Goal: Information Seeking & Learning: Learn about a topic

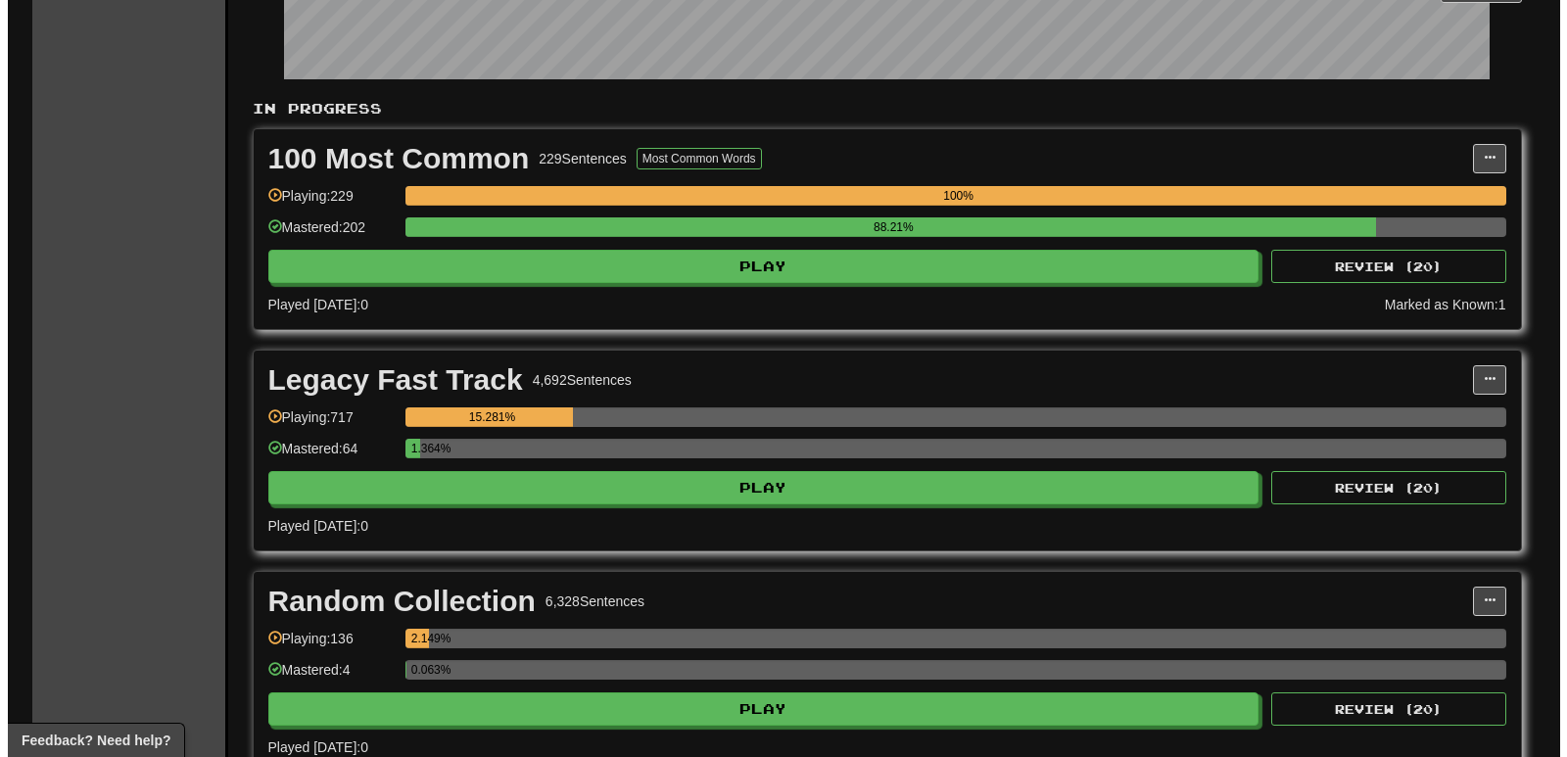
scroll to position [392, 0]
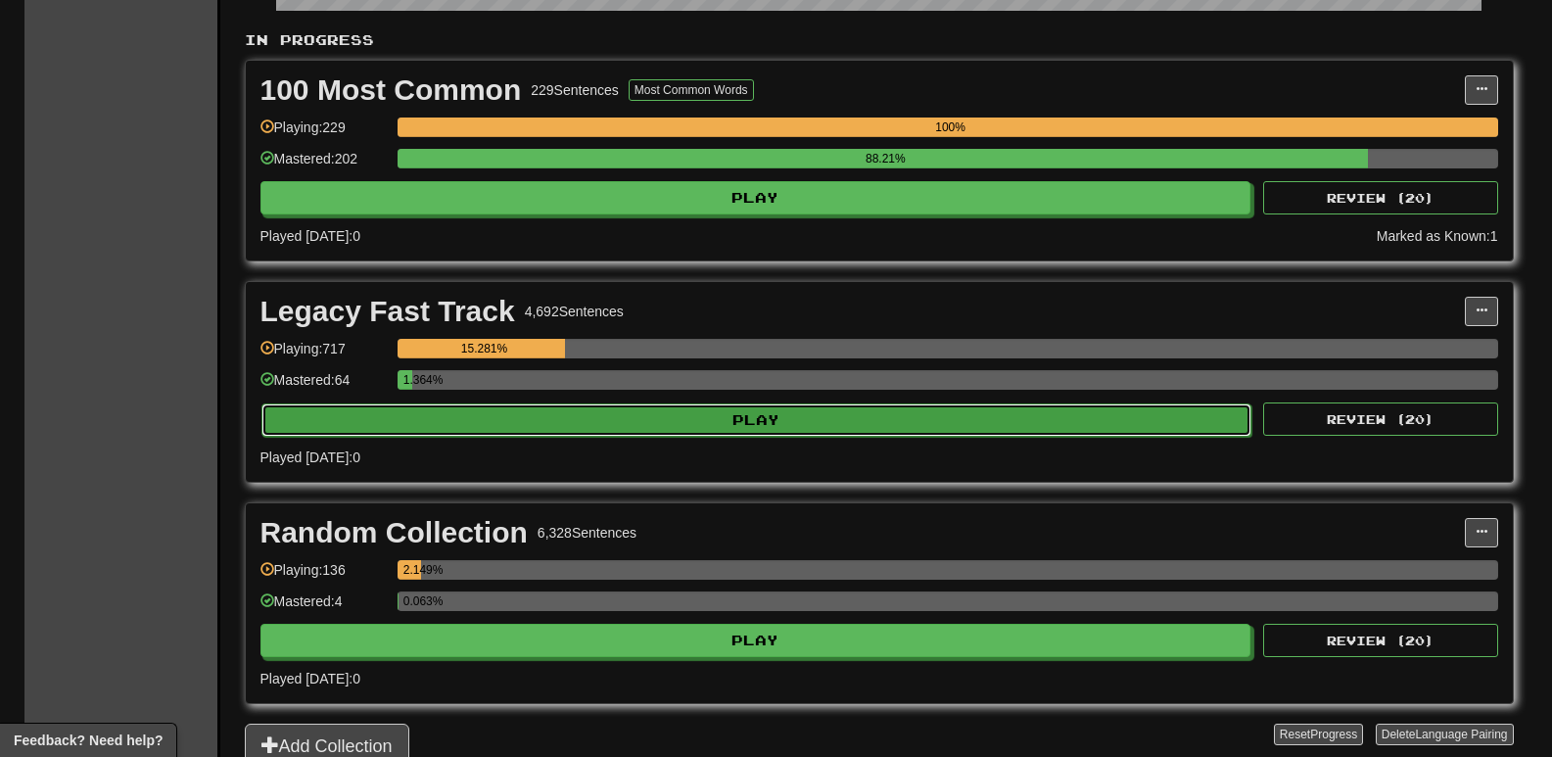
click at [495, 420] on button "Play" at bounding box center [756, 419] width 991 height 33
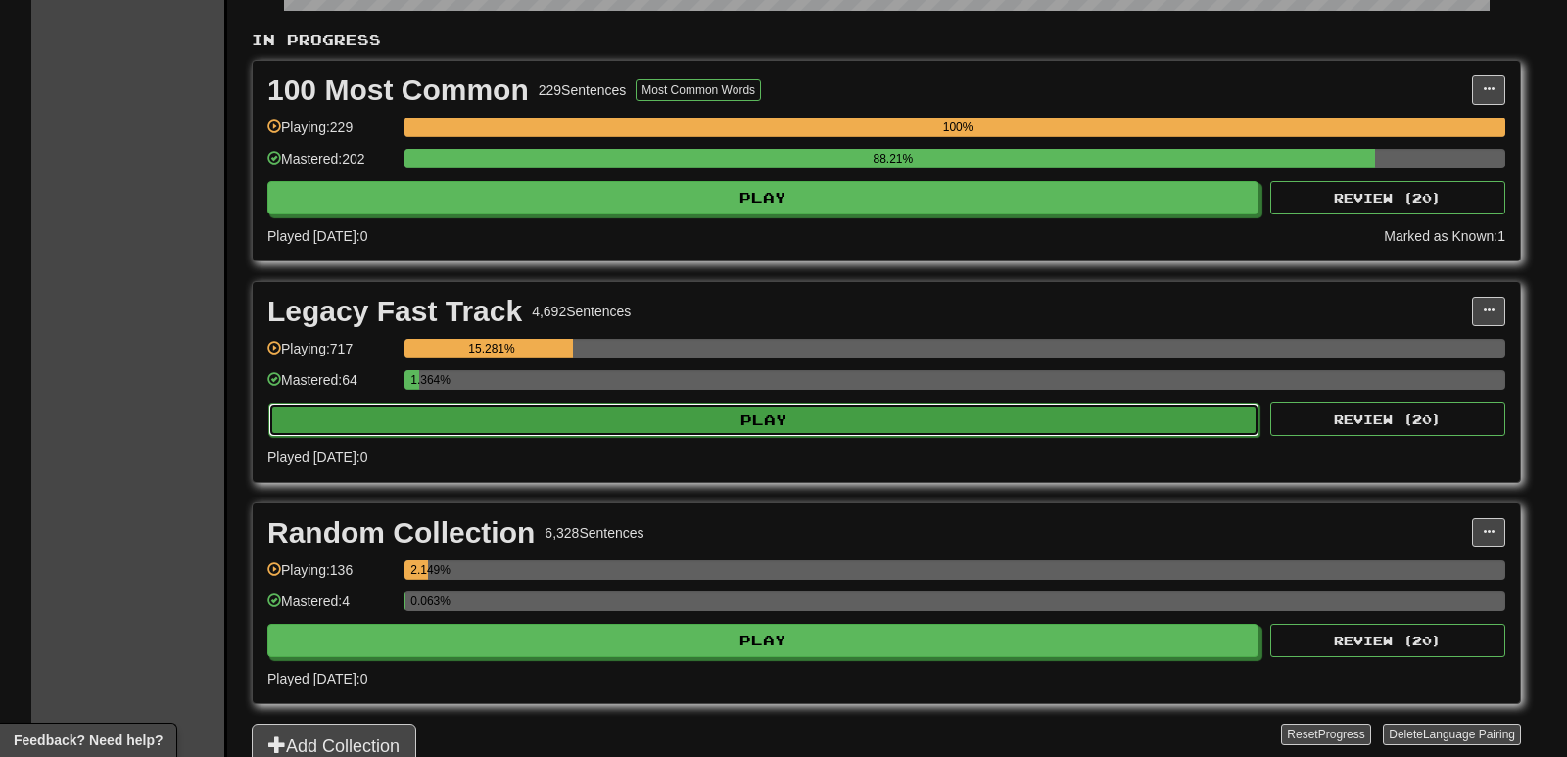
select select "**"
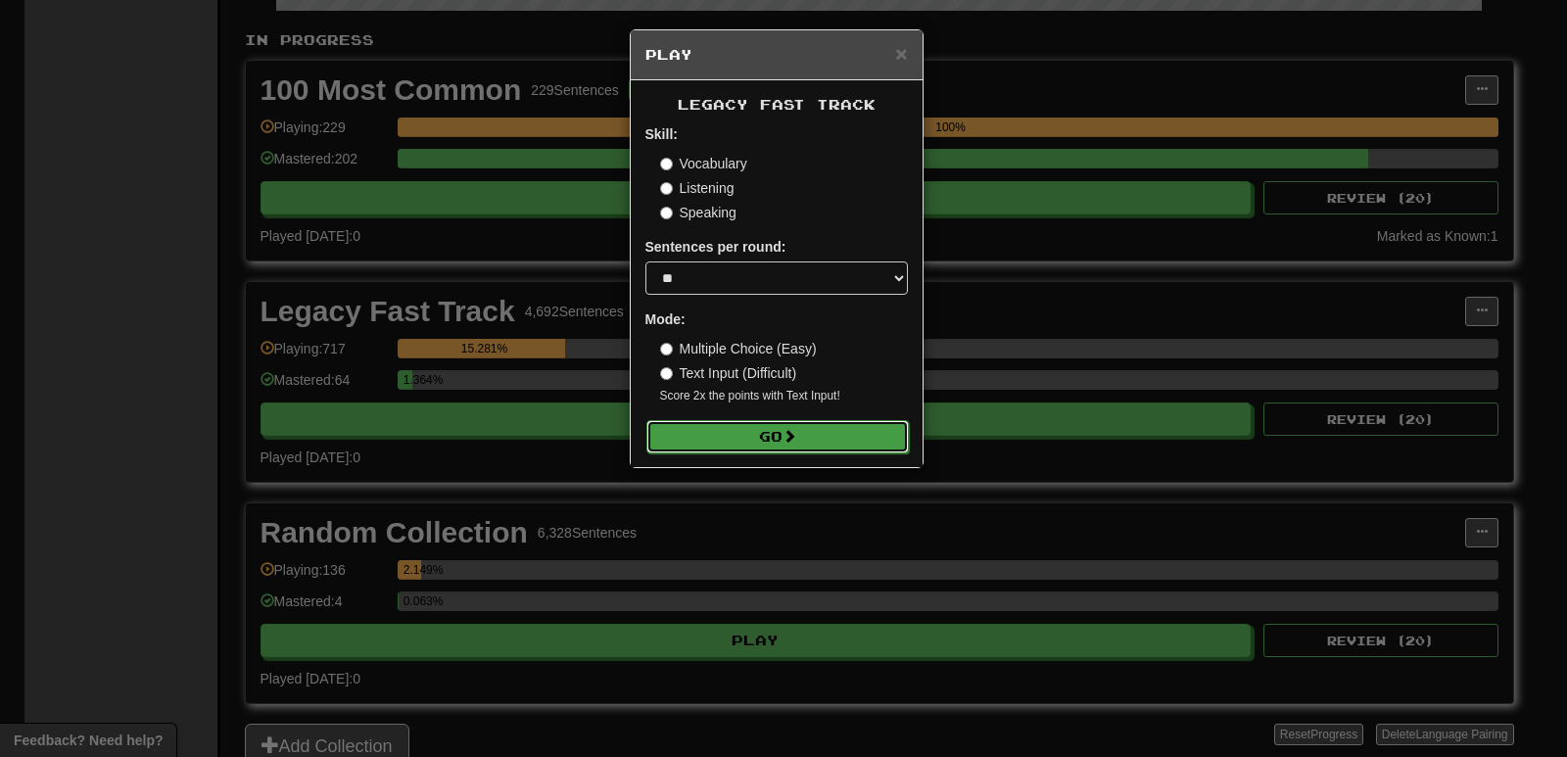
click at [714, 444] on button "Go" at bounding box center [777, 436] width 262 height 33
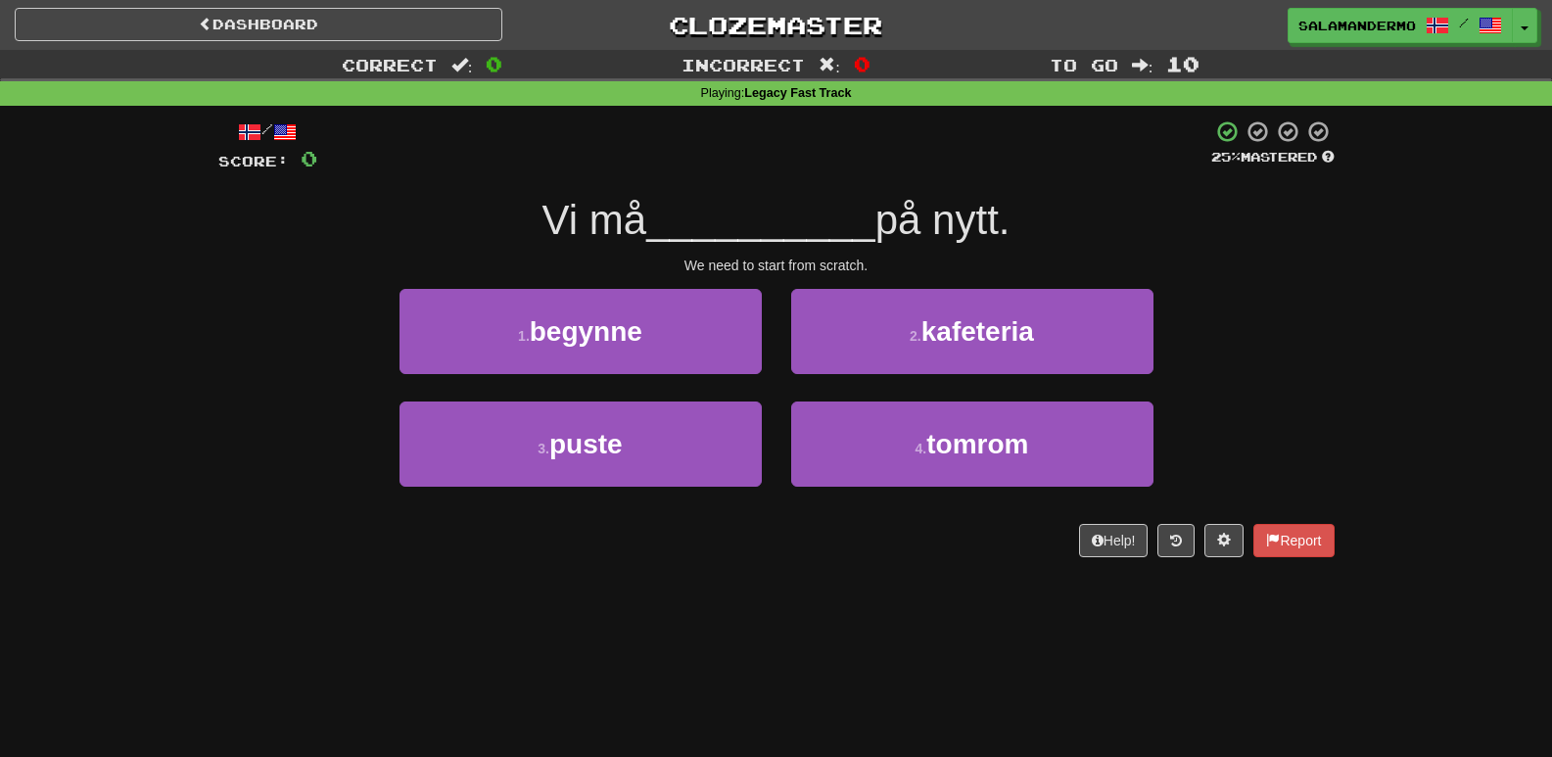
click at [862, 608] on div "Dashboard Clozemaster salamandermo / Toggle Dropdown Dashboard Leaderboard Acti…" at bounding box center [776, 378] width 1552 height 757
click at [861, 607] on div "Dashboard Clozemaster salamandermo / Toggle Dropdown Dashboard Leaderboard Acti…" at bounding box center [776, 378] width 1552 height 757
click at [625, 334] on span "begynne" at bounding box center [586, 331] width 113 height 30
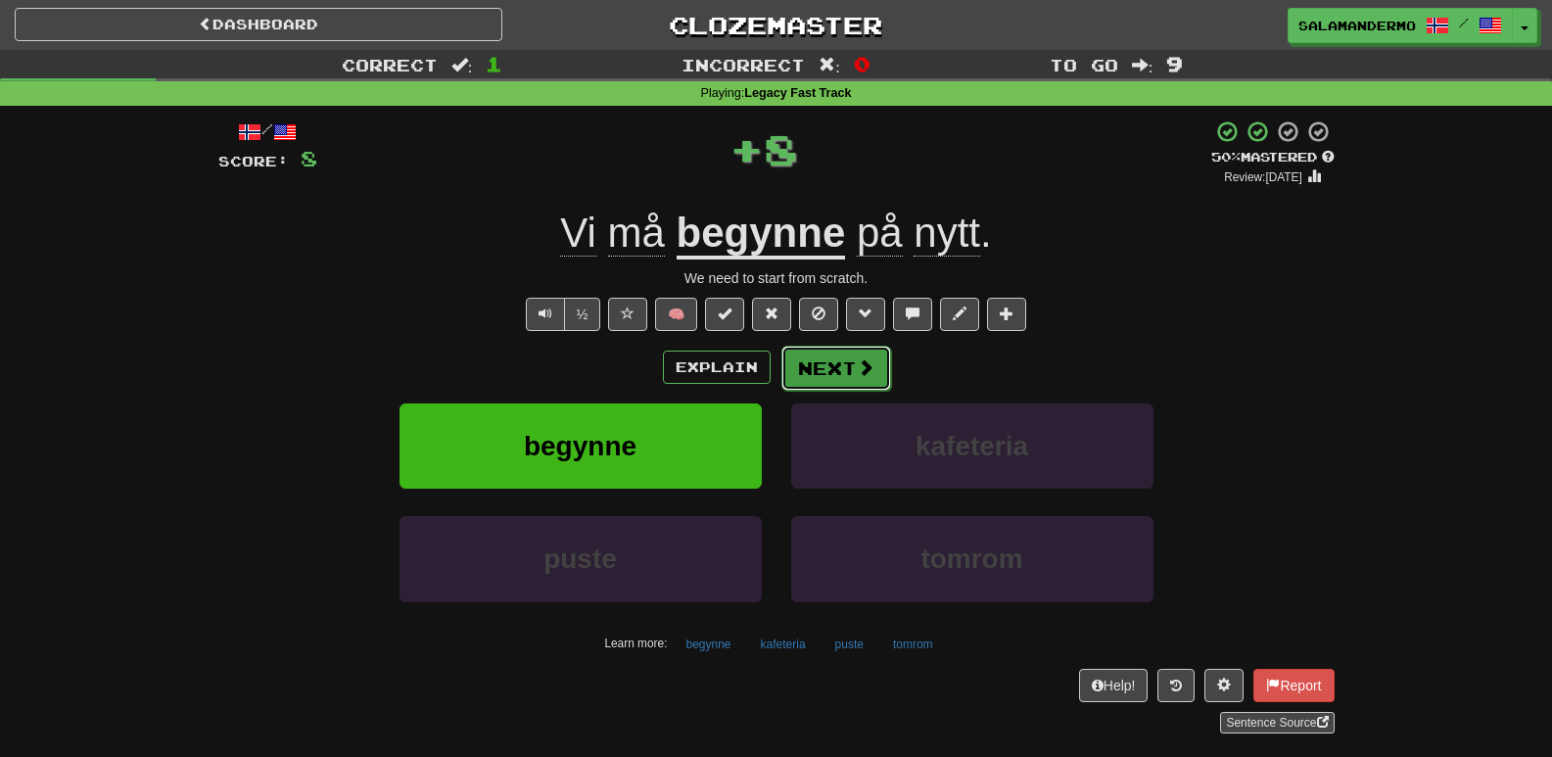
click at [824, 381] on button "Next" at bounding box center [836, 368] width 110 height 45
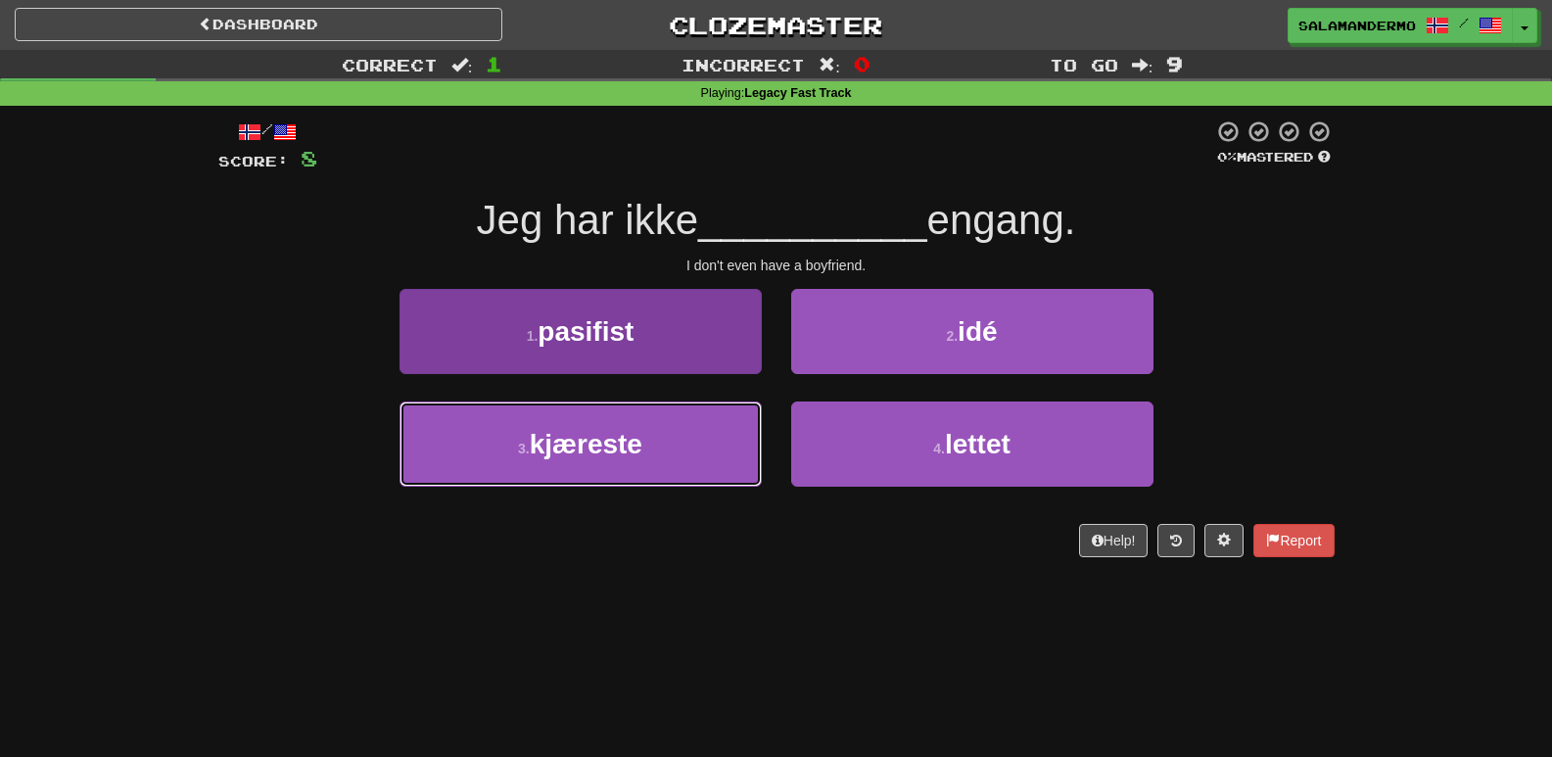
click at [733, 439] on button "3 . kjæreste" at bounding box center [581, 444] width 362 height 85
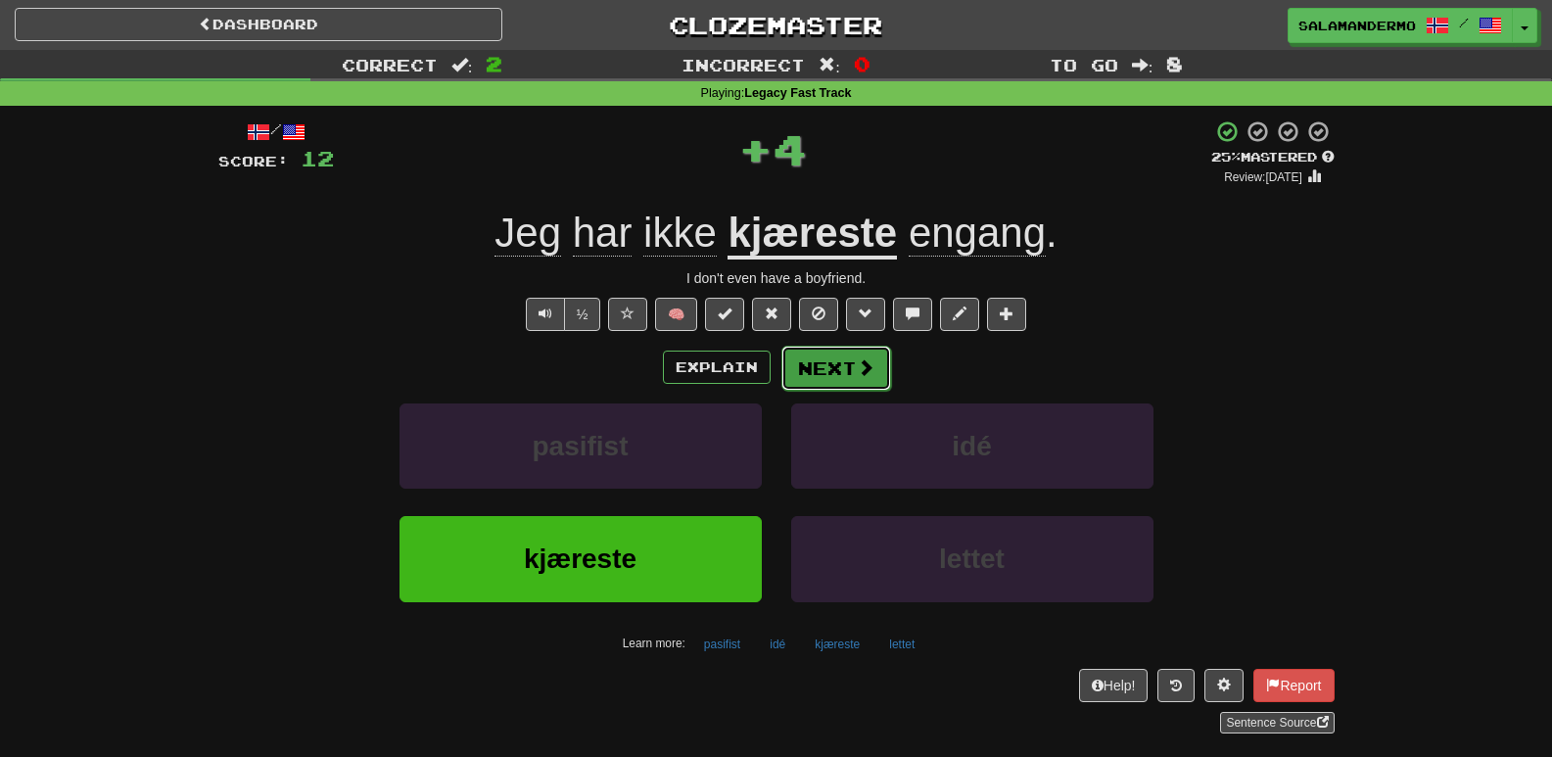
click at [833, 375] on button "Next" at bounding box center [836, 368] width 110 height 45
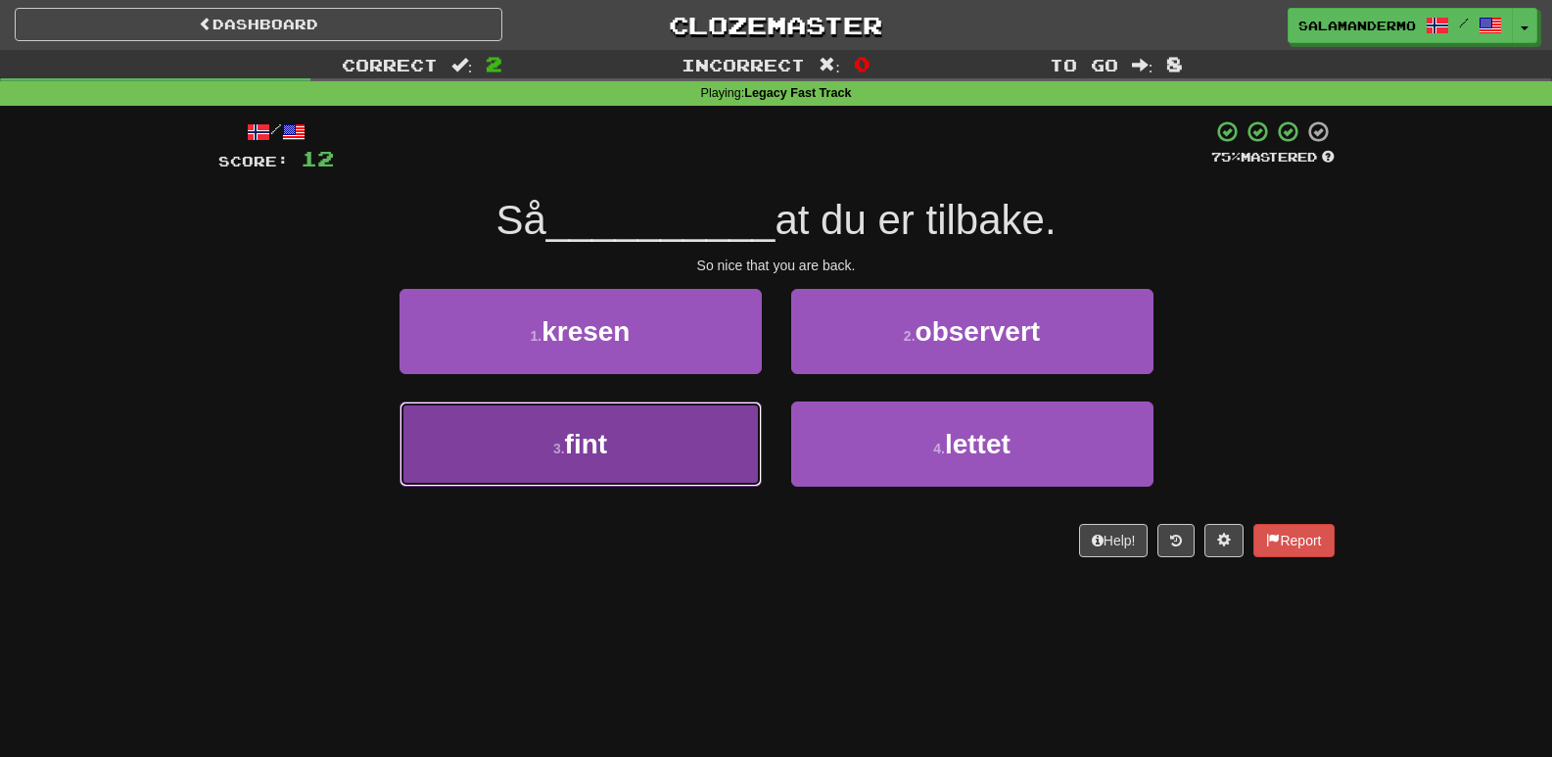
click at [735, 427] on button "3 . fint" at bounding box center [581, 444] width 362 height 85
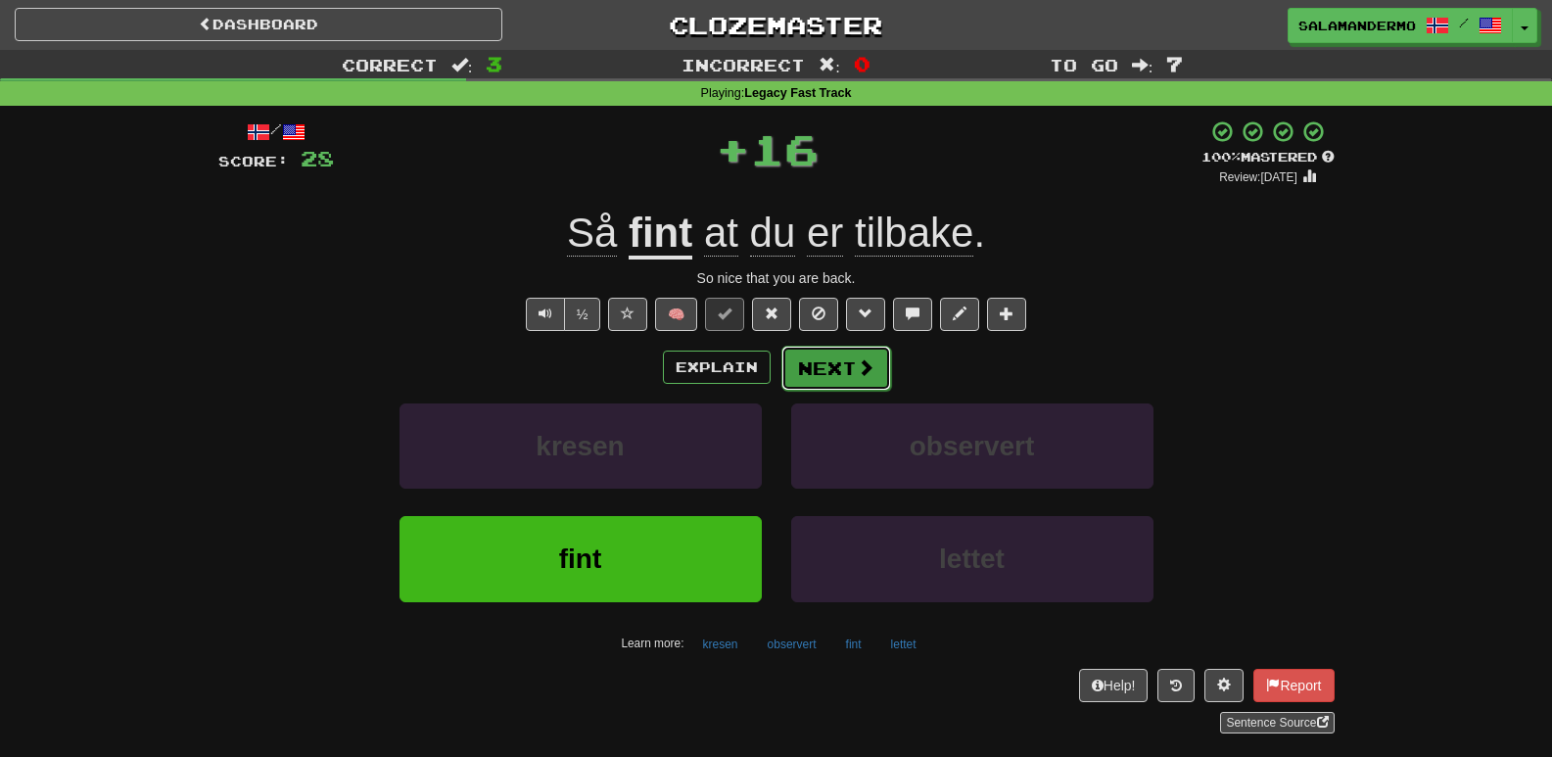
click at [817, 372] on button "Next" at bounding box center [836, 368] width 110 height 45
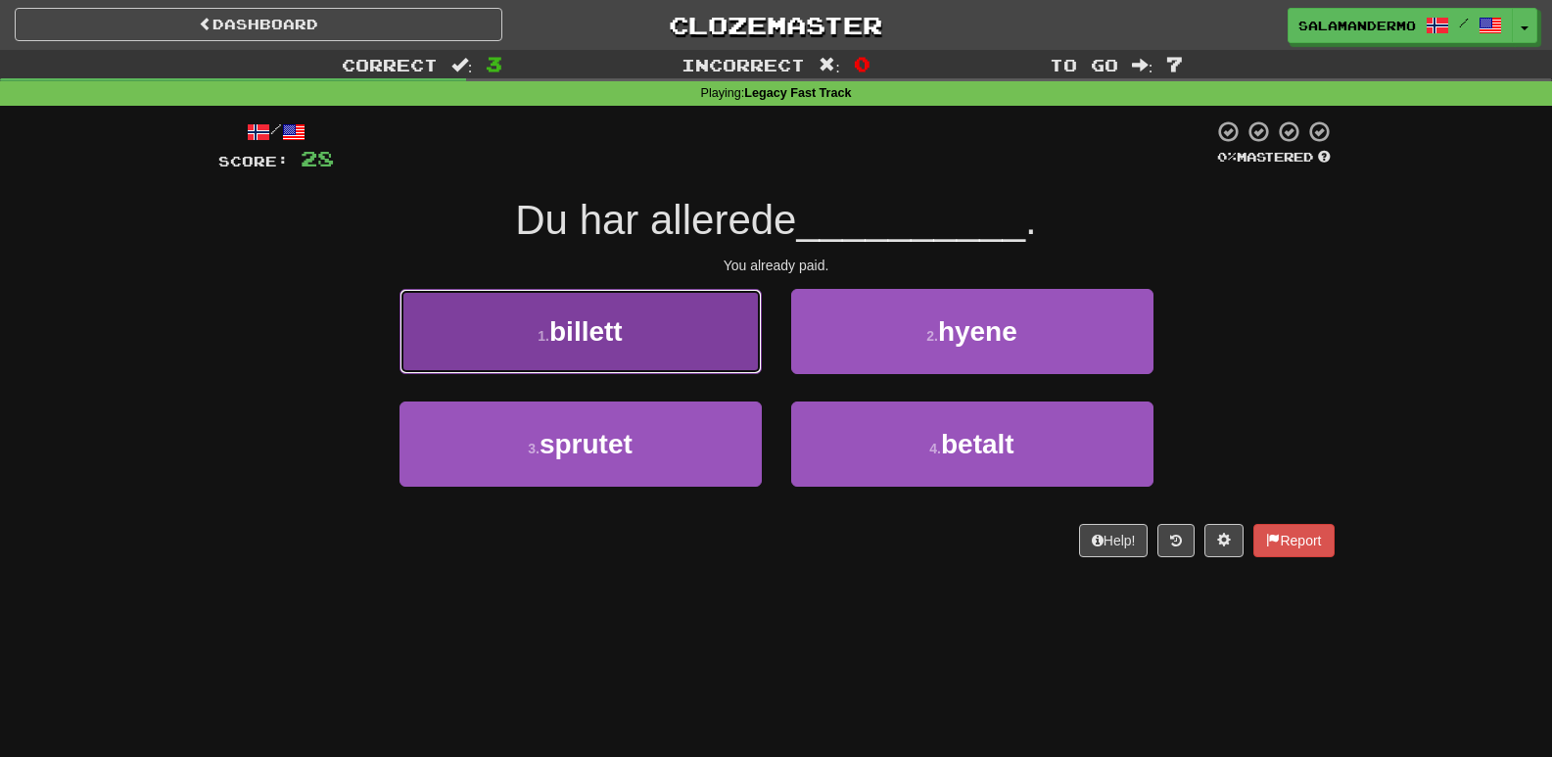
click at [706, 330] on button "1 . billett" at bounding box center [581, 331] width 362 height 85
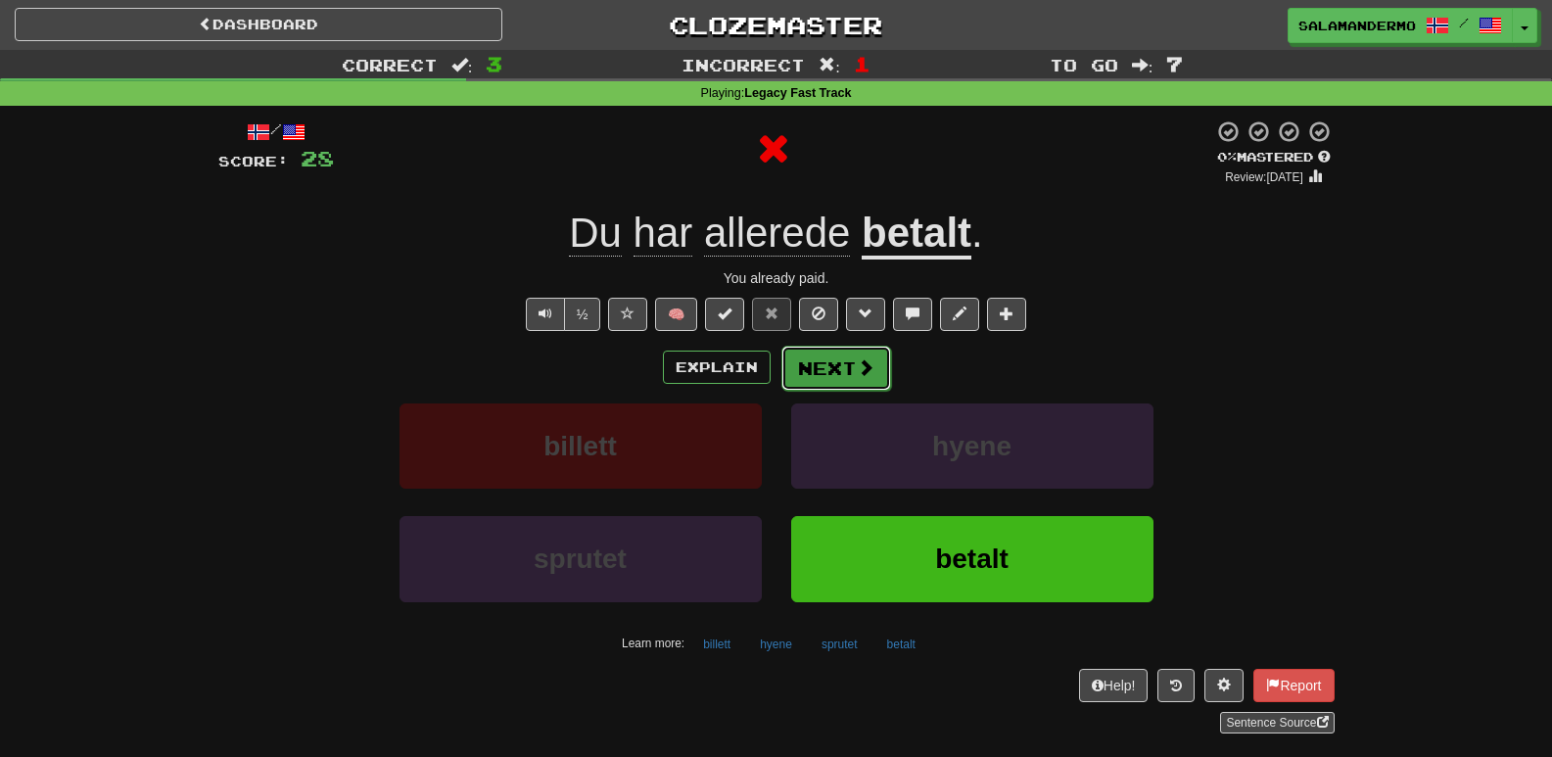
click at [839, 374] on button "Next" at bounding box center [836, 368] width 110 height 45
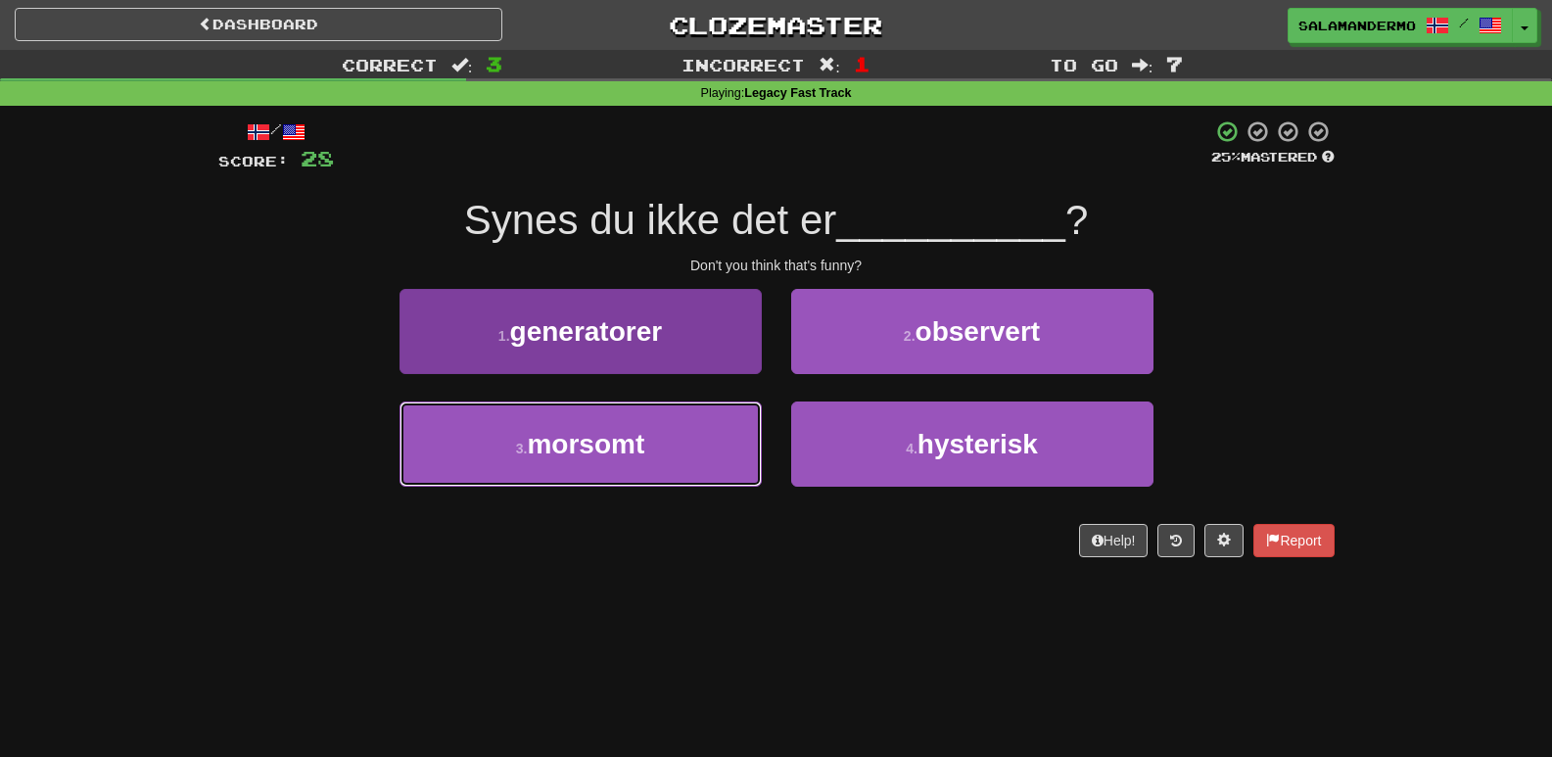
drag, startPoint x: 692, startPoint y: 449, endPoint x: 713, endPoint y: 440, distance: 22.8
click at [691, 450] on button "3 . morsomt" at bounding box center [581, 444] width 362 height 85
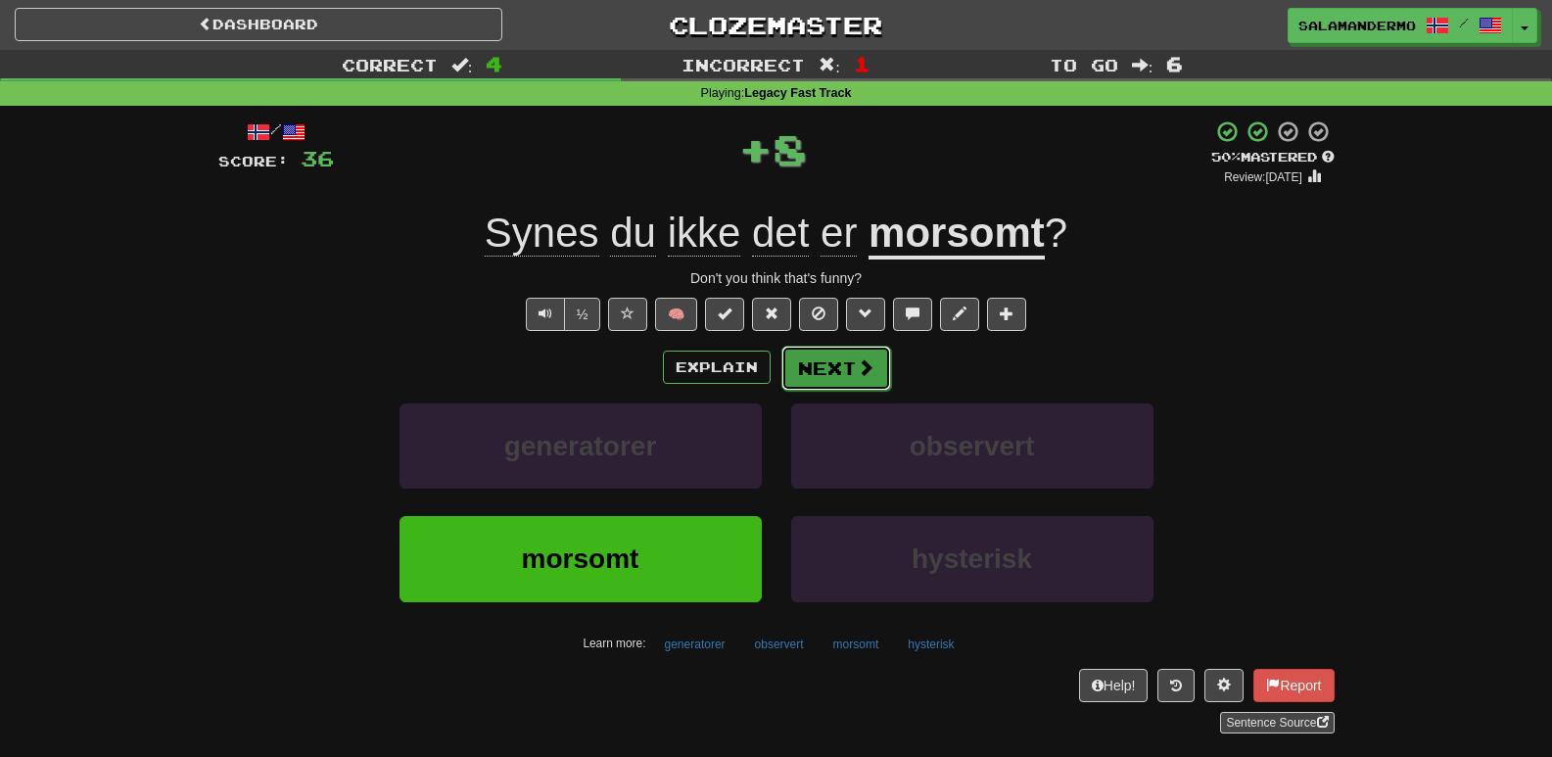
click at [811, 377] on button "Next" at bounding box center [836, 368] width 110 height 45
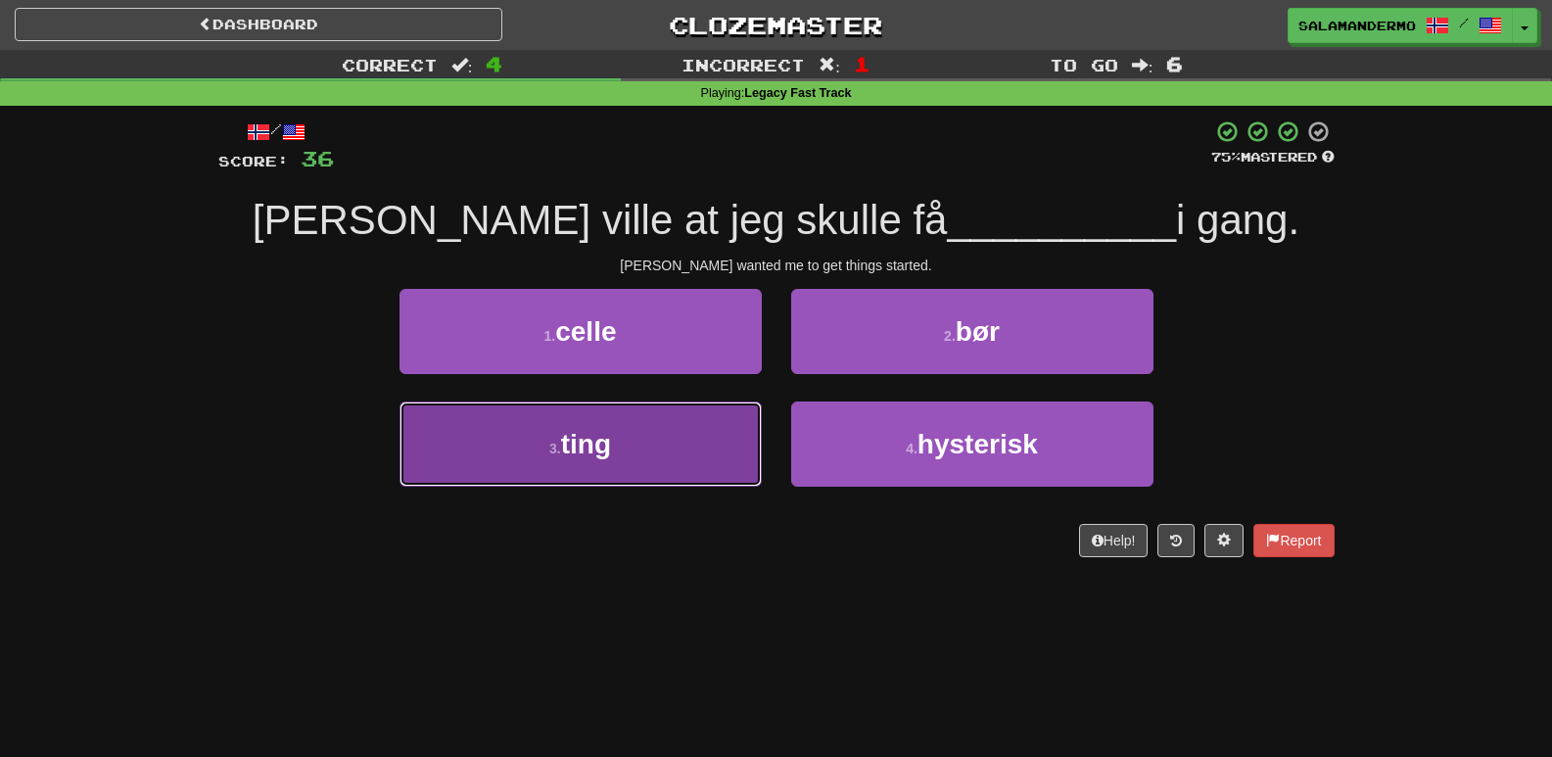
click at [686, 434] on button "3 . ting" at bounding box center [581, 444] width 362 height 85
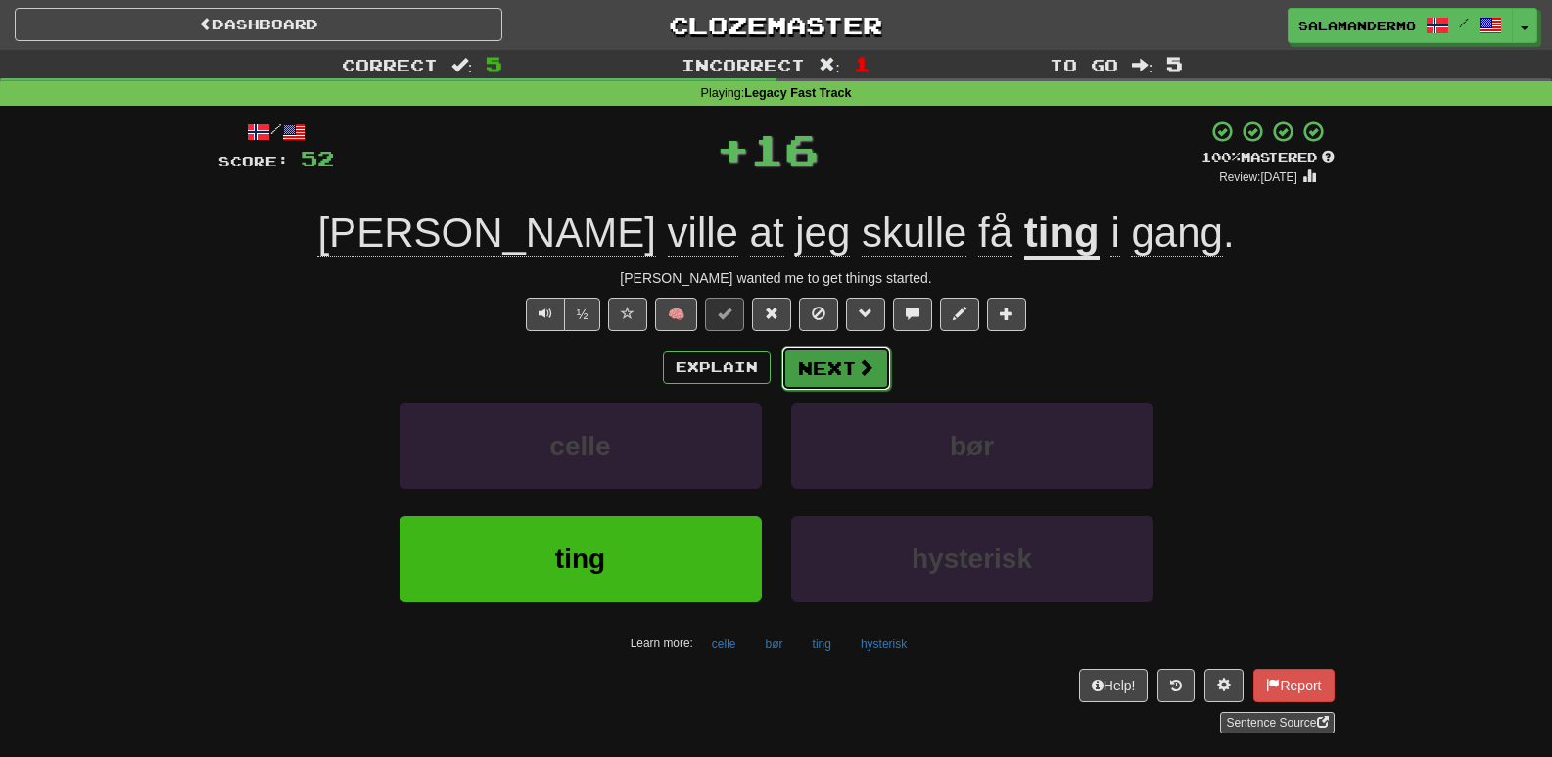
click at [811, 381] on button "Next" at bounding box center [836, 368] width 110 height 45
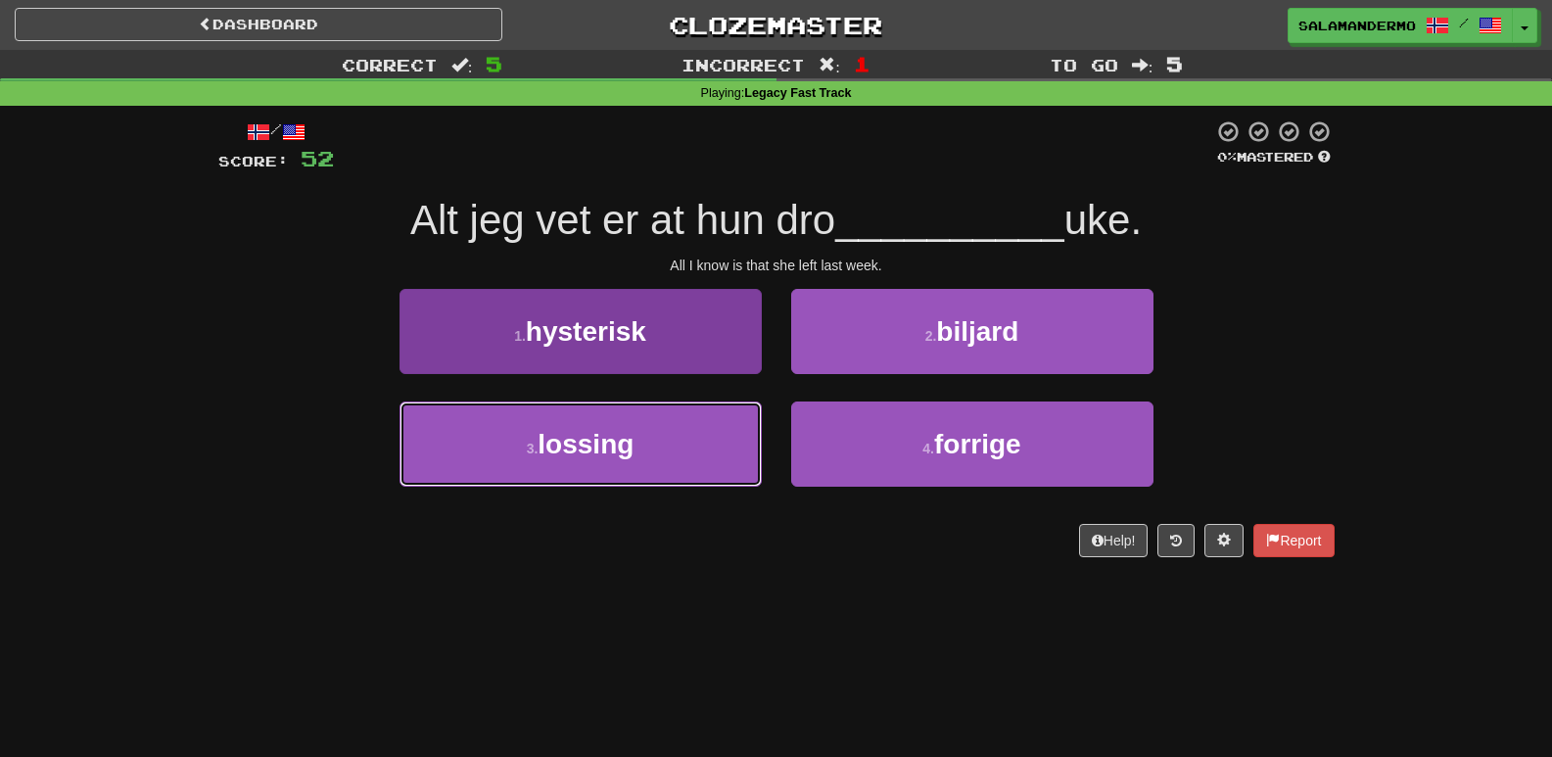
click at [718, 425] on button "3 . lossing" at bounding box center [581, 444] width 362 height 85
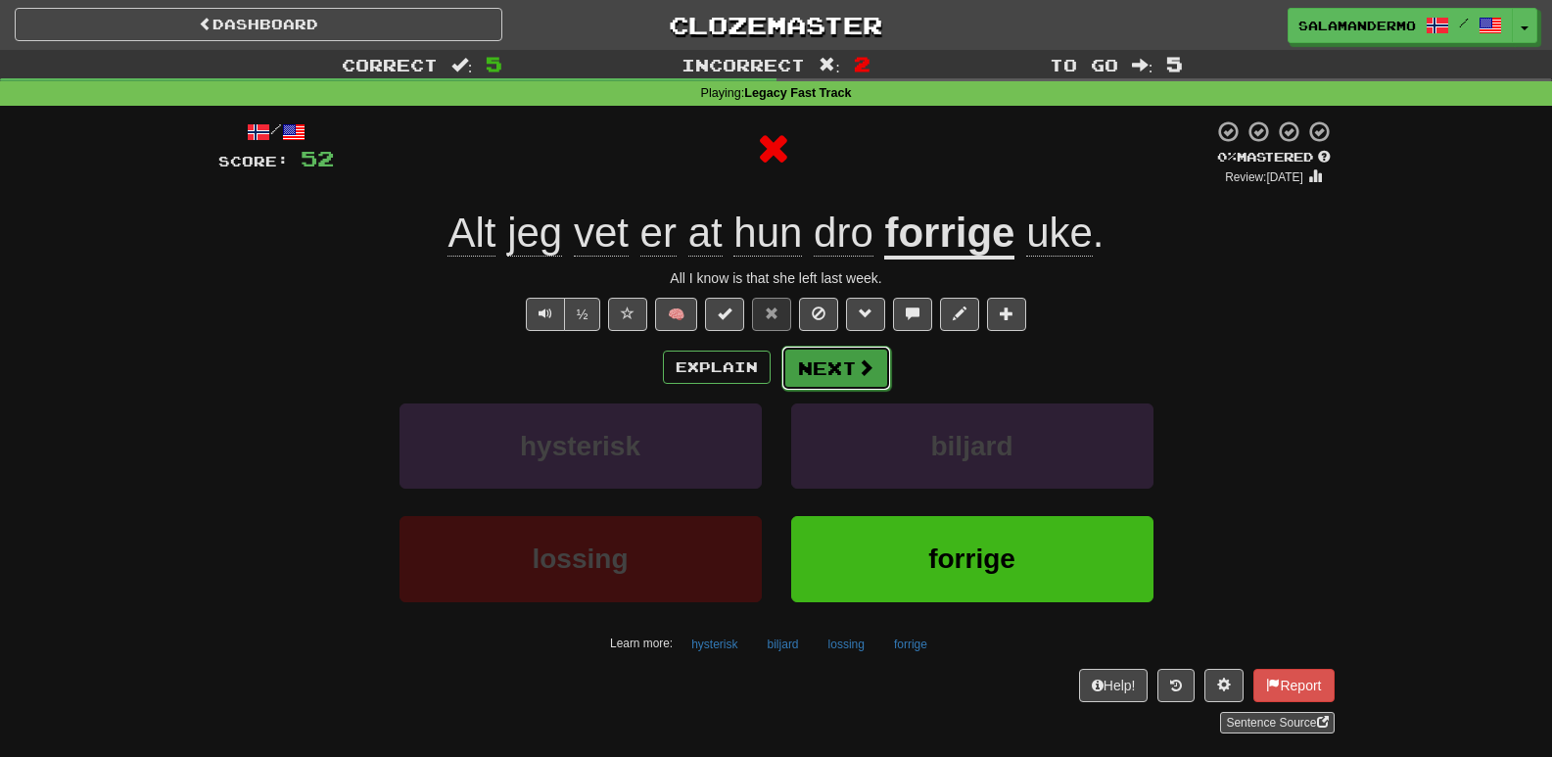
click at [813, 381] on button "Next" at bounding box center [836, 368] width 110 height 45
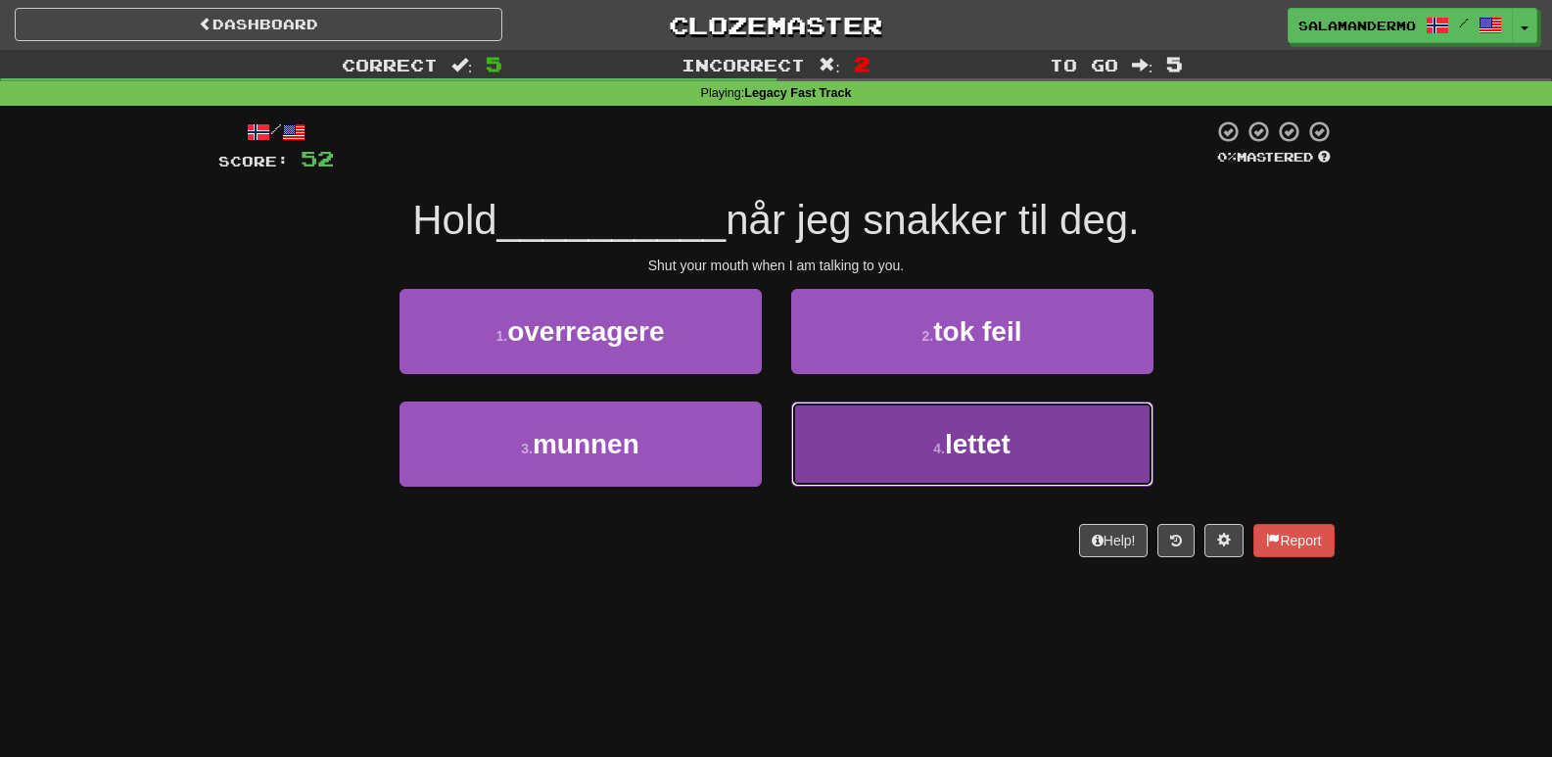
click at [858, 450] on button "4 . lettet" at bounding box center [972, 444] width 362 height 85
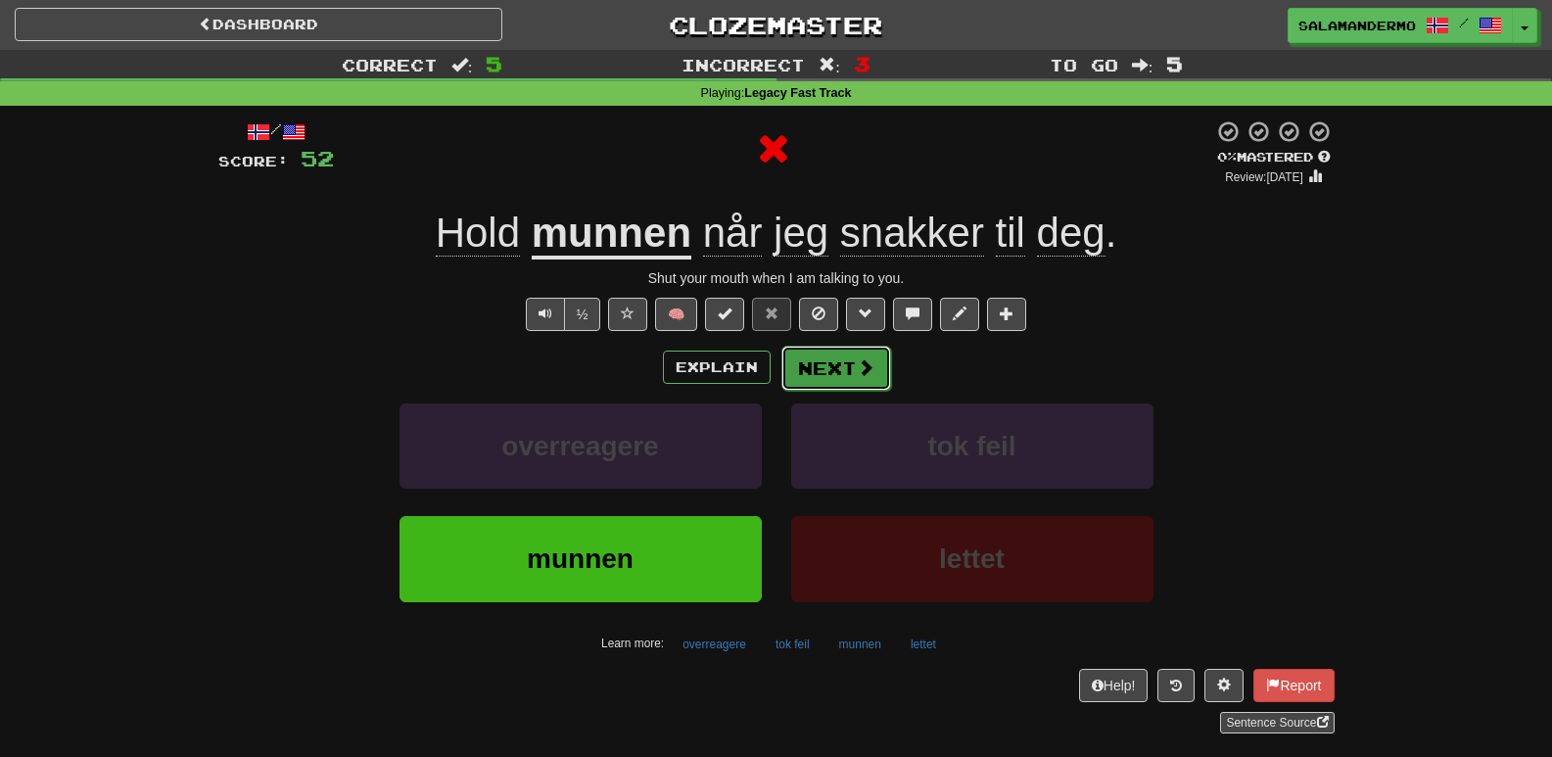
click at [842, 378] on button "Next" at bounding box center [836, 368] width 110 height 45
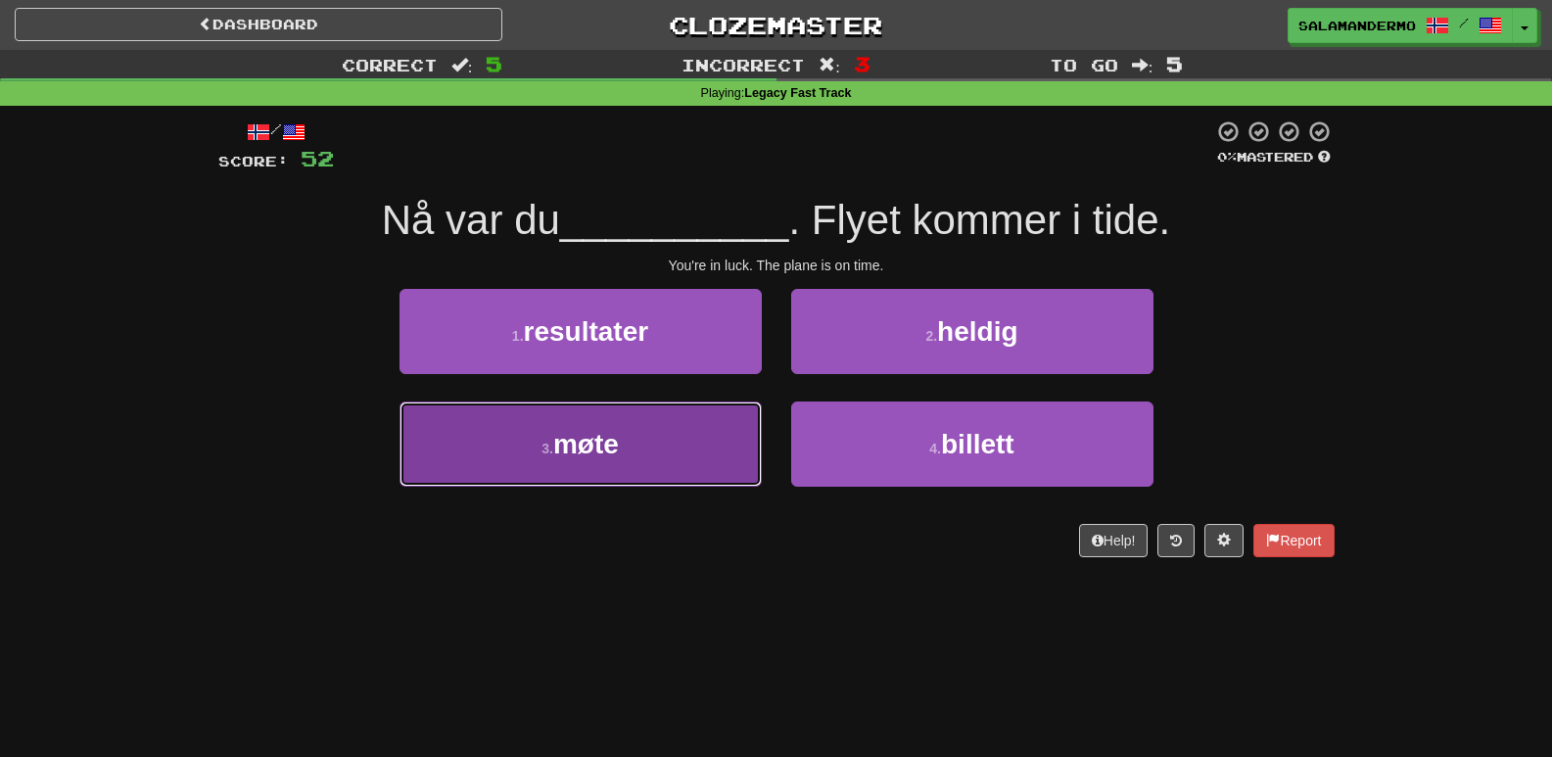
click at [662, 465] on button "3 . møte" at bounding box center [581, 444] width 362 height 85
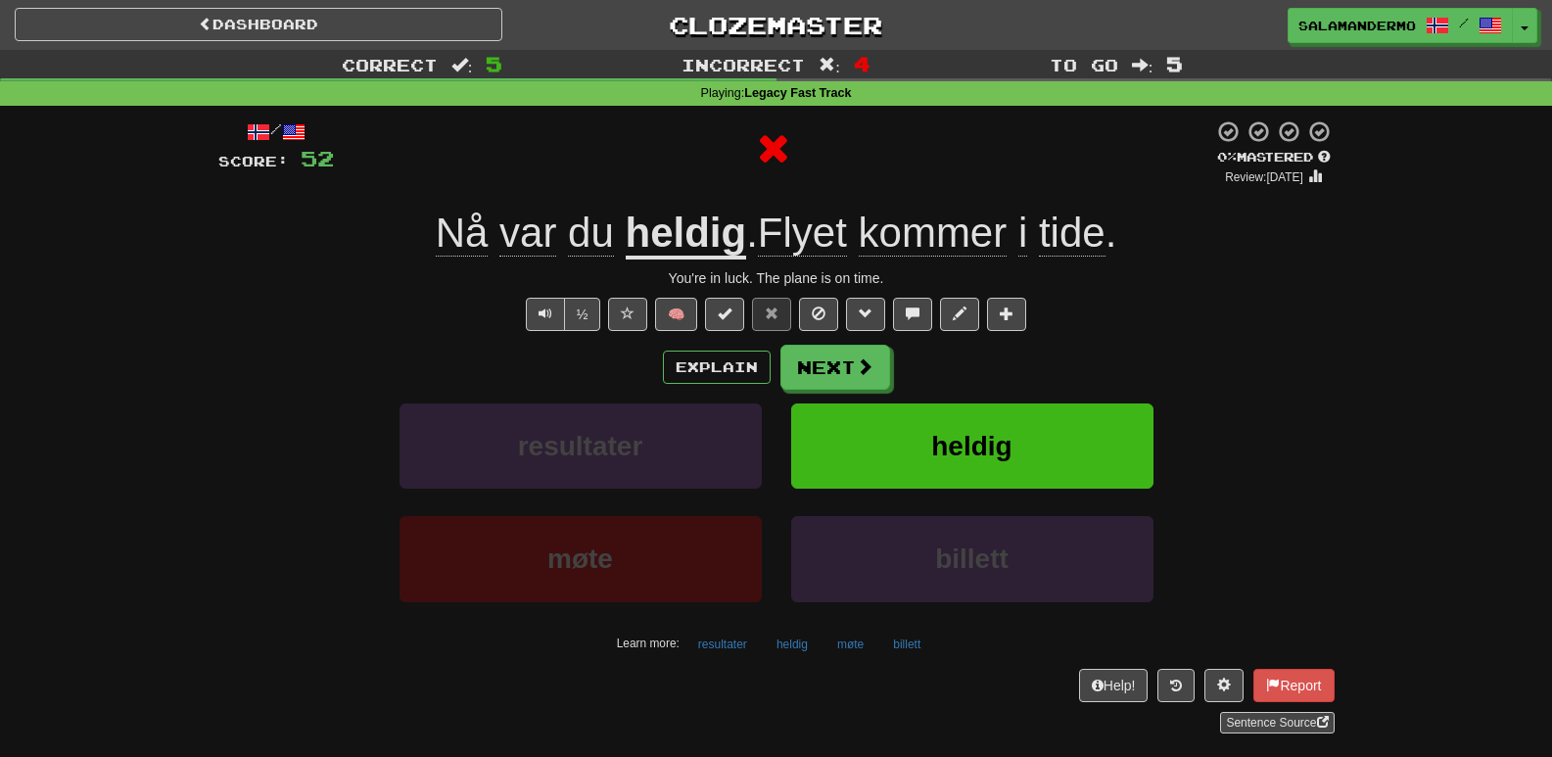
click at [816, 392] on div "Explain Next resultater heldig møte billett Learn more: resultater heldig møte …" at bounding box center [776, 502] width 1116 height 314
click at [825, 376] on button "Next" at bounding box center [836, 368] width 110 height 45
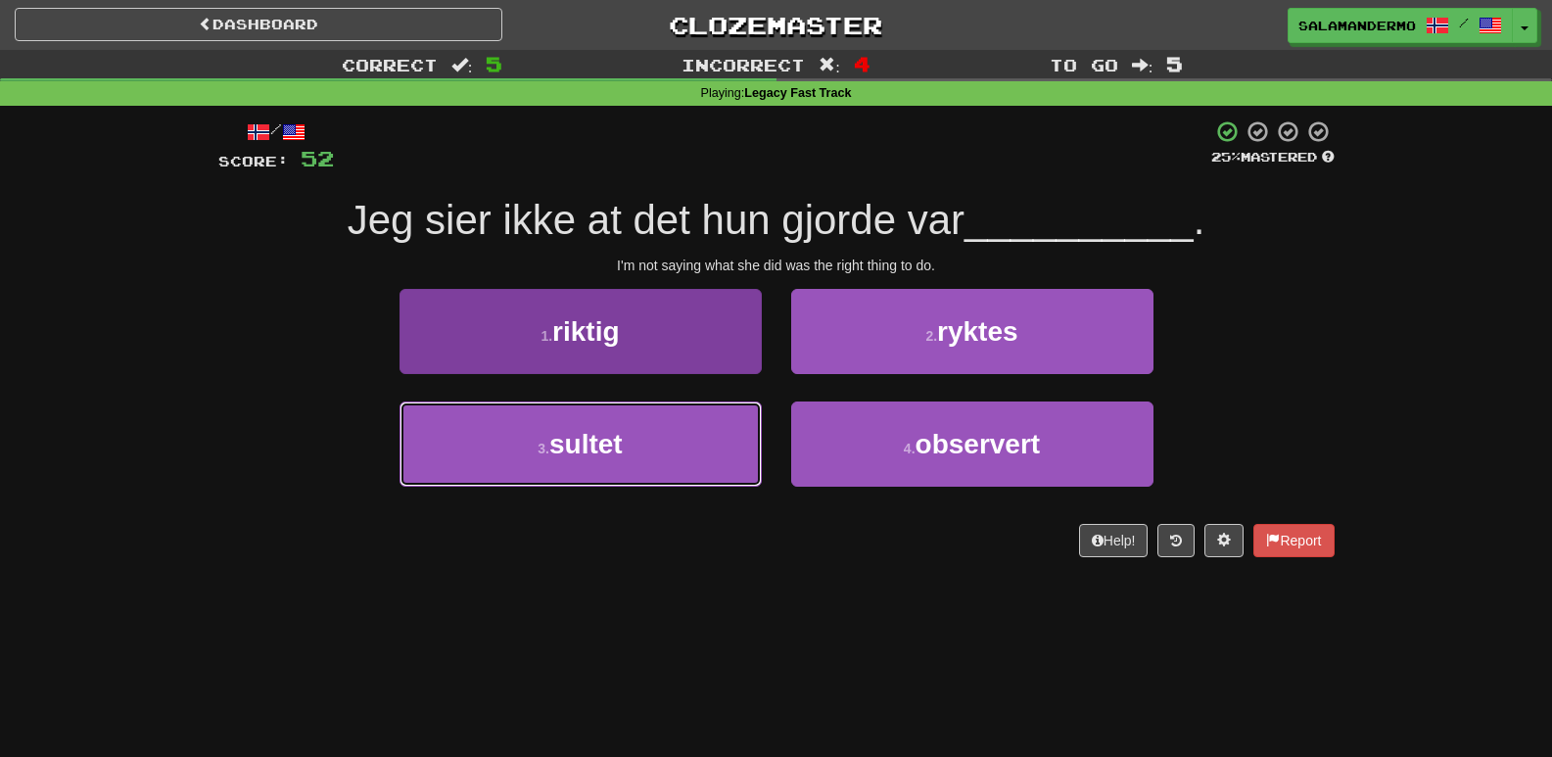
click at [695, 451] on button "3 . sultet" at bounding box center [581, 444] width 362 height 85
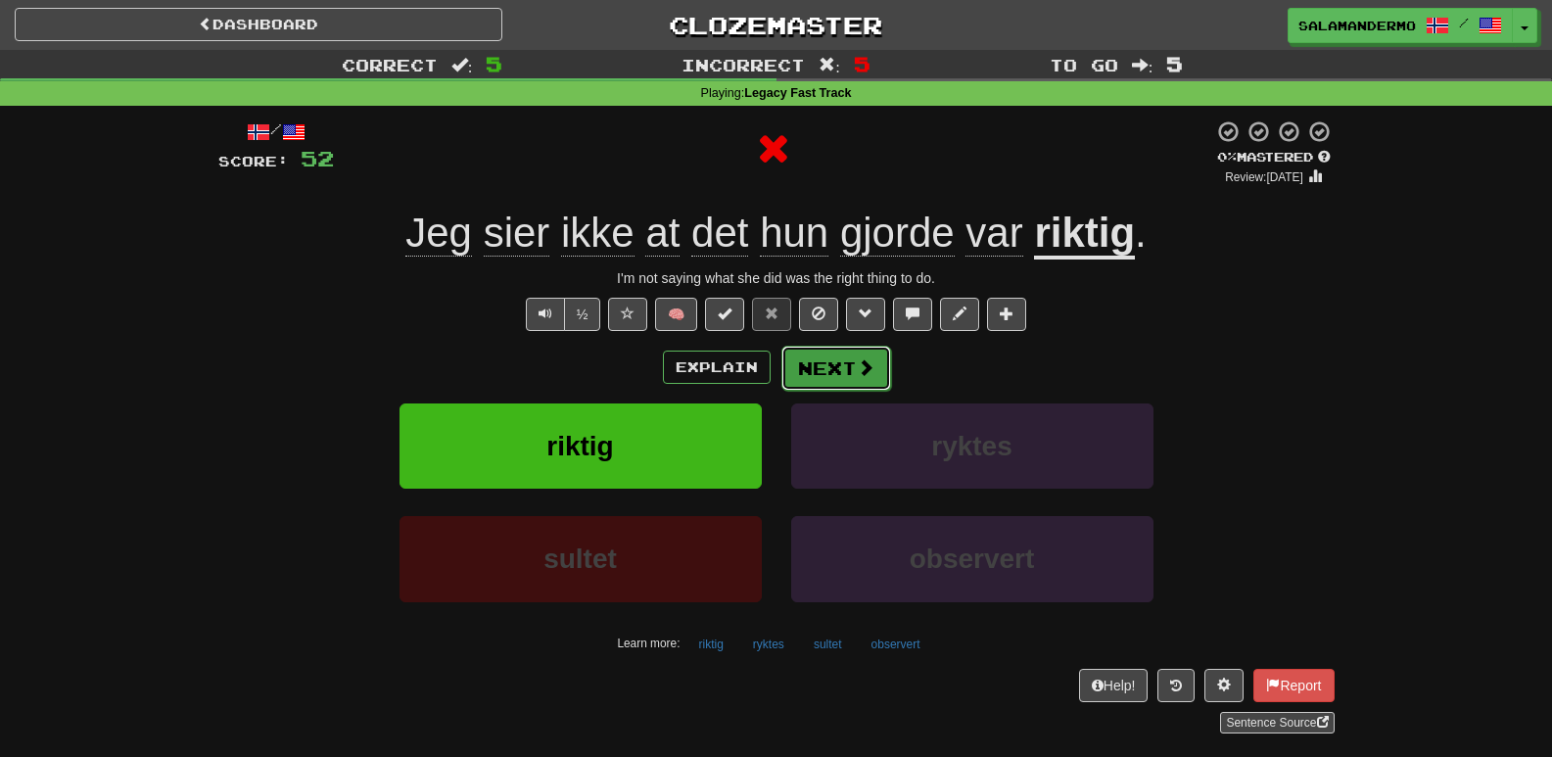
click at [833, 371] on button "Next" at bounding box center [836, 368] width 110 height 45
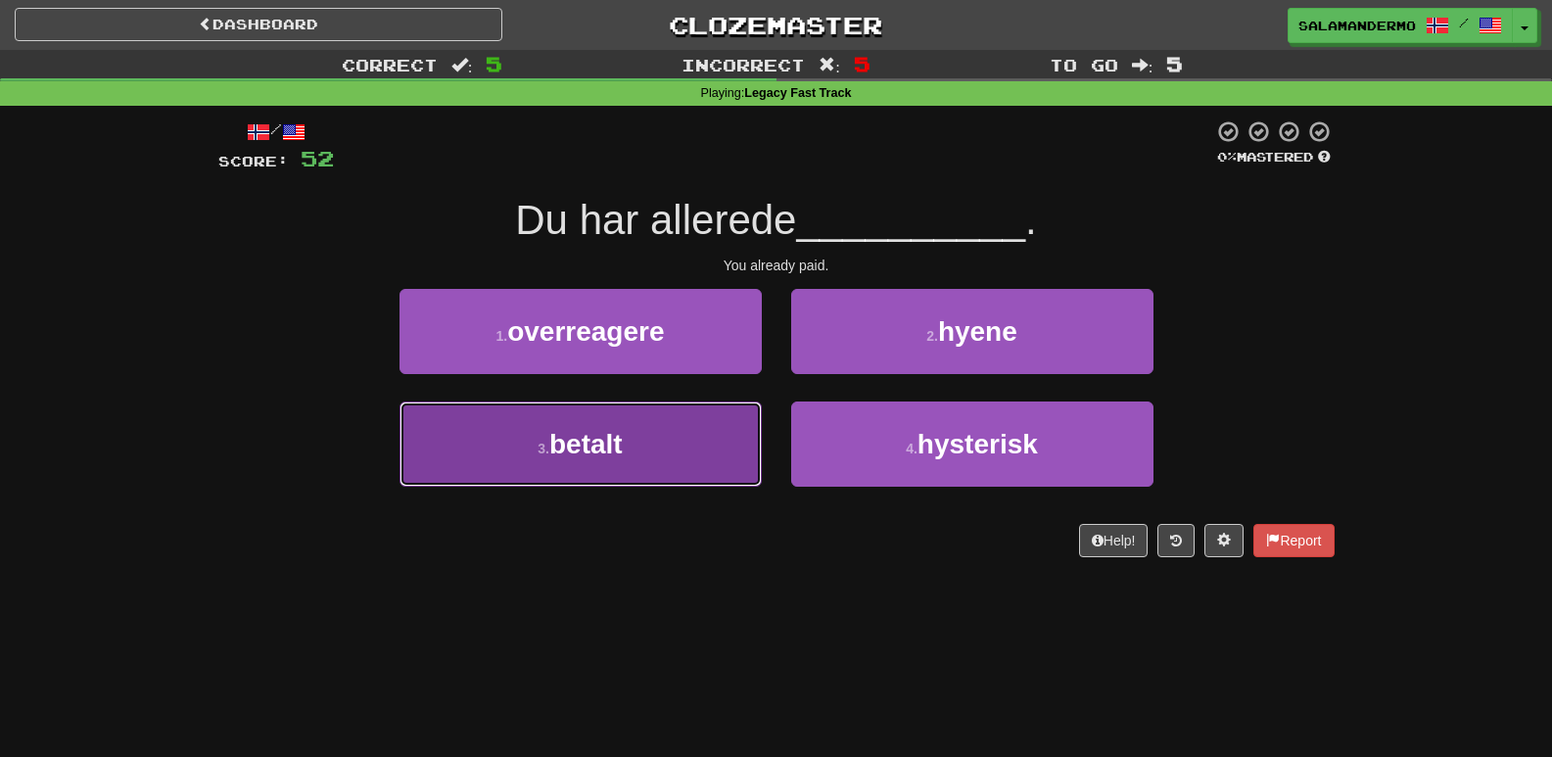
click at [682, 467] on button "3 . betalt" at bounding box center [581, 444] width 362 height 85
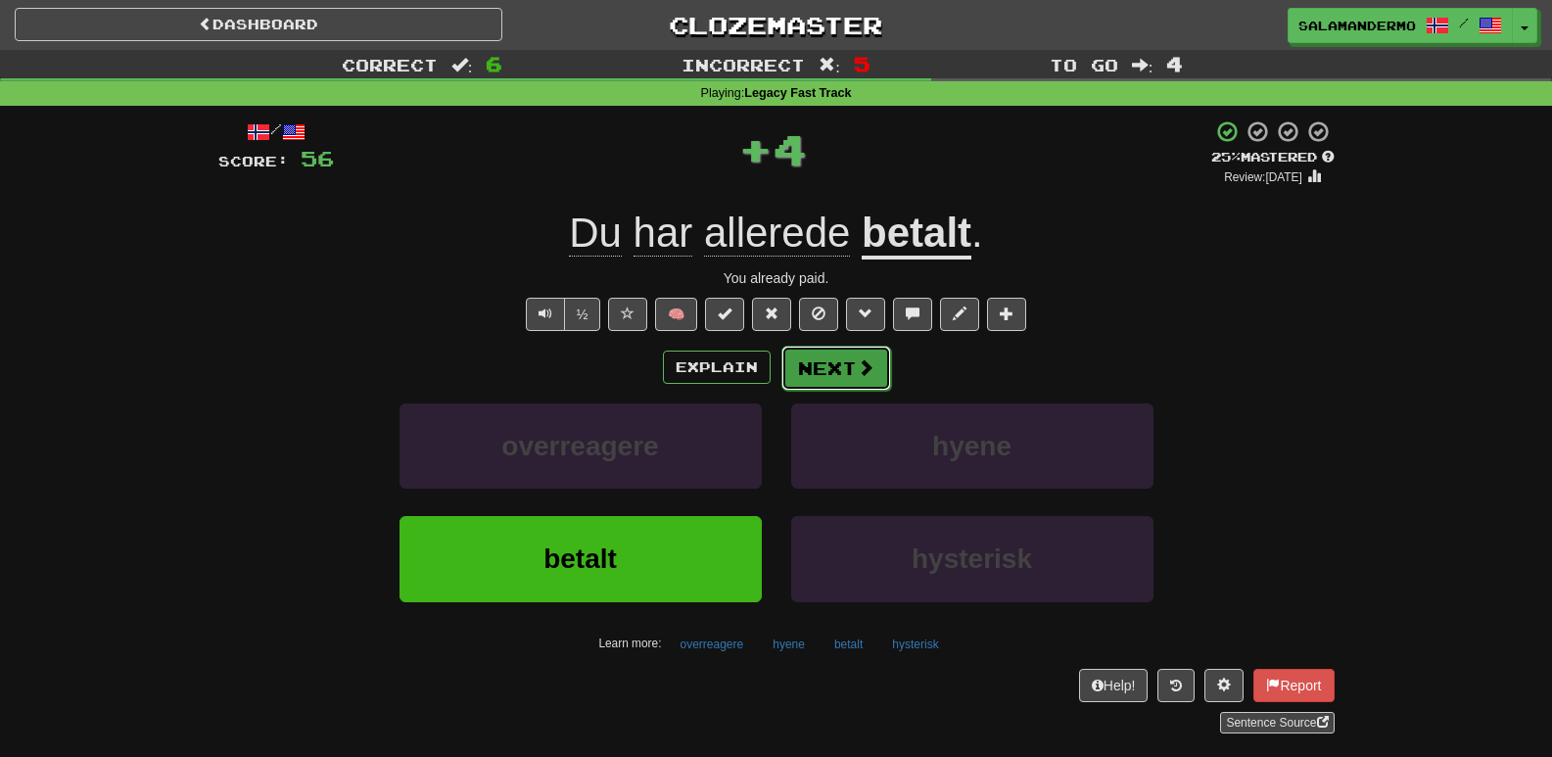
click at [815, 381] on button "Next" at bounding box center [836, 368] width 110 height 45
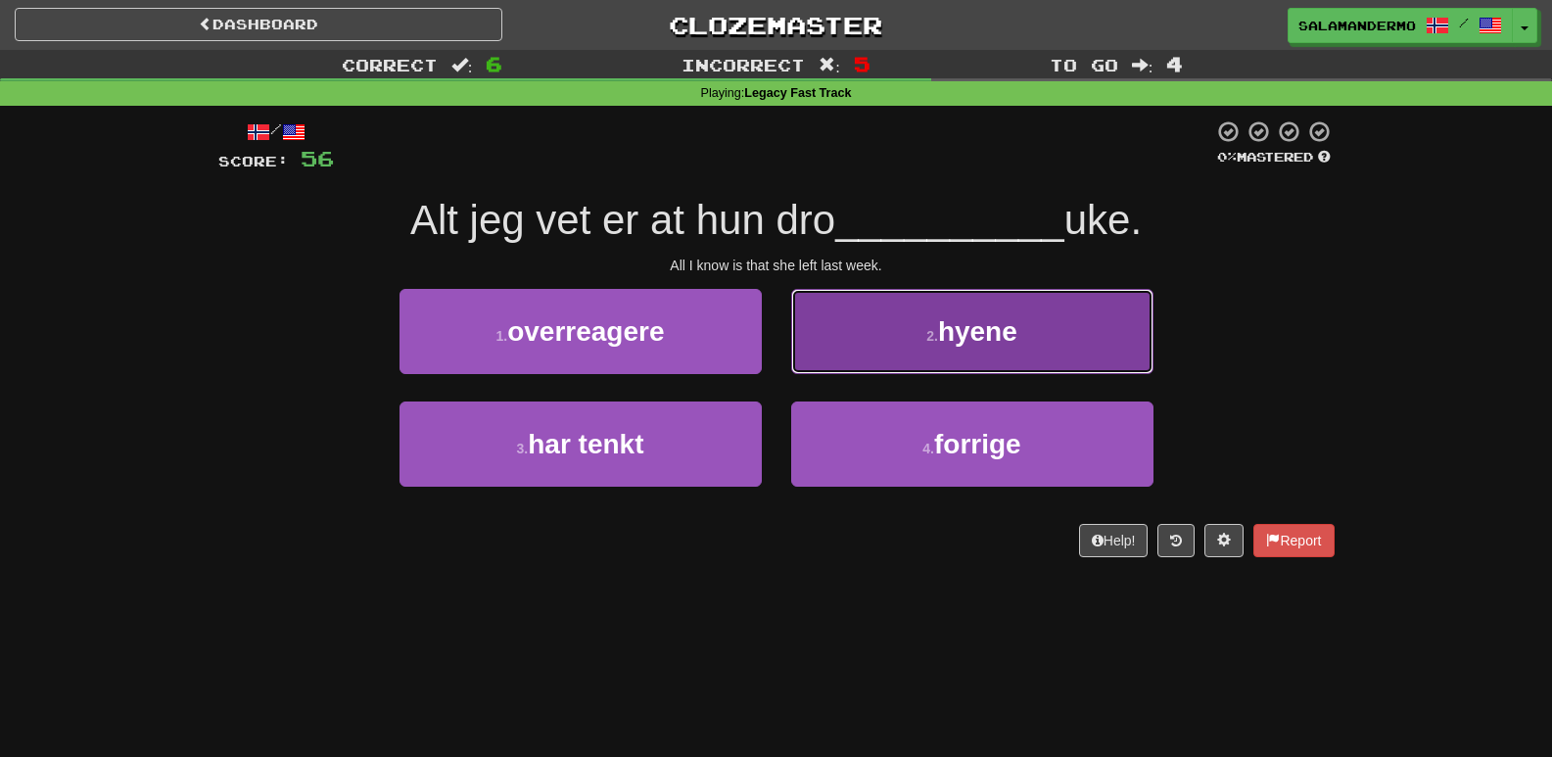
click at [829, 367] on button "2 . hyene" at bounding box center [972, 331] width 362 height 85
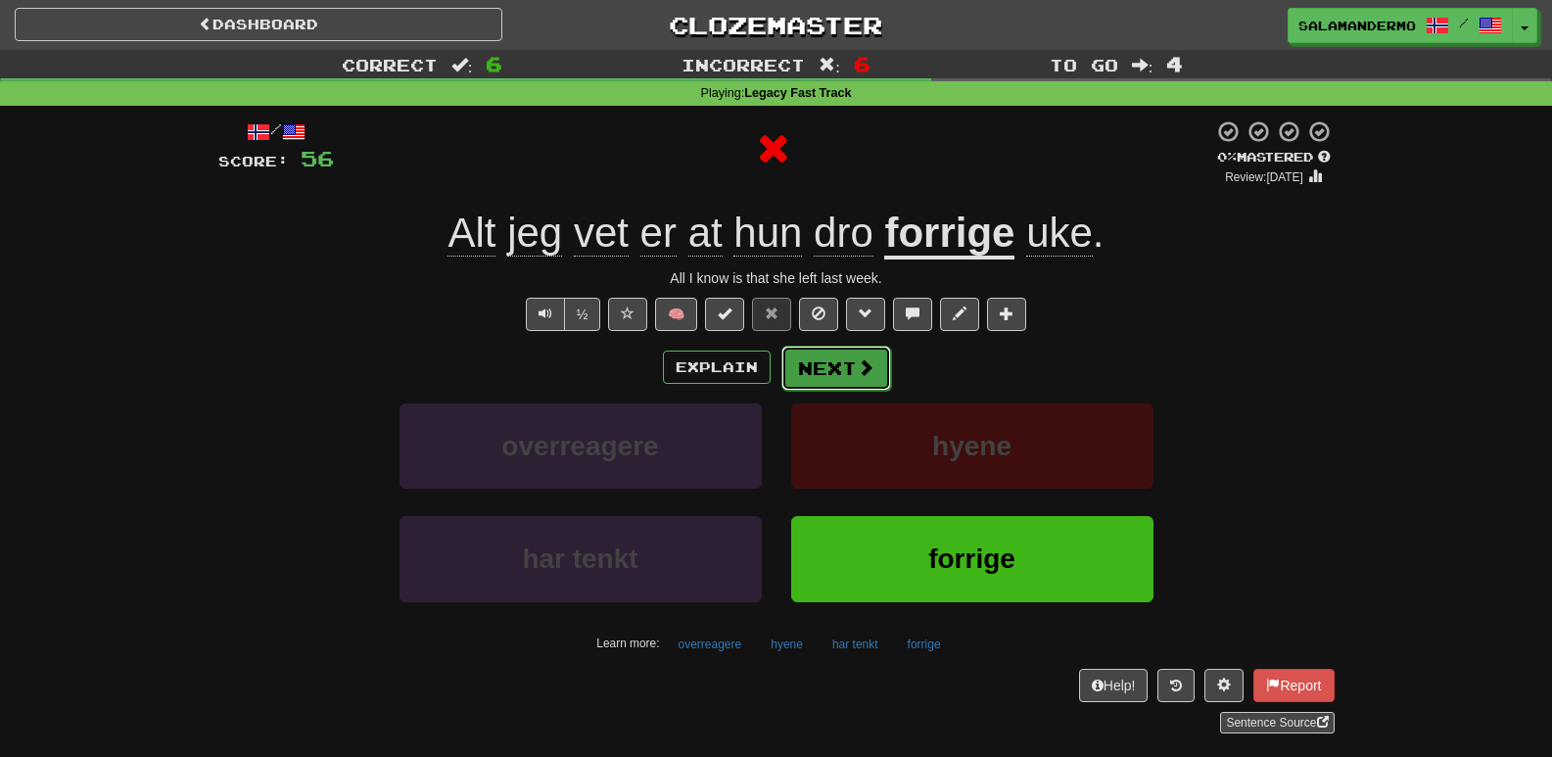
click at [820, 376] on button "Next" at bounding box center [836, 368] width 110 height 45
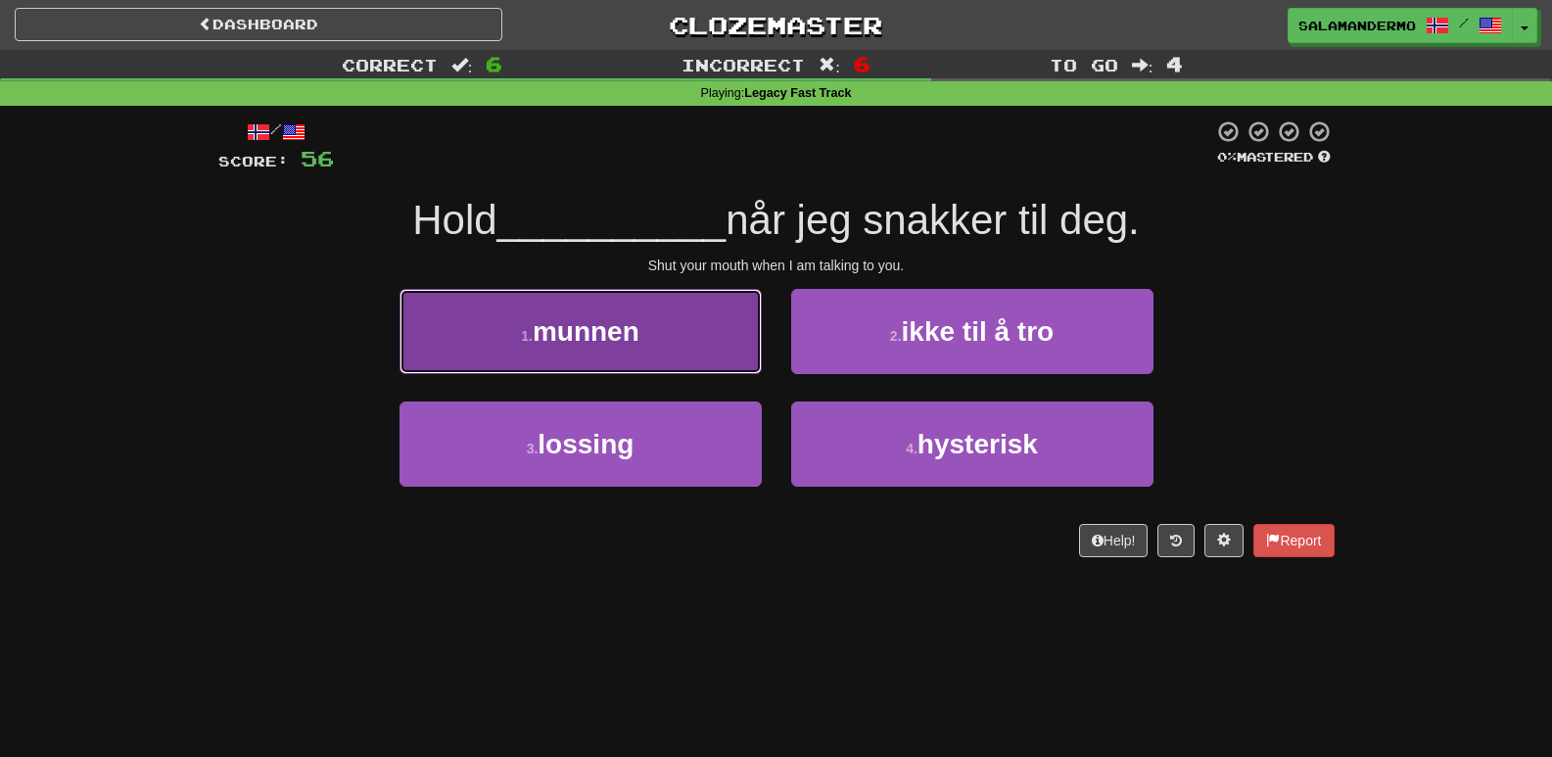
click at [733, 348] on button "1 . munnen" at bounding box center [581, 331] width 362 height 85
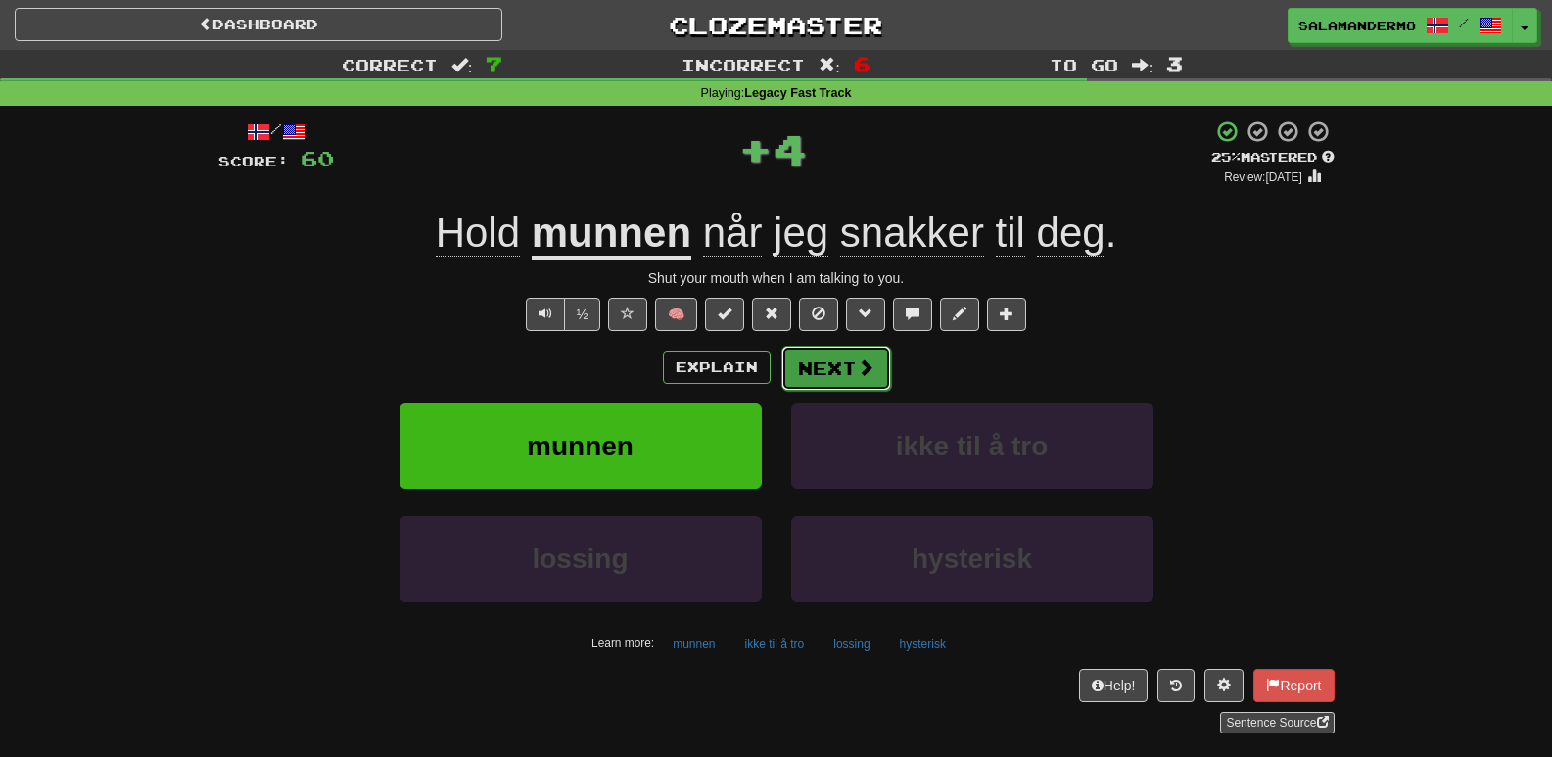
click at [843, 361] on button "Next" at bounding box center [836, 368] width 110 height 45
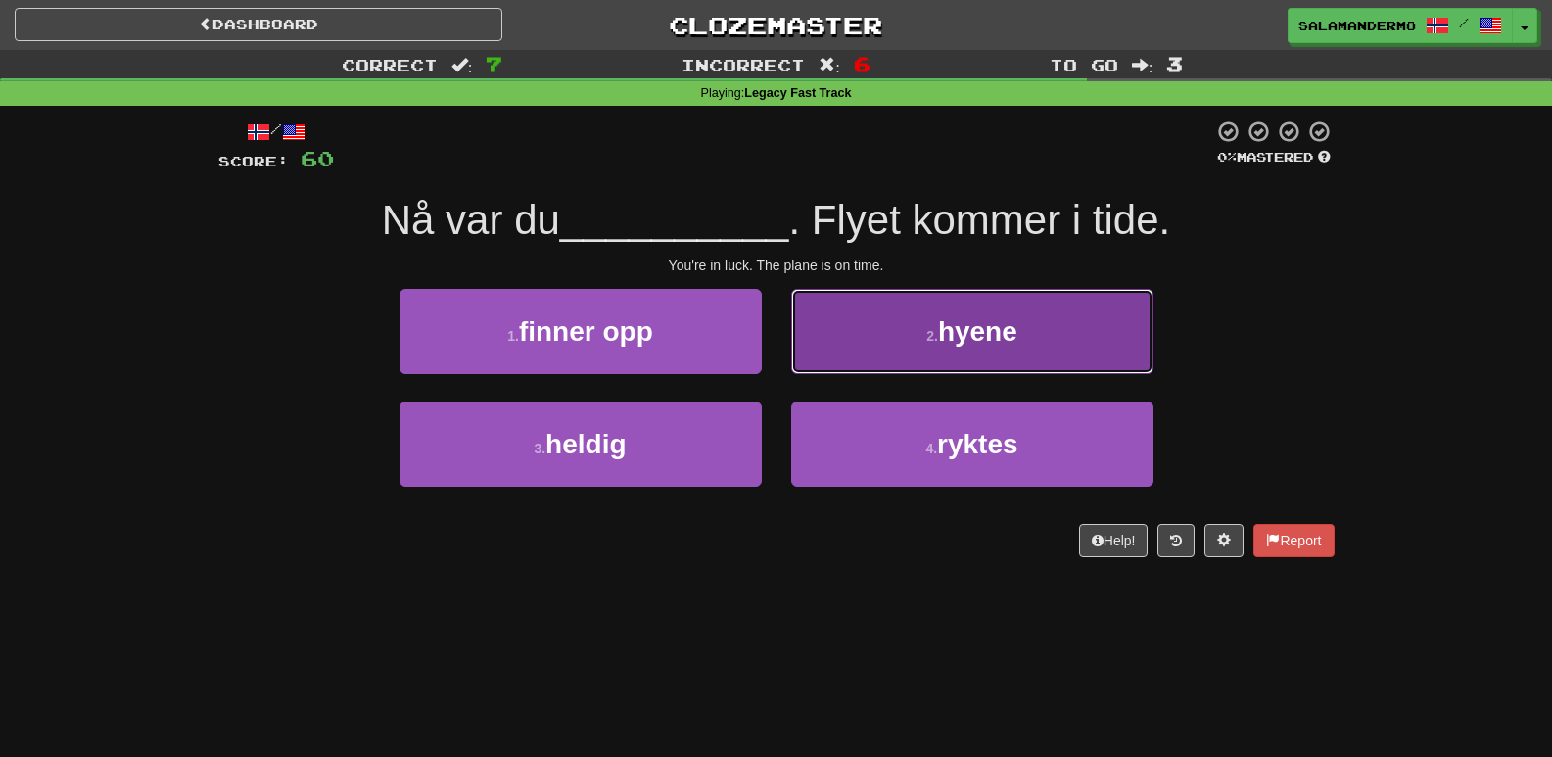
click at [821, 364] on button "2 . hyene" at bounding box center [972, 331] width 362 height 85
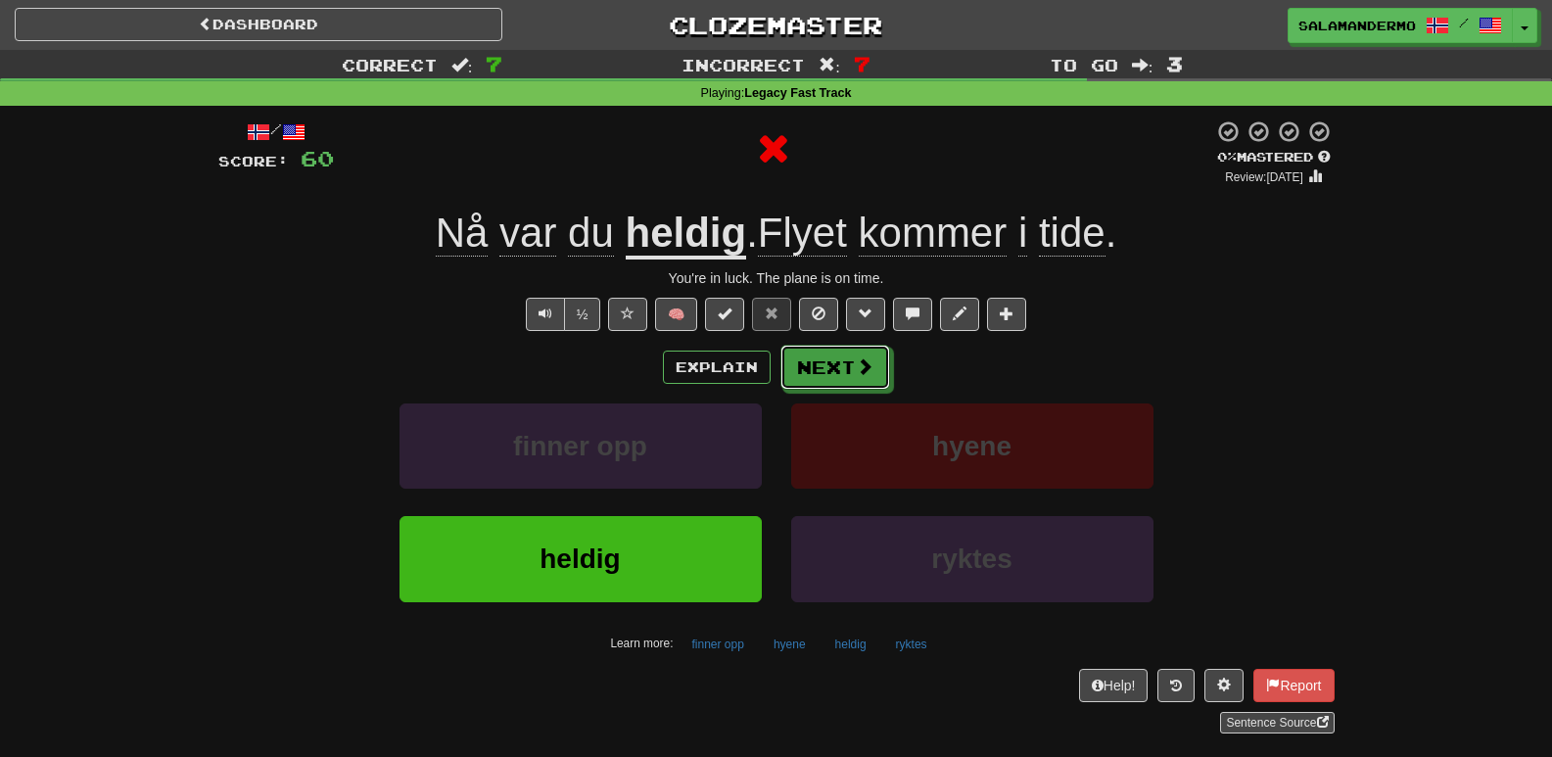
click at [821, 364] on button "Next" at bounding box center [835, 367] width 110 height 45
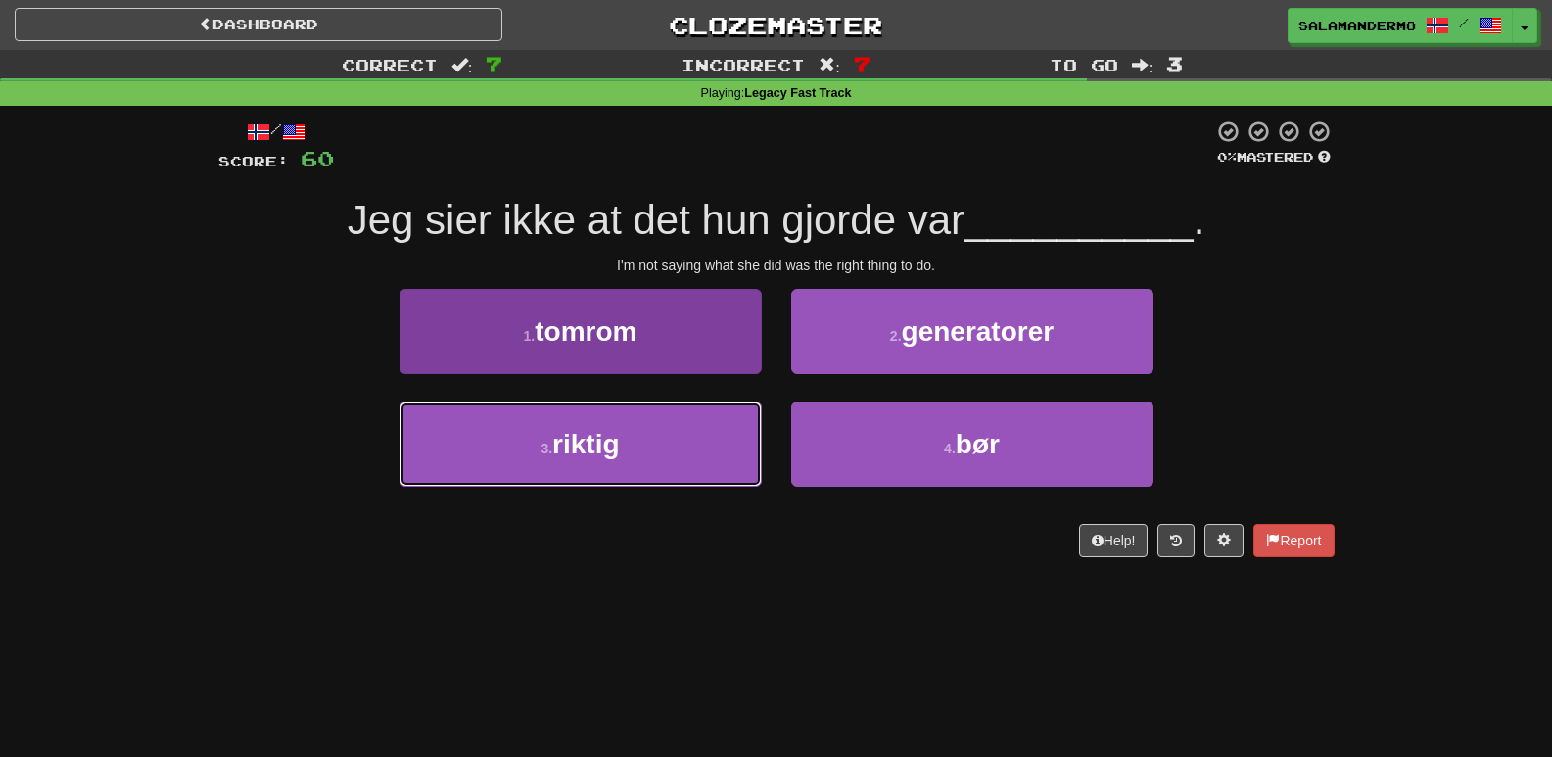
click at [684, 439] on button "3 . riktig" at bounding box center [581, 444] width 362 height 85
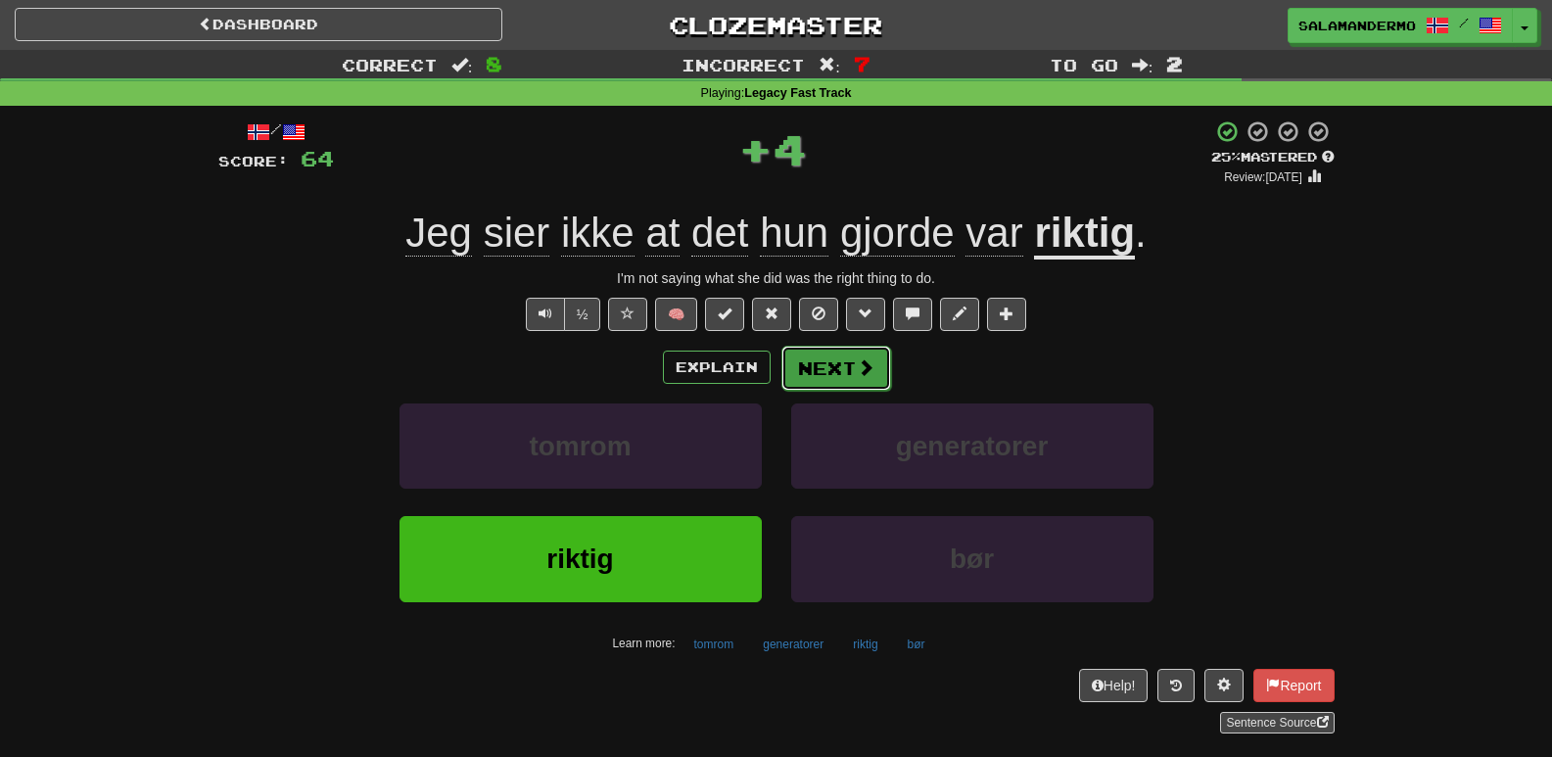
click at [828, 376] on button "Next" at bounding box center [836, 368] width 110 height 45
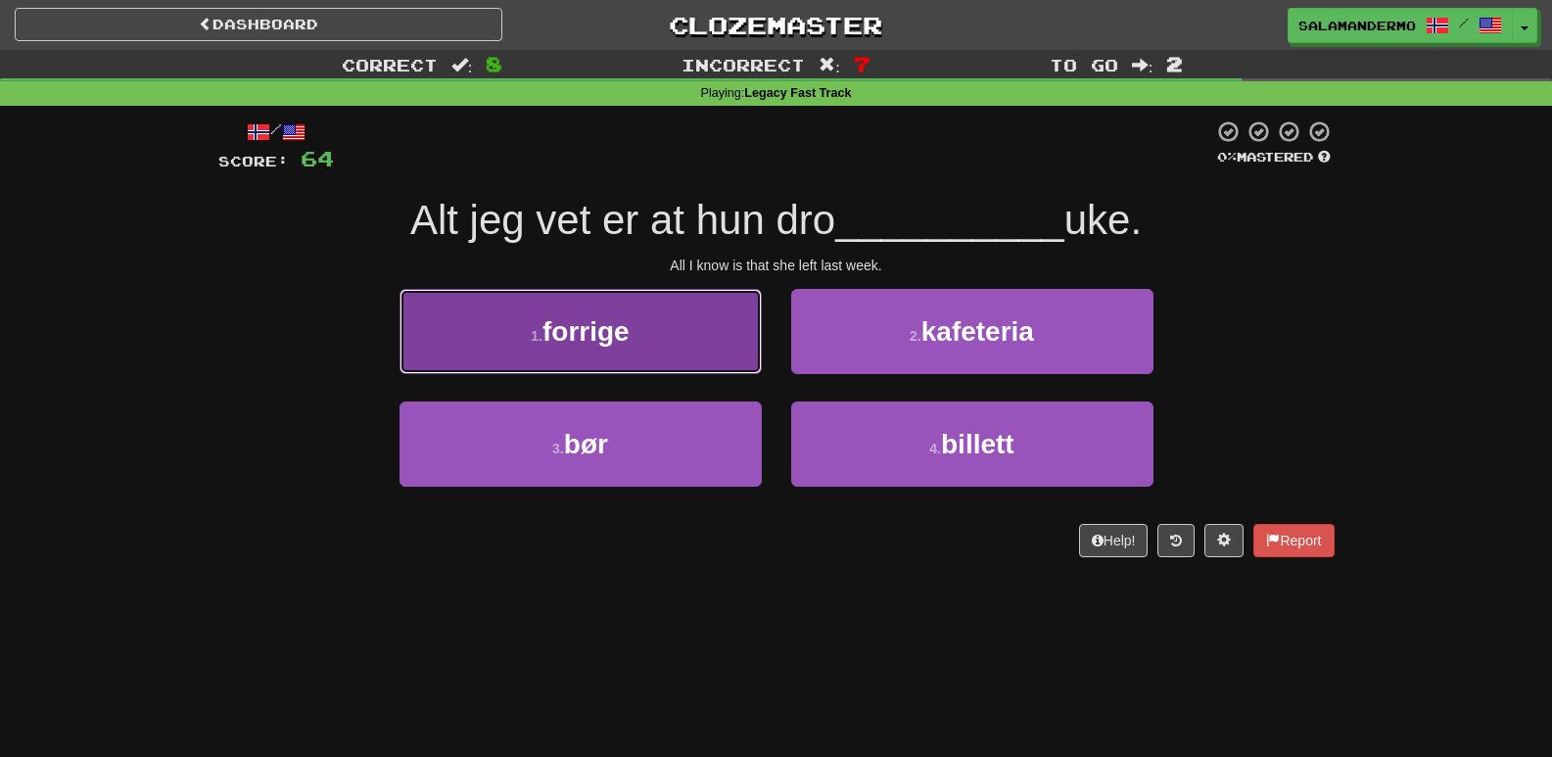
click at [683, 330] on button "1 . forrige" at bounding box center [581, 331] width 362 height 85
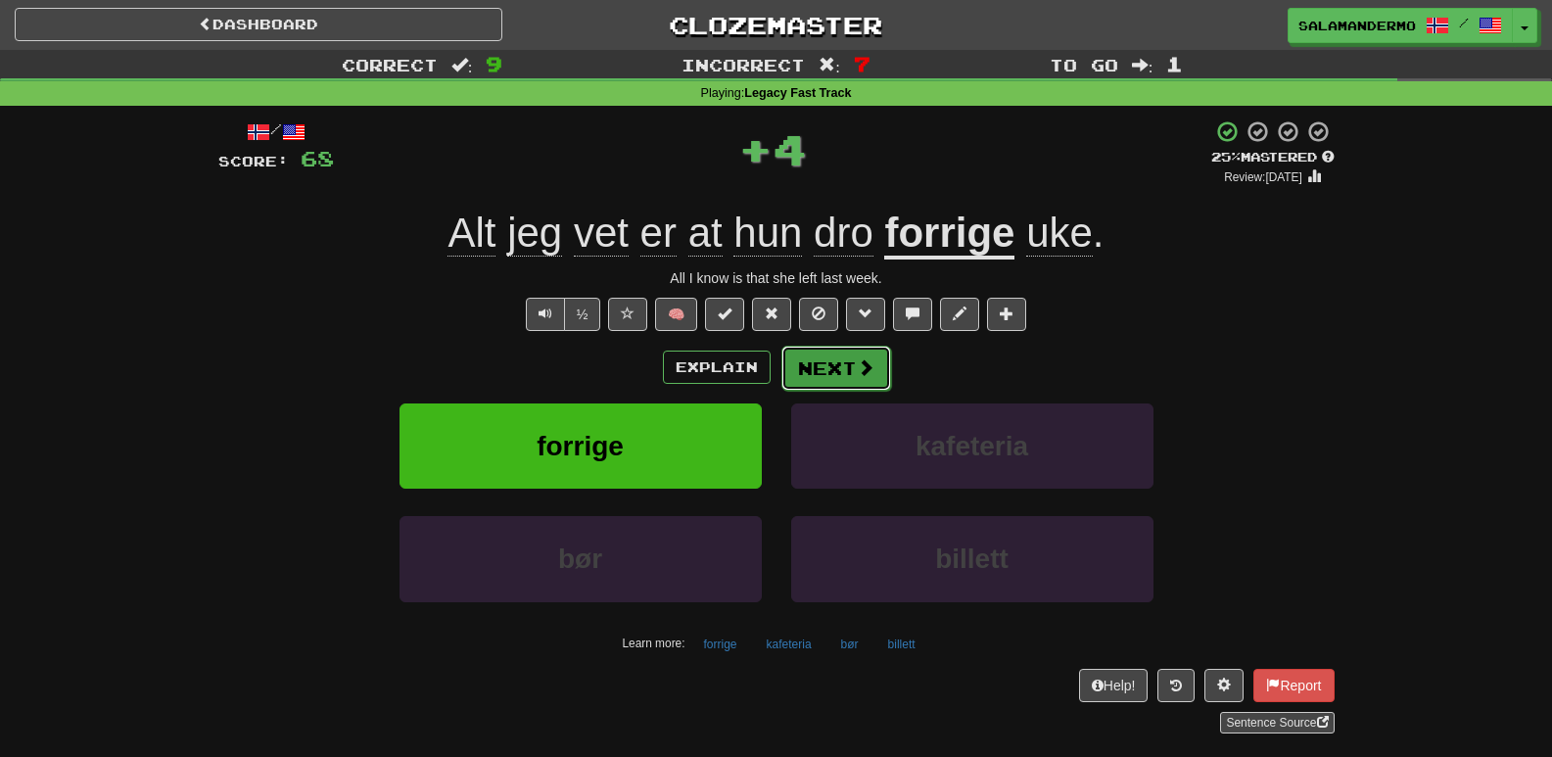
click at [806, 369] on button "Next" at bounding box center [836, 368] width 110 height 45
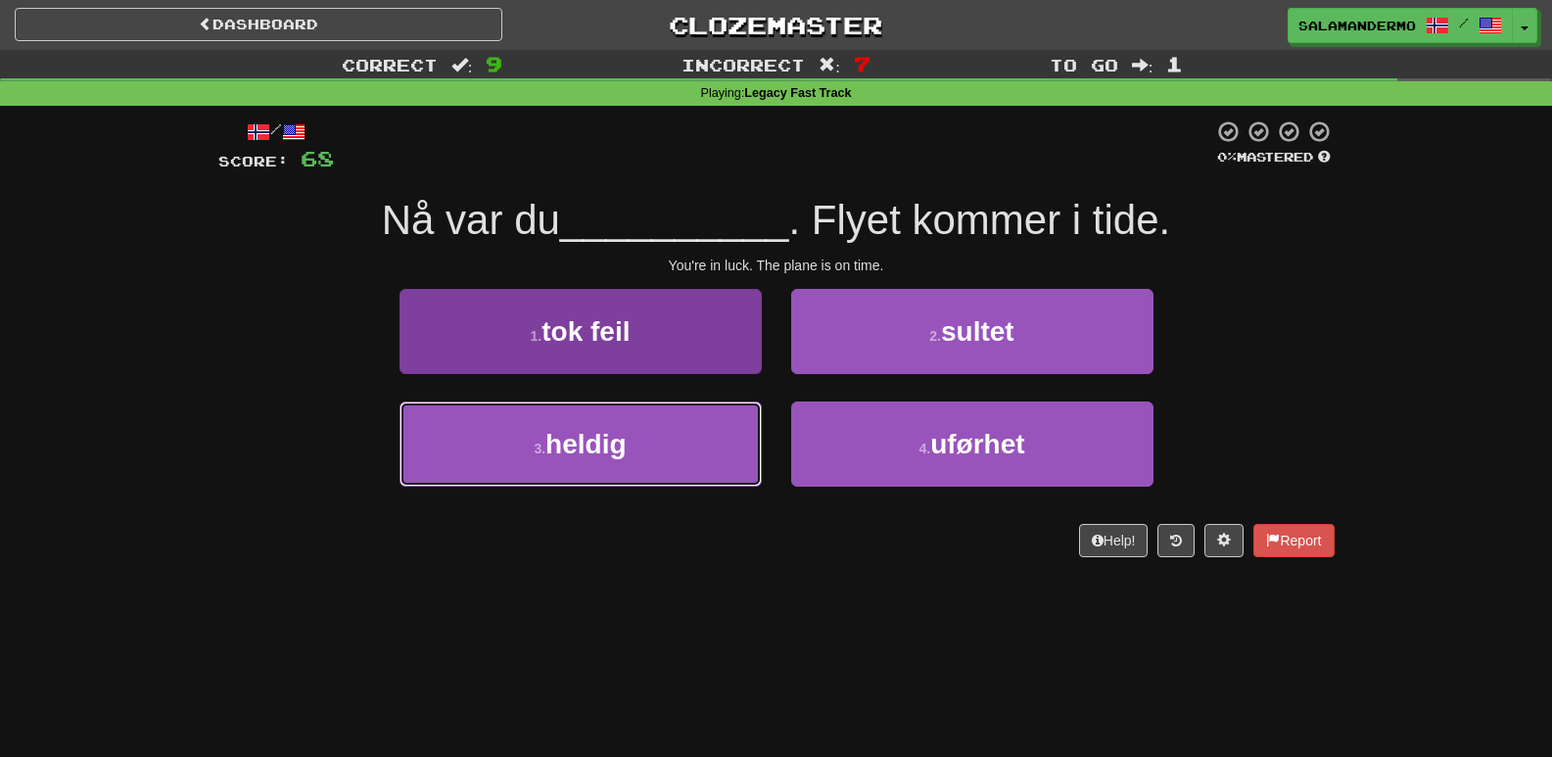
click at [699, 446] on button "3 . heldig" at bounding box center [581, 444] width 362 height 85
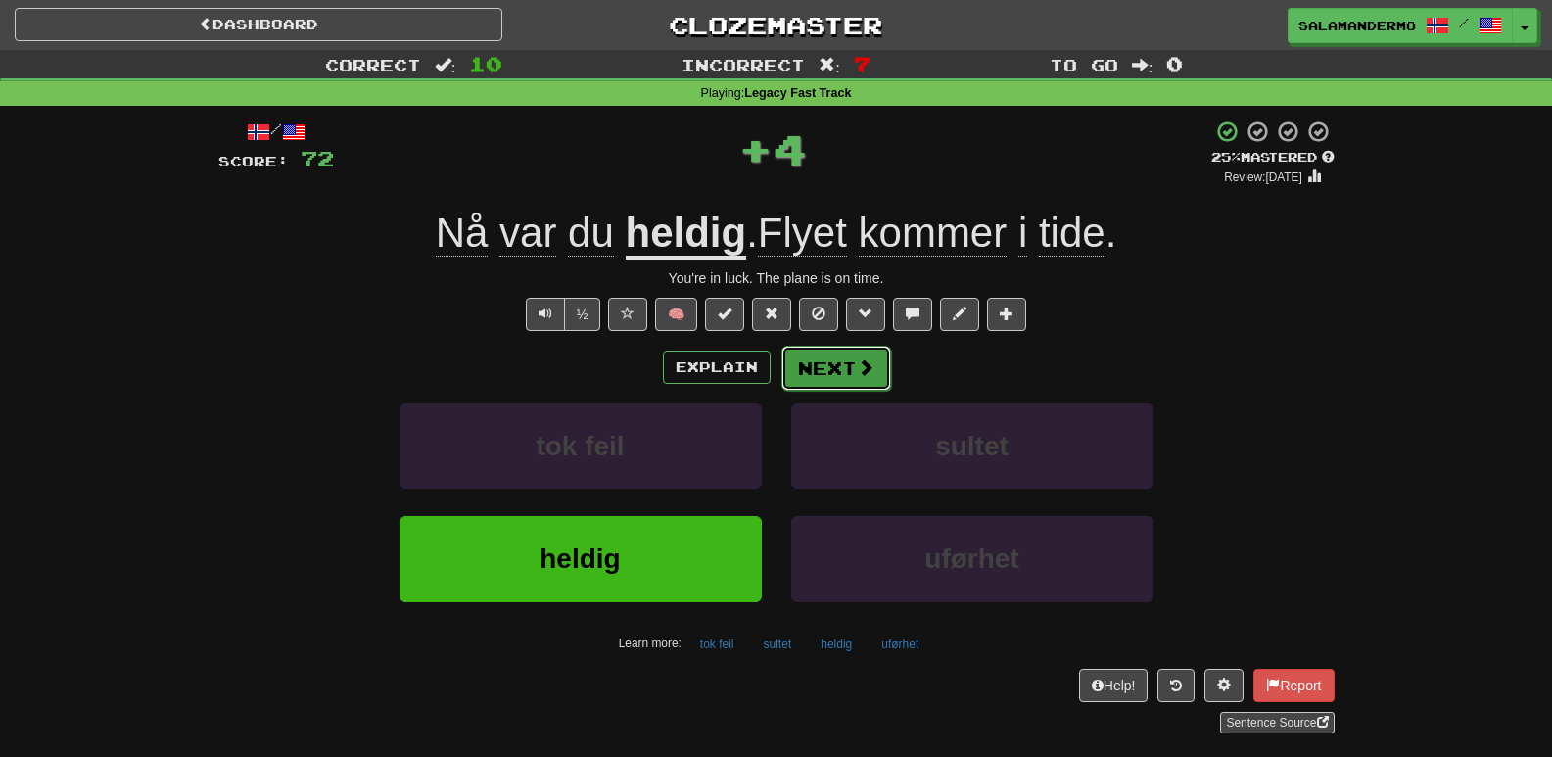
click at [839, 378] on button "Next" at bounding box center [836, 368] width 110 height 45
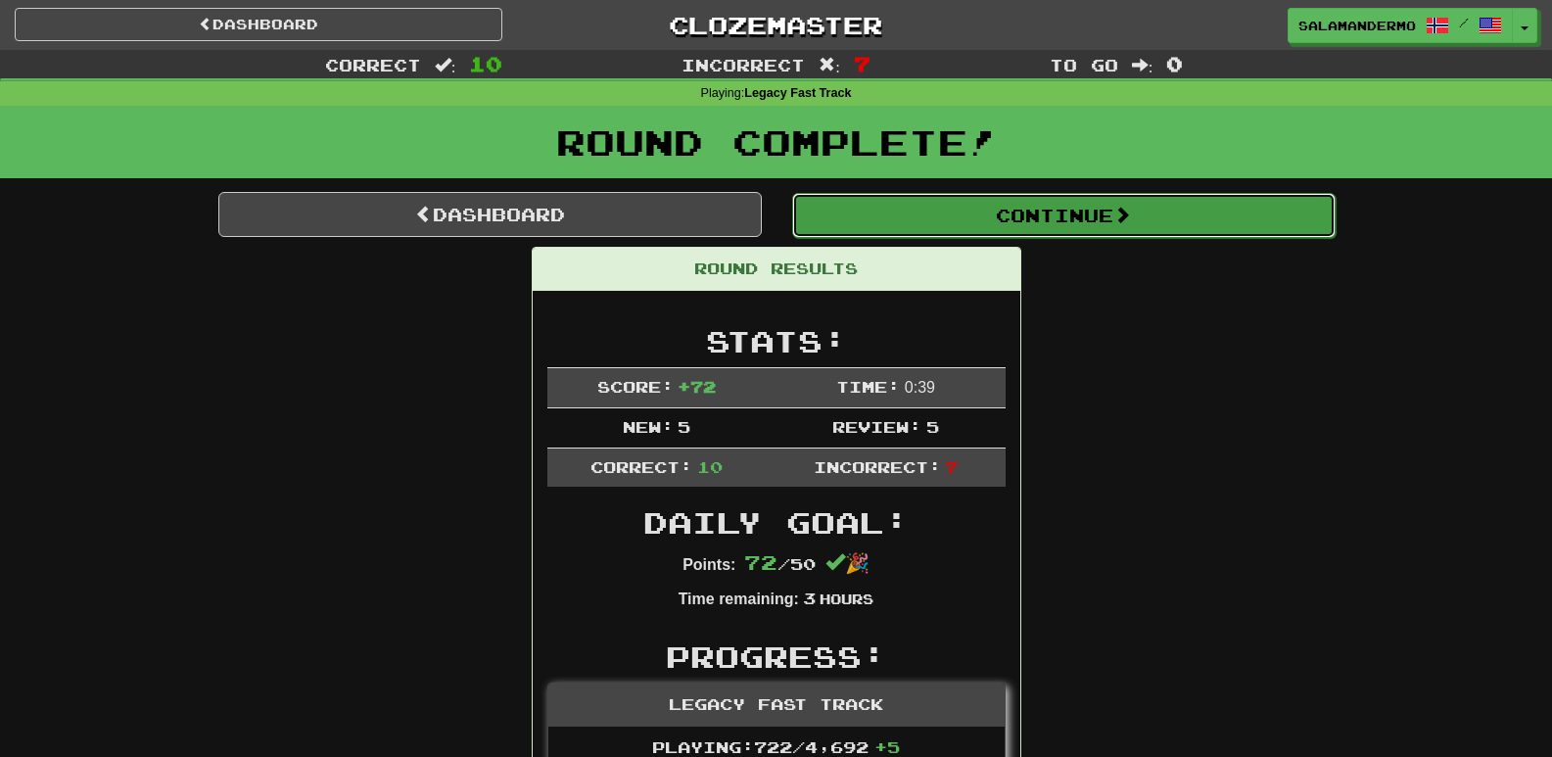
click at [990, 219] on button "Continue" at bounding box center [1063, 215] width 543 height 45
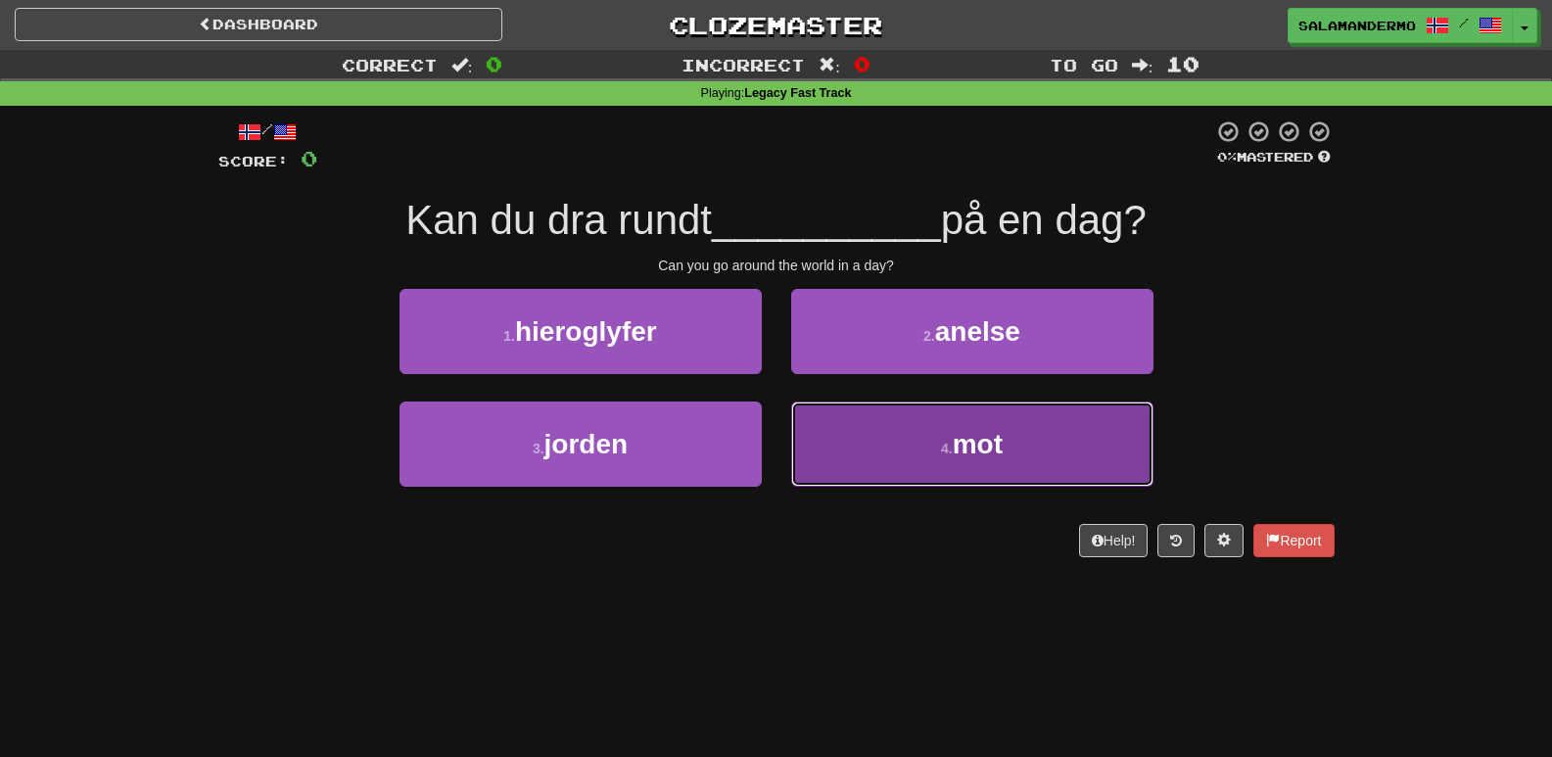
click at [885, 450] on button "4 . mot" at bounding box center [972, 444] width 362 height 85
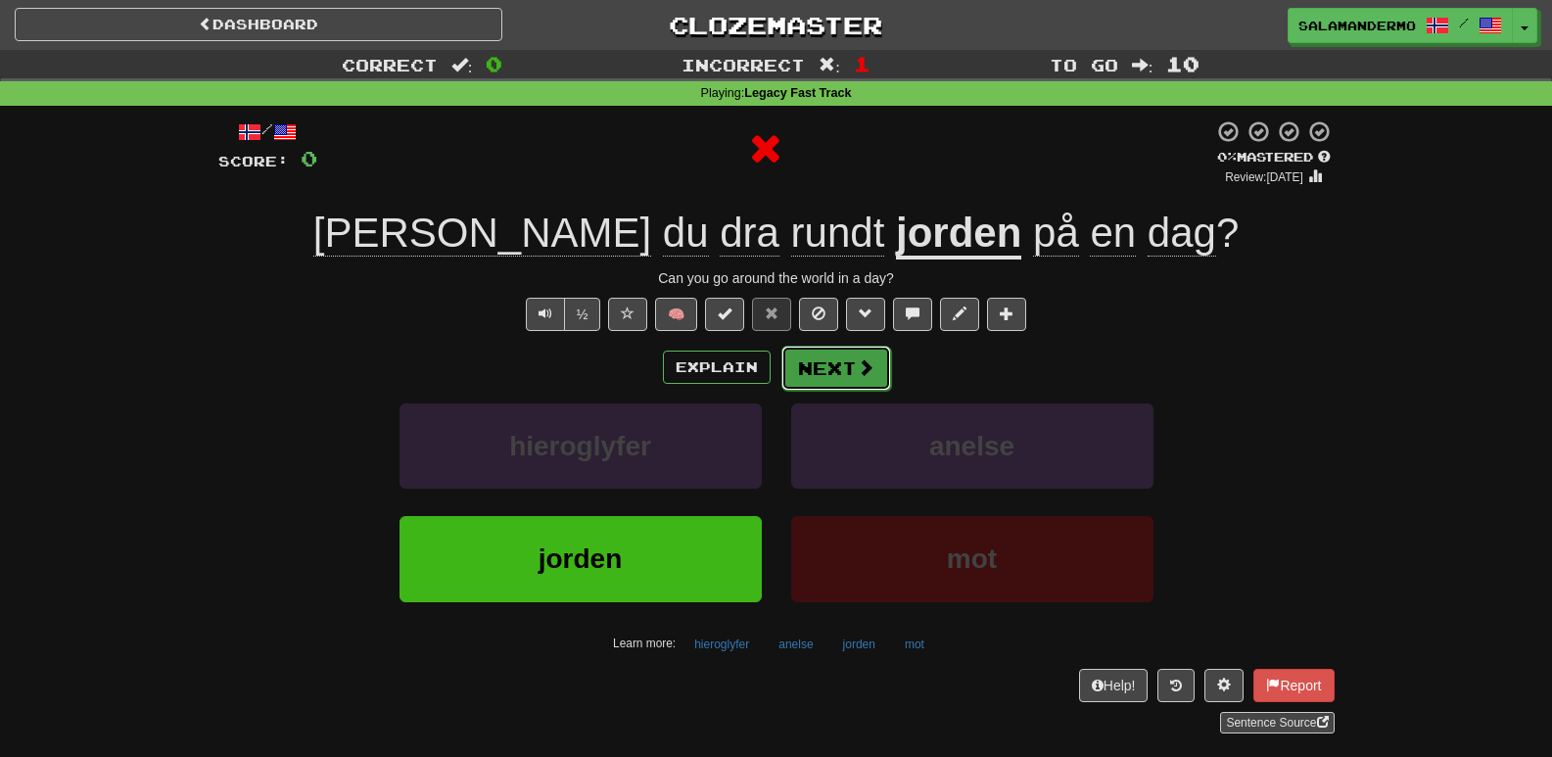
click at [850, 378] on button "Next" at bounding box center [836, 368] width 110 height 45
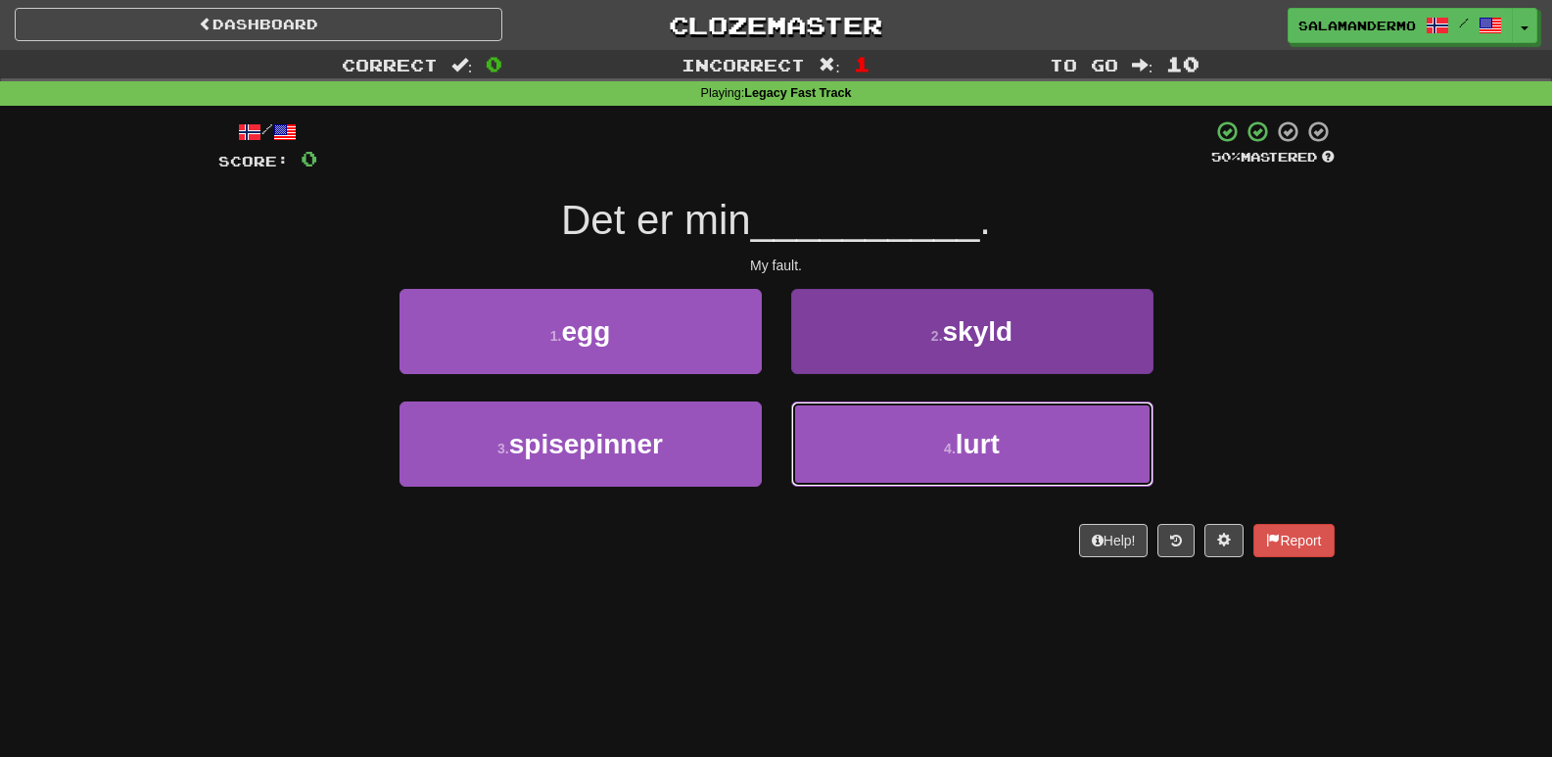
click at [850, 438] on button "4 . lurt" at bounding box center [972, 444] width 362 height 85
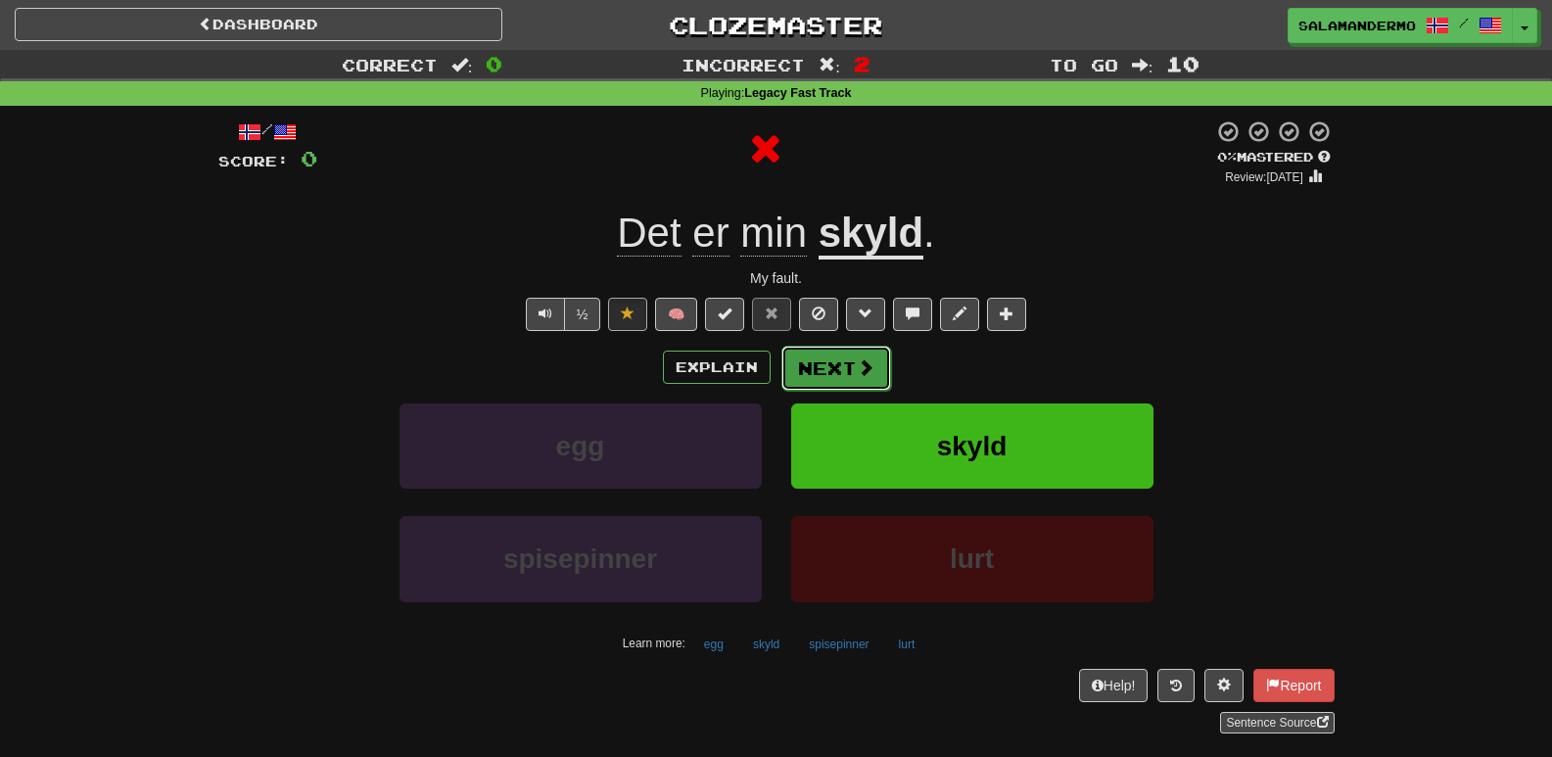
click at [835, 373] on button "Next" at bounding box center [836, 368] width 110 height 45
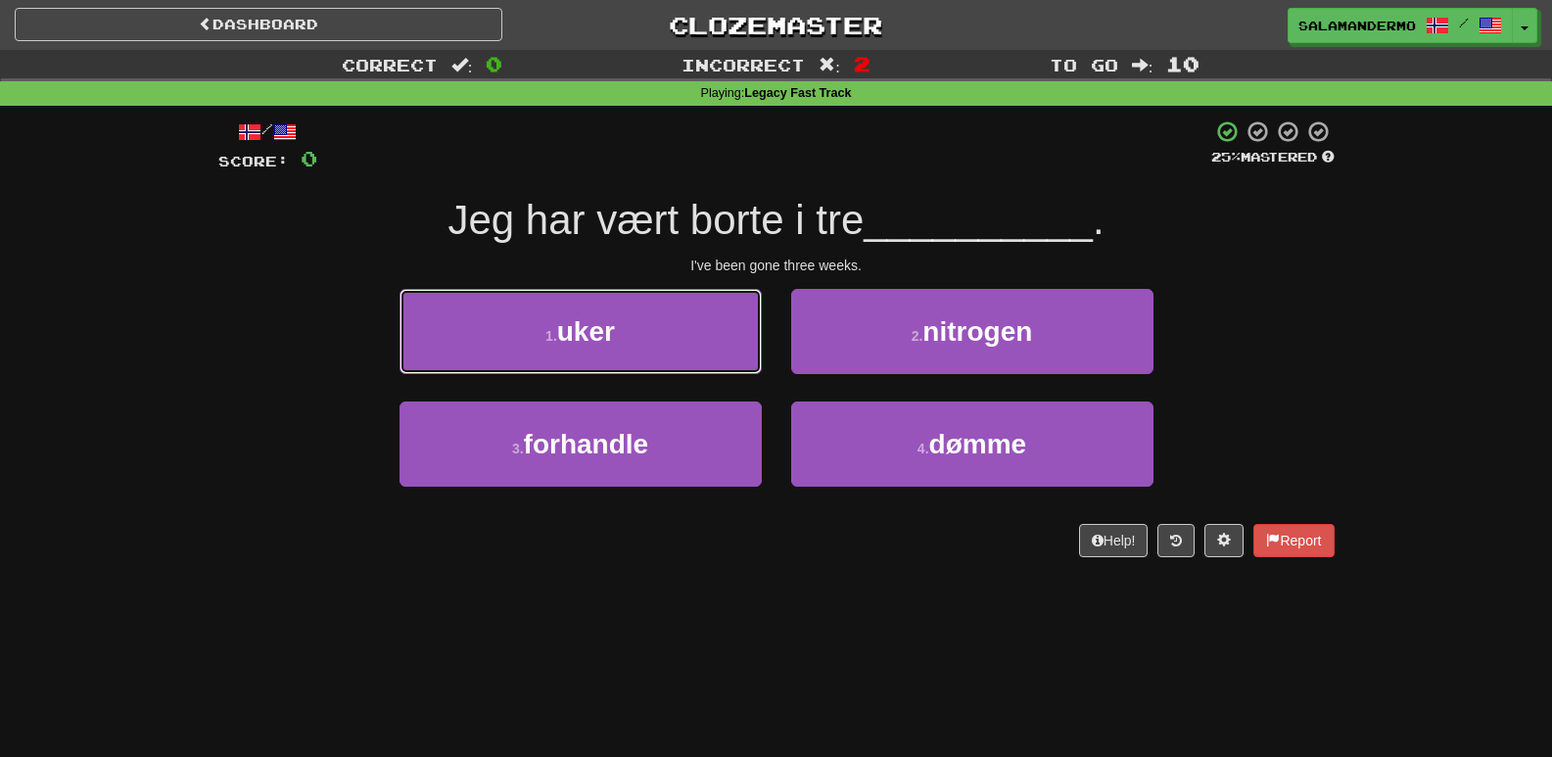
click at [646, 340] on button "1 . uker" at bounding box center [581, 331] width 362 height 85
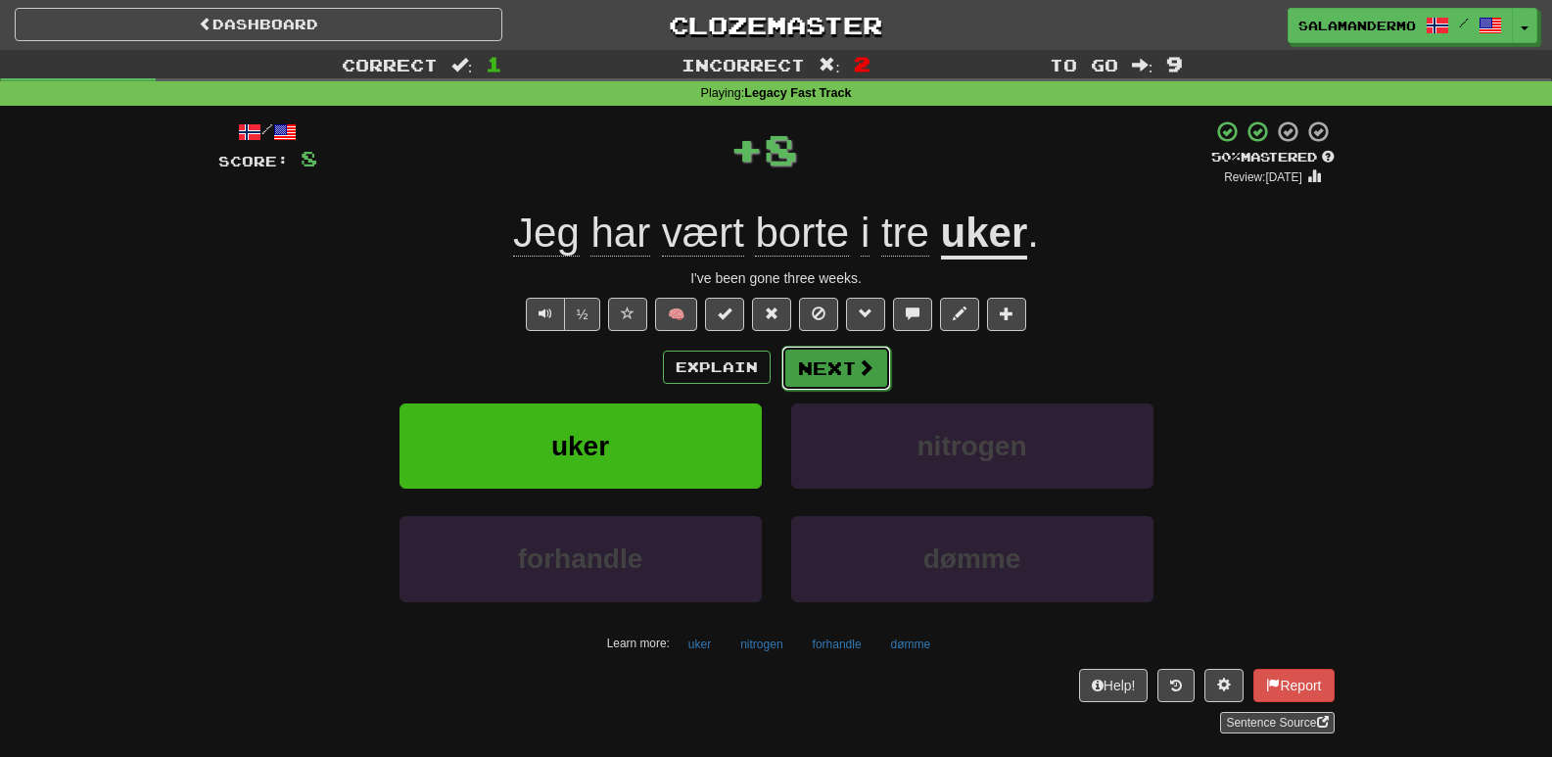
click at [816, 365] on button "Next" at bounding box center [836, 368] width 110 height 45
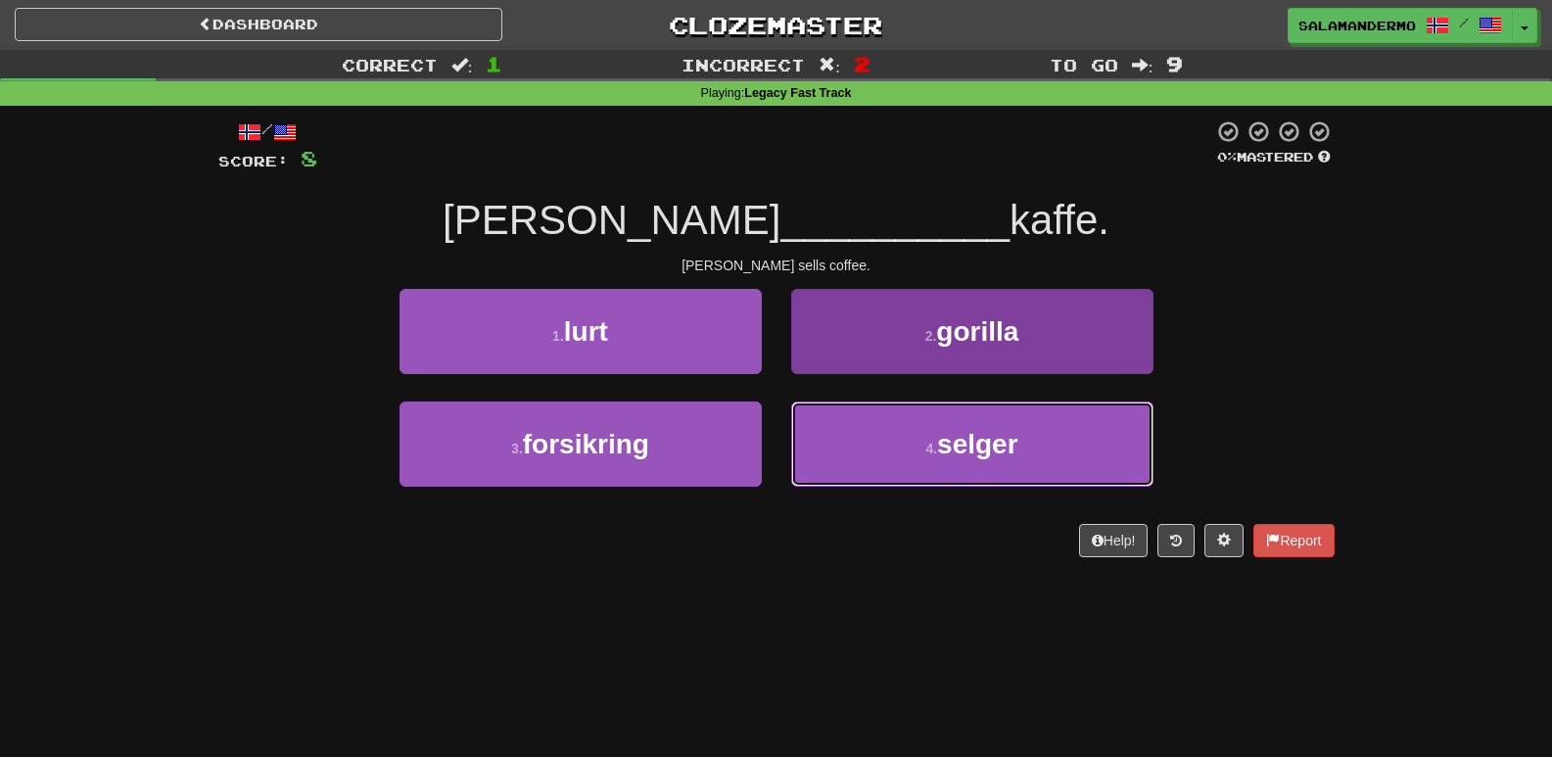
click at [814, 441] on button "4 . selger" at bounding box center [972, 444] width 362 height 85
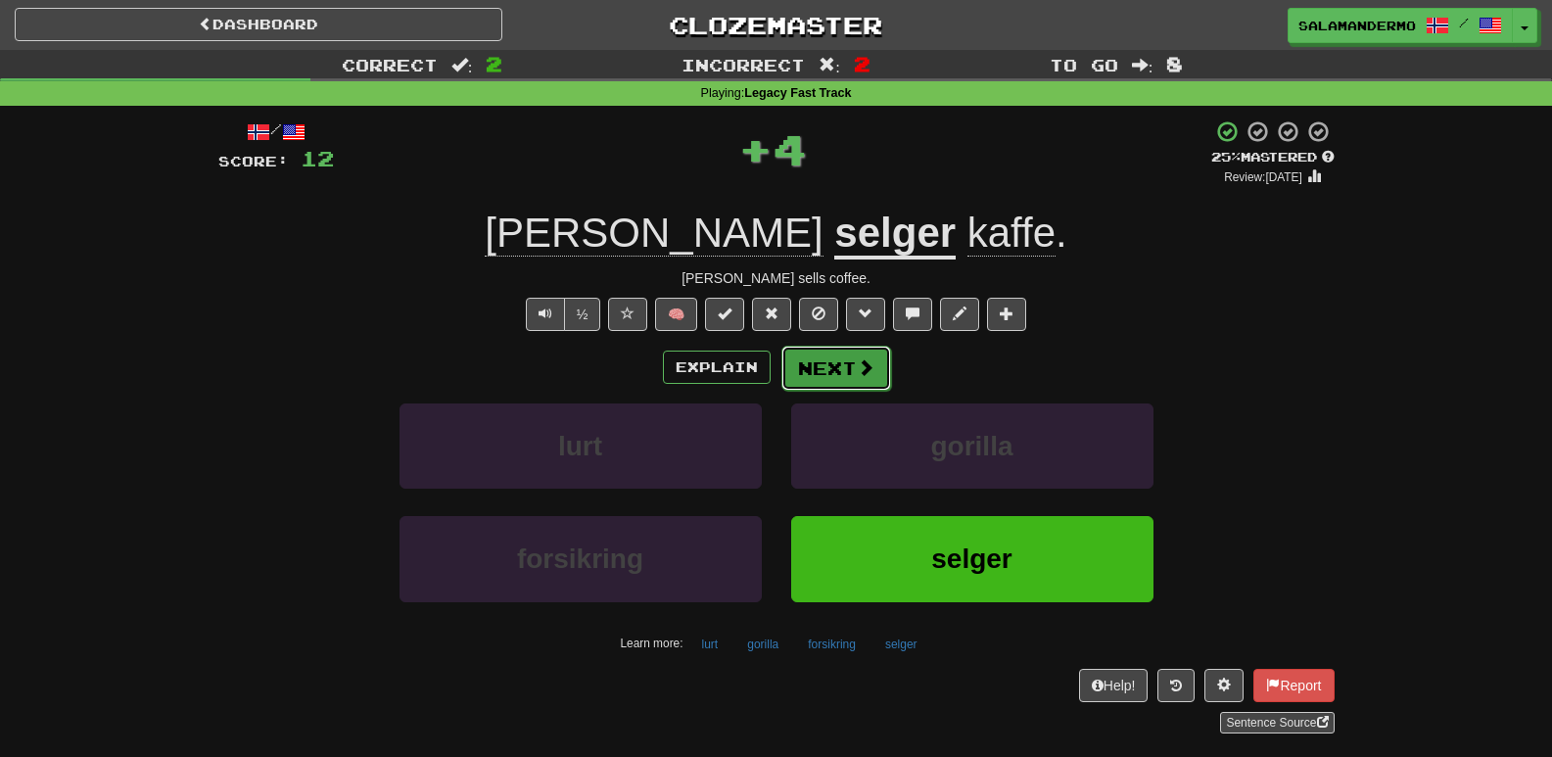
click at [803, 376] on button "Next" at bounding box center [836, 368] width 110 height 45
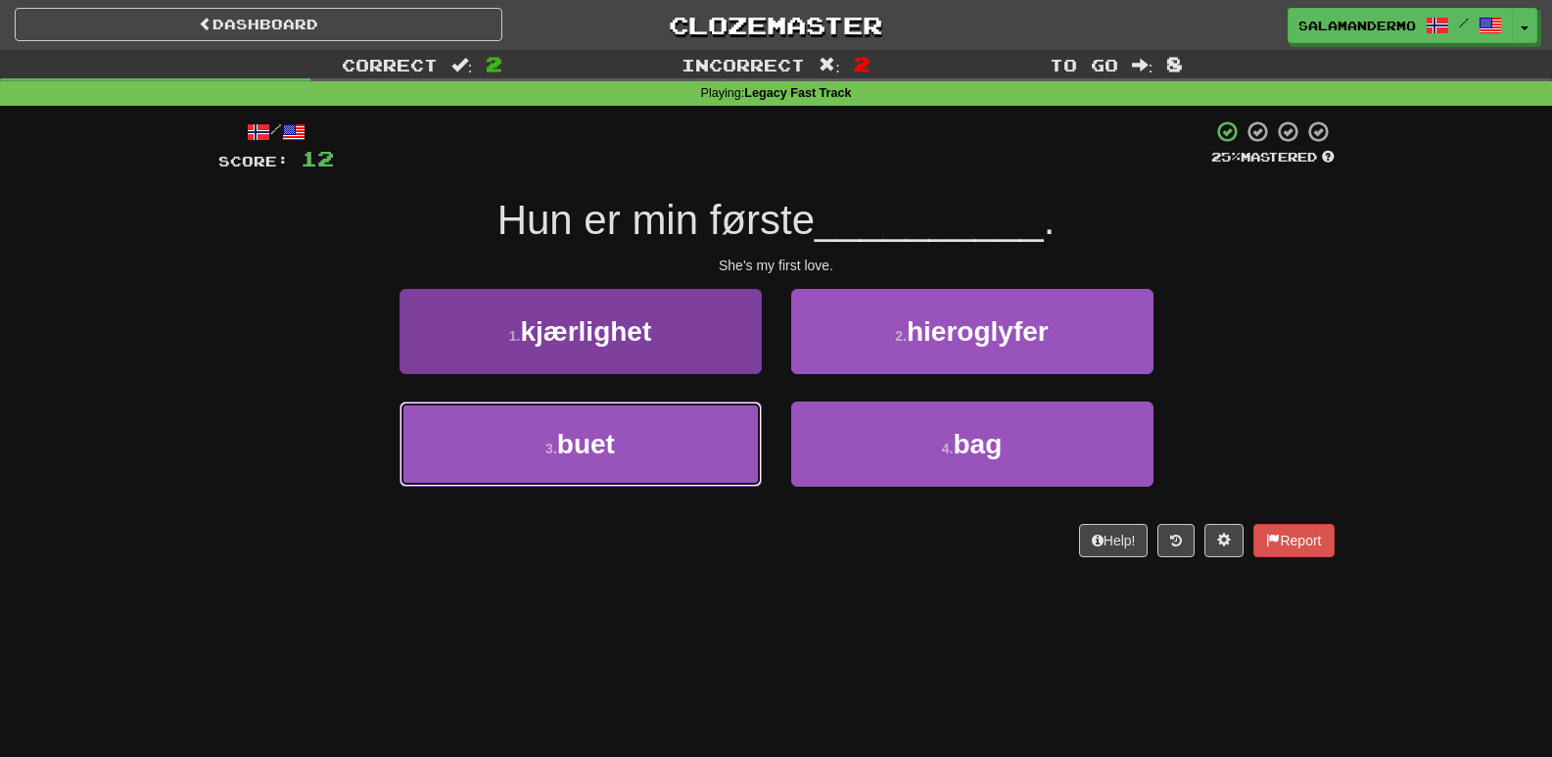
click at [718, 428] on button "3 . buet" at bounding box center [581, 444] width 362 height 85
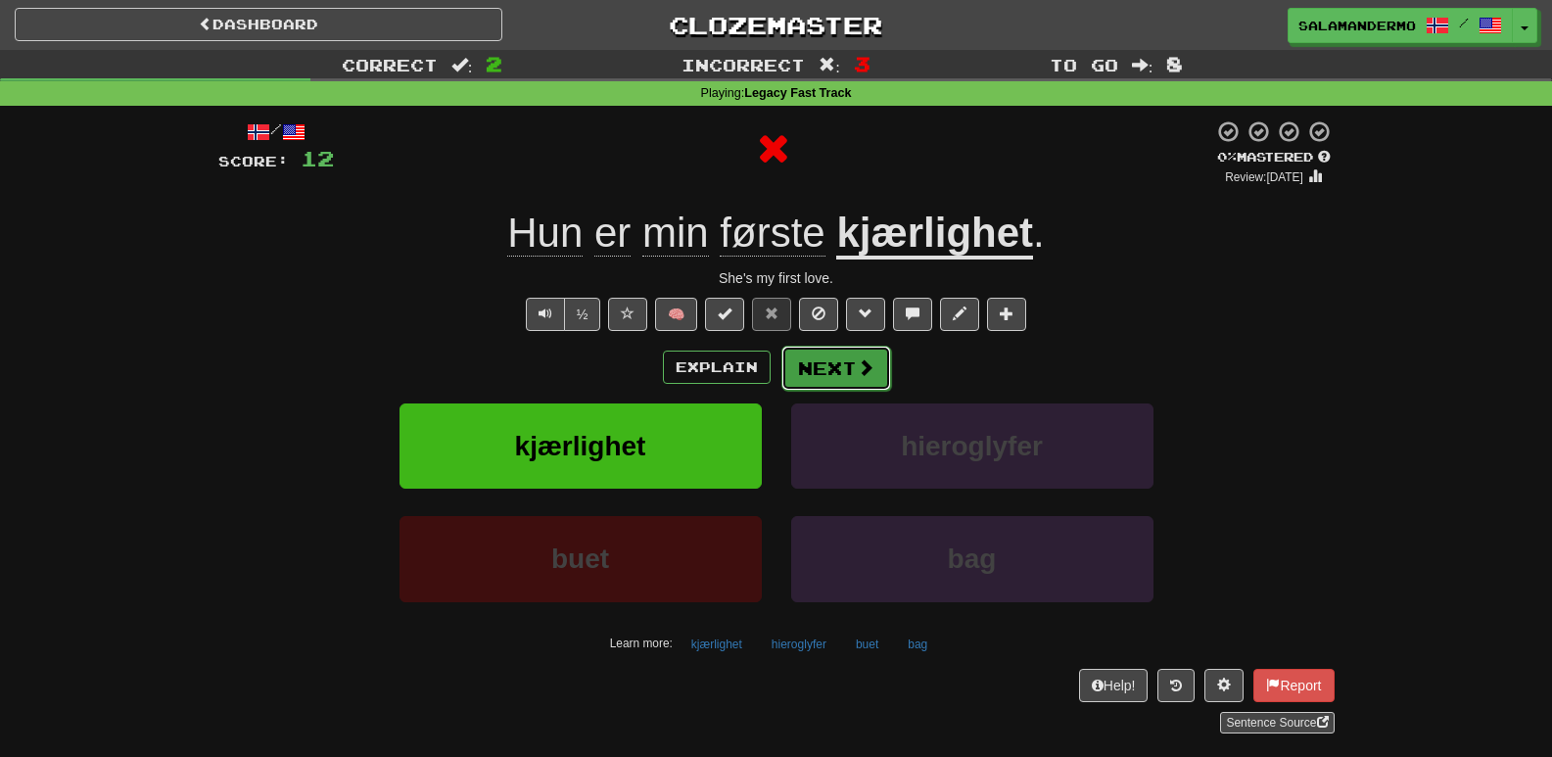
click at [813, 366] on button "Next" at bounding box center [836, 368] width 110 height 45
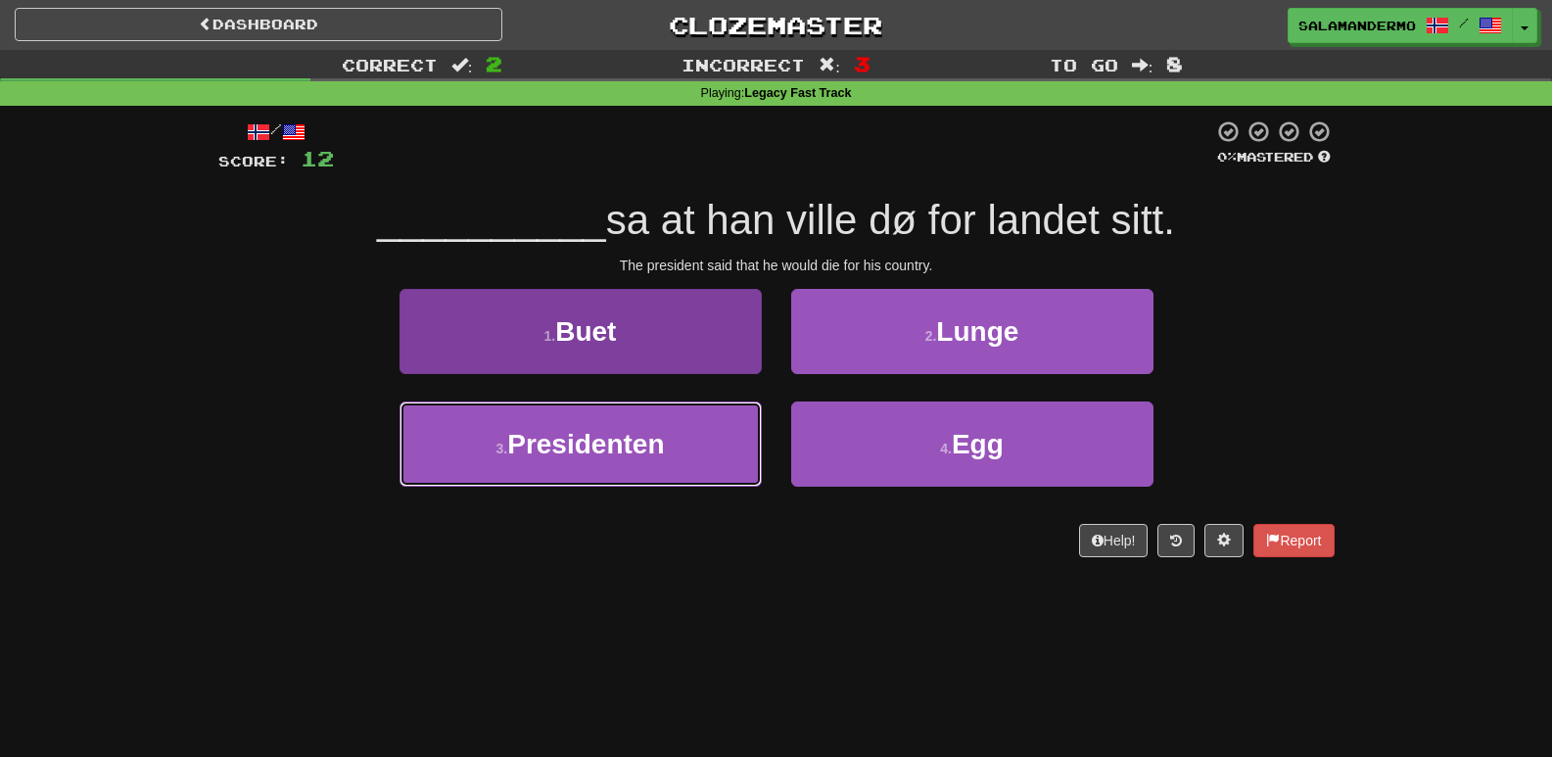
click at [698, 461] on button "3 . Presidenten" at bounding box center [581, 444] width 362 height 85
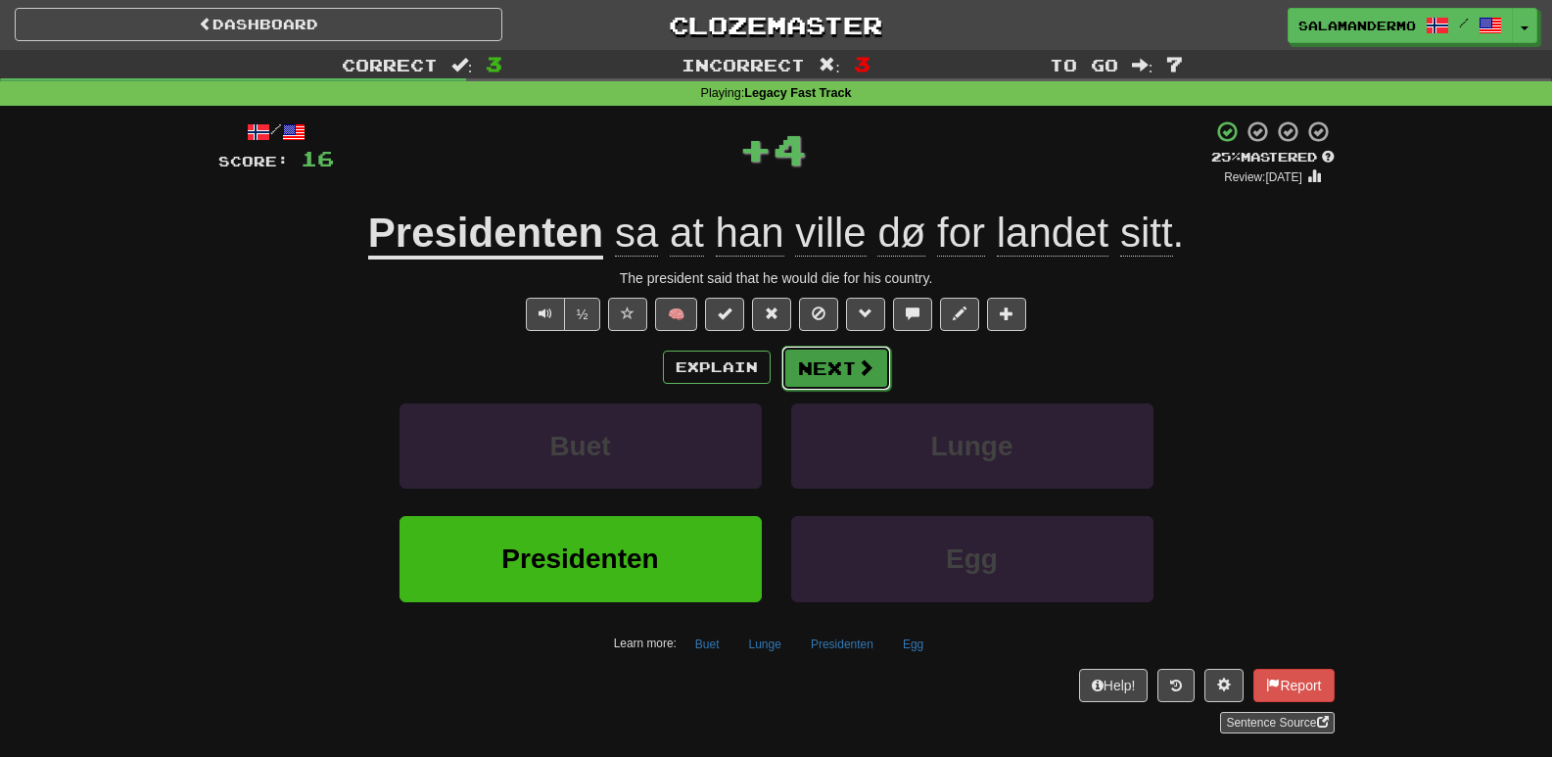
click at [860, 367] on span at bounding box center [866, 367] width 18 height 18
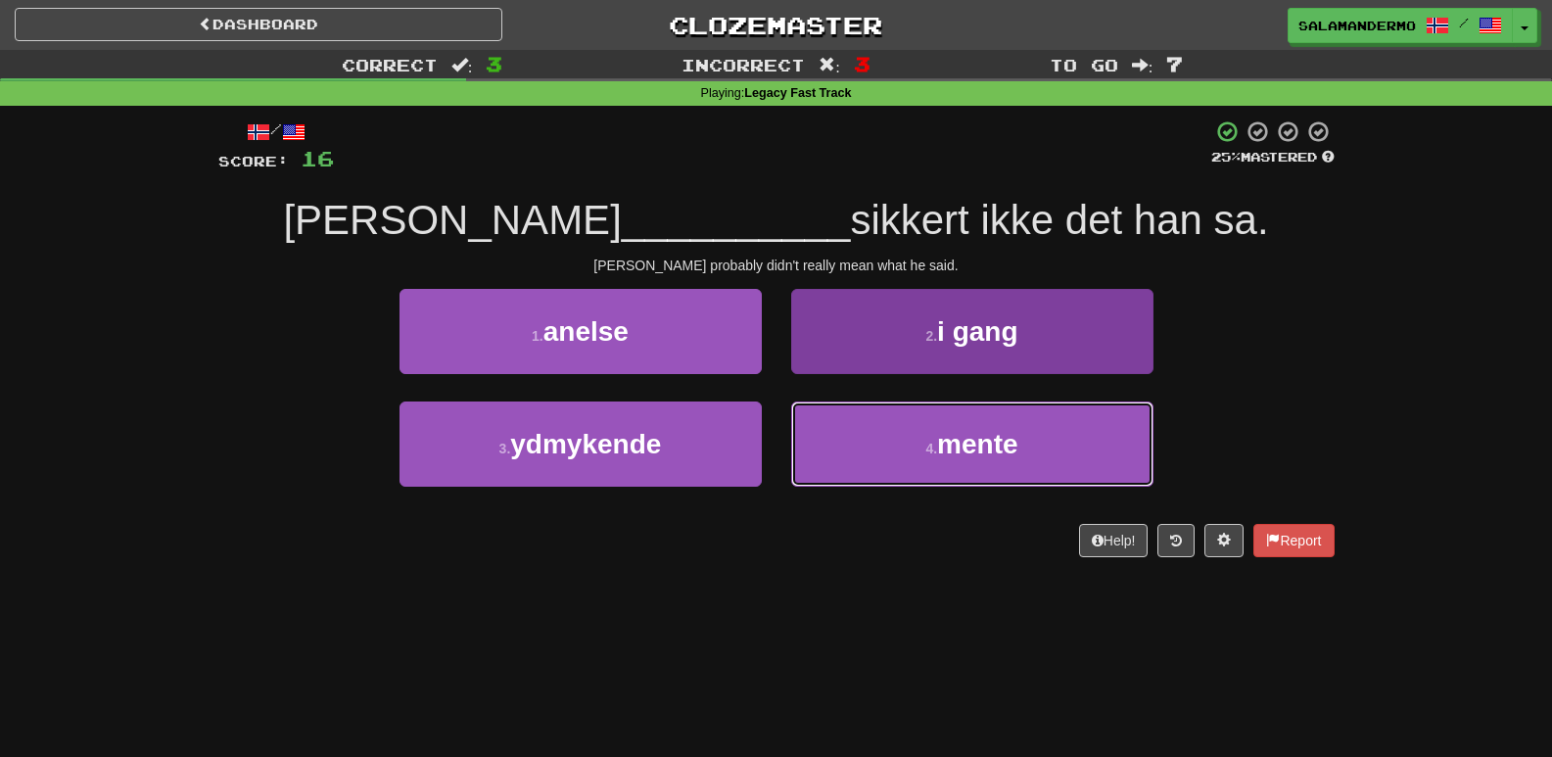
click at [911, 478] on button "4 . mente" at bounding box center [972, 444] width 362 height 85
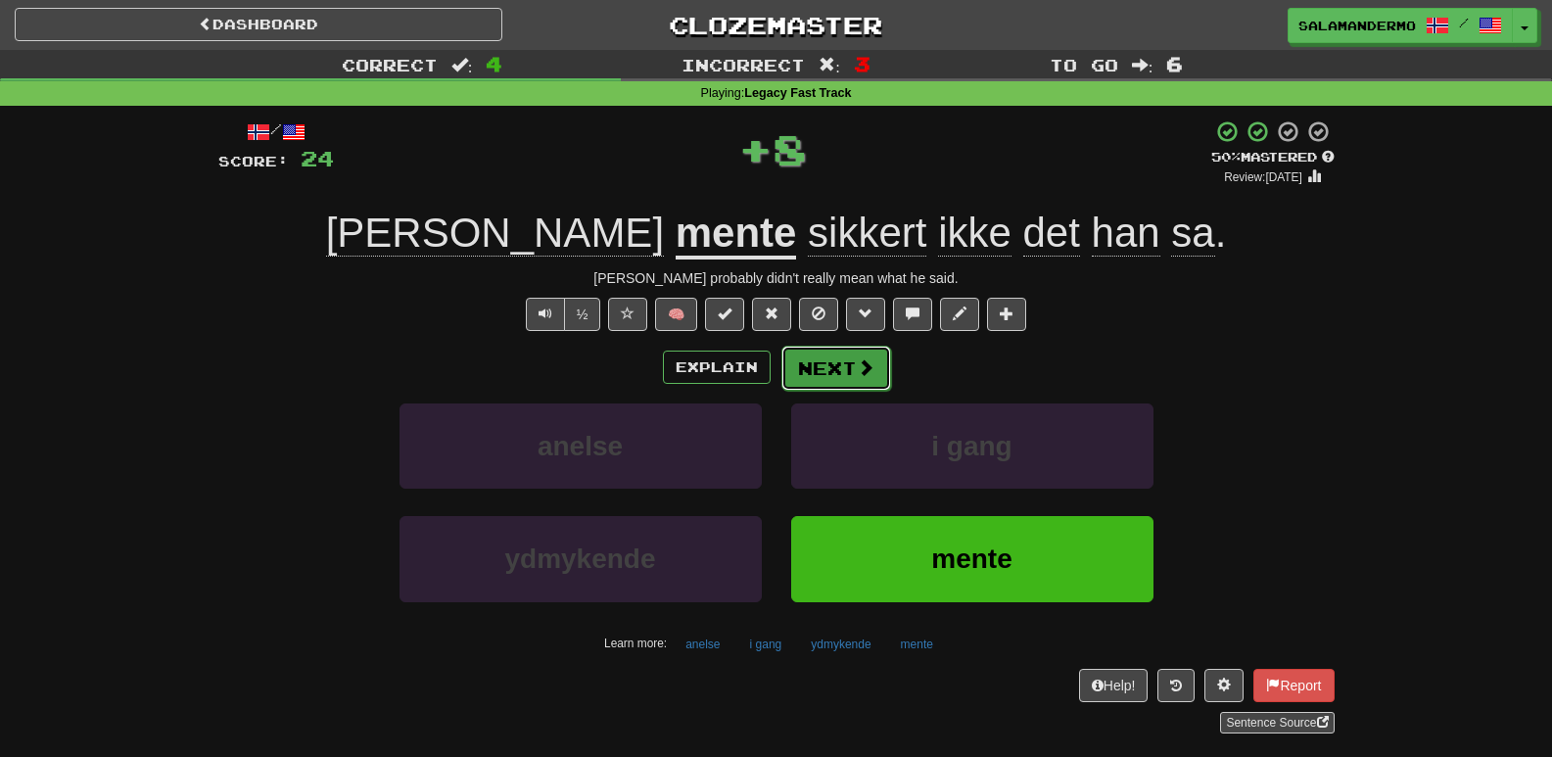
click at [850, 380] on button "Next" at bounding box center [836, 368] width 110 height 45
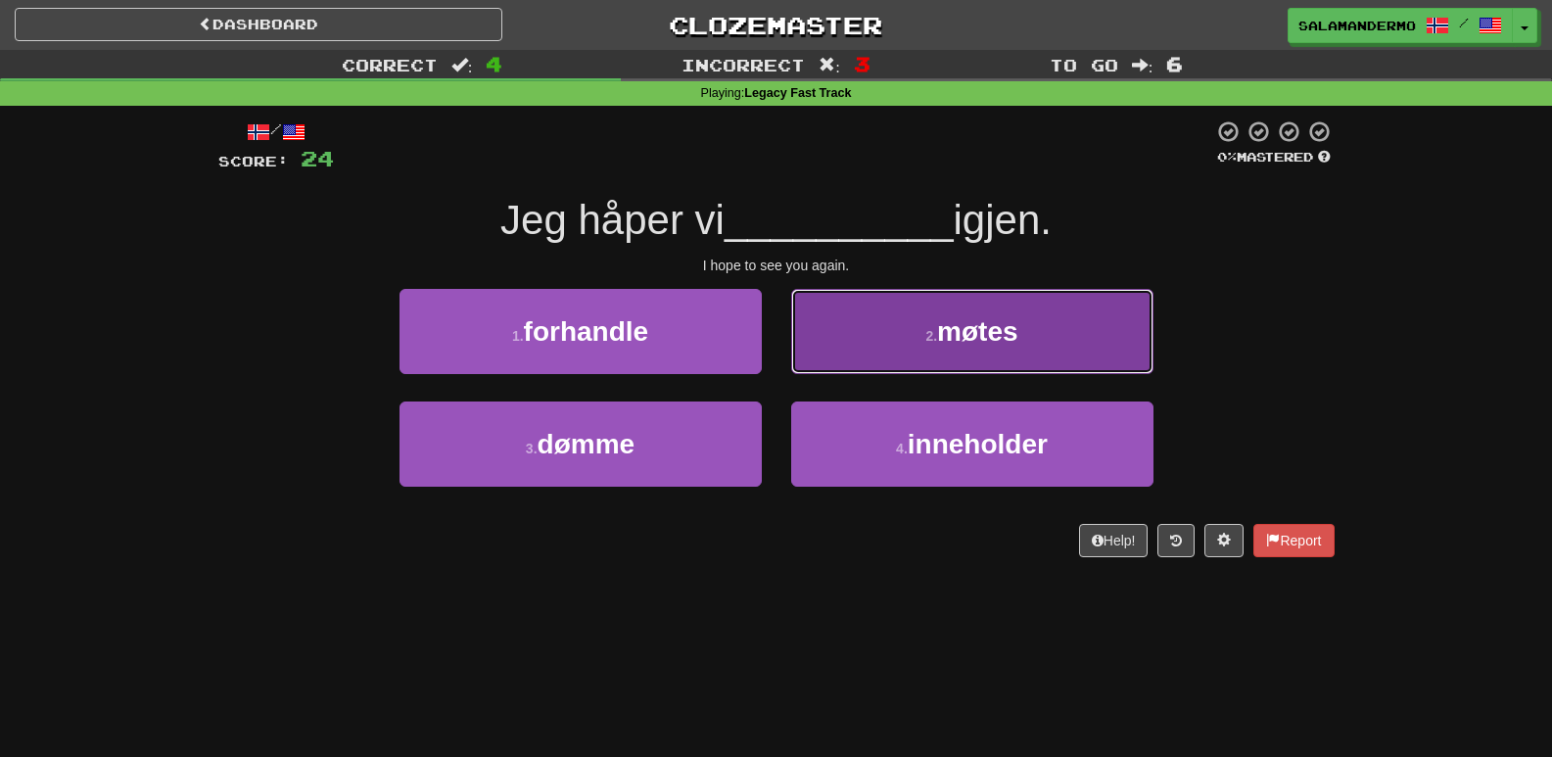
click at [851, 356] on button "2 . møtes" at bounding box center [972, 331] width 362 height 85
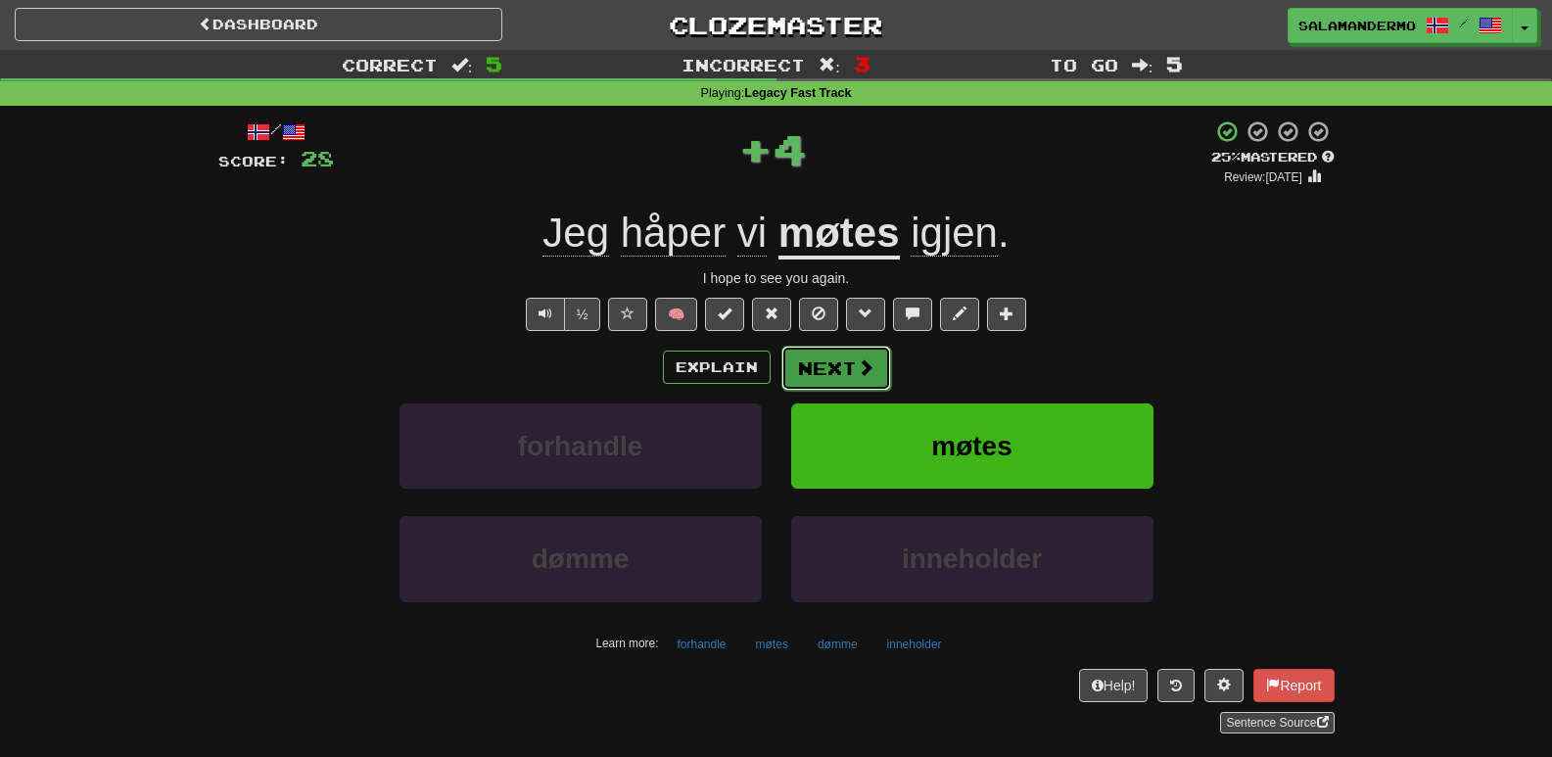
click at [848, 358] on button "Next" at bounding box center [836, 368] width 110 height 45
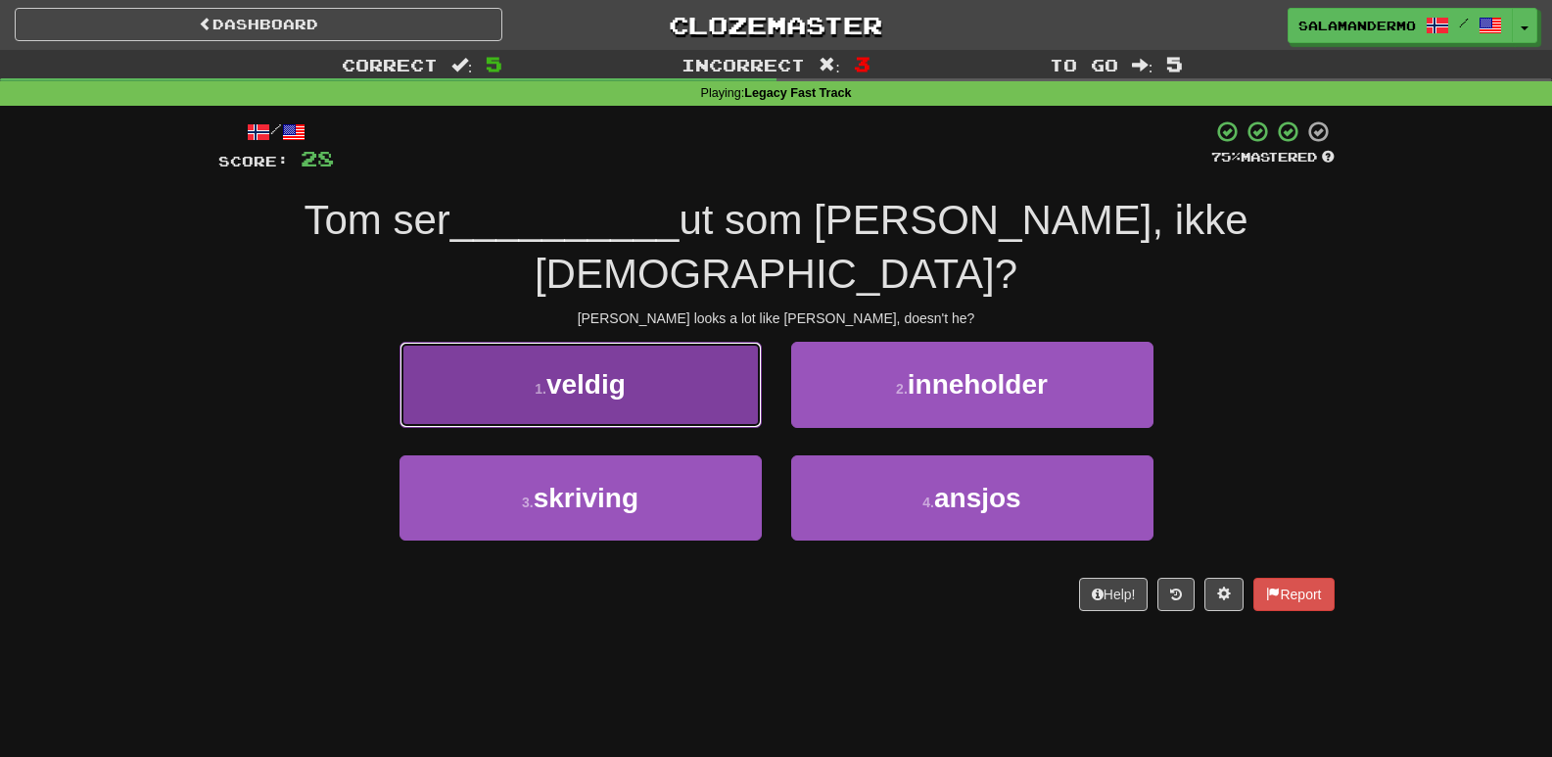
click at [562, 342] on button "1 . veldig" at bounding box center [581, 384] width 362 height 85
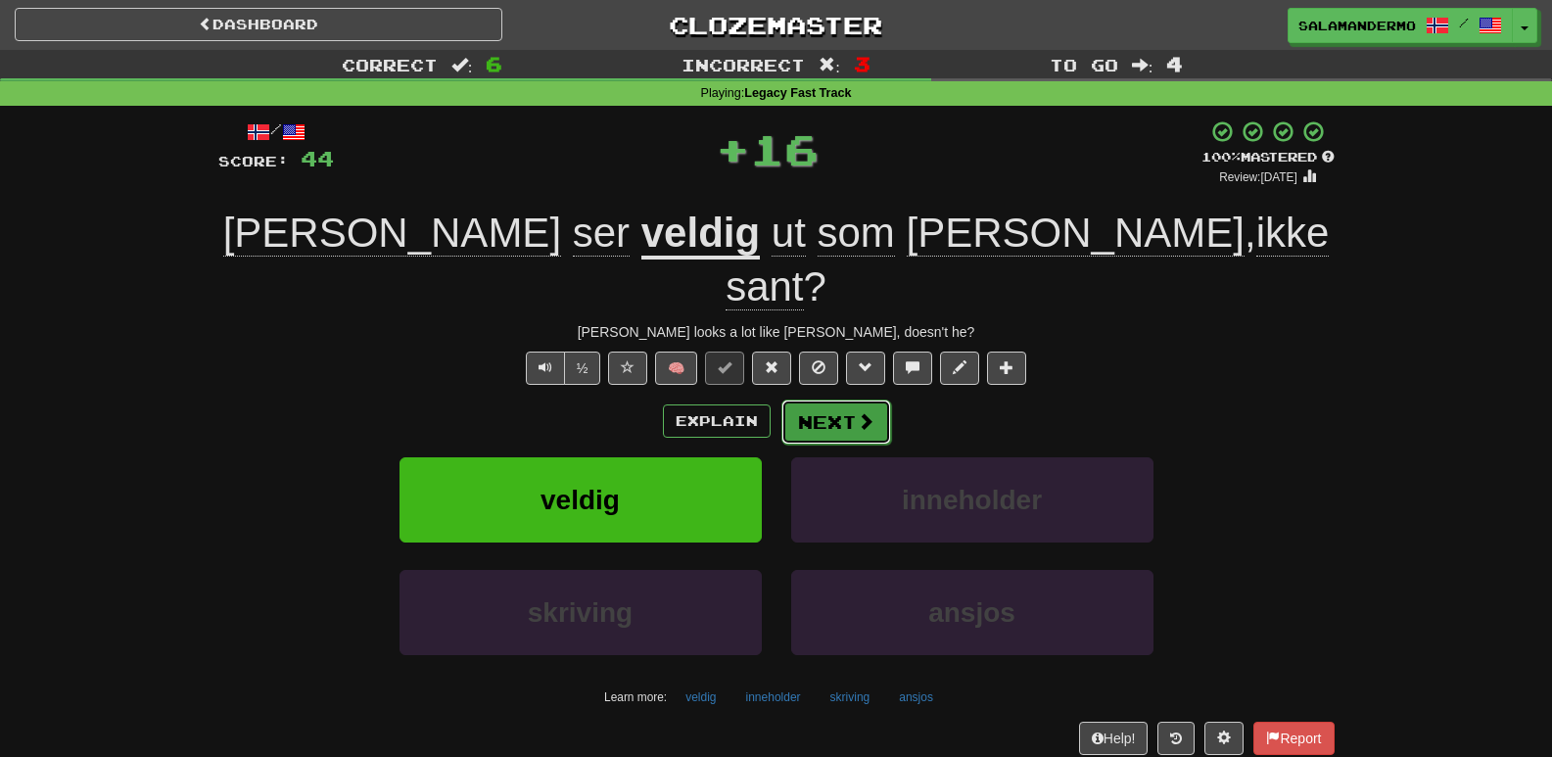
click at [782, 400] on button "Next" at bounding box center [836, 422] width 110 height 45
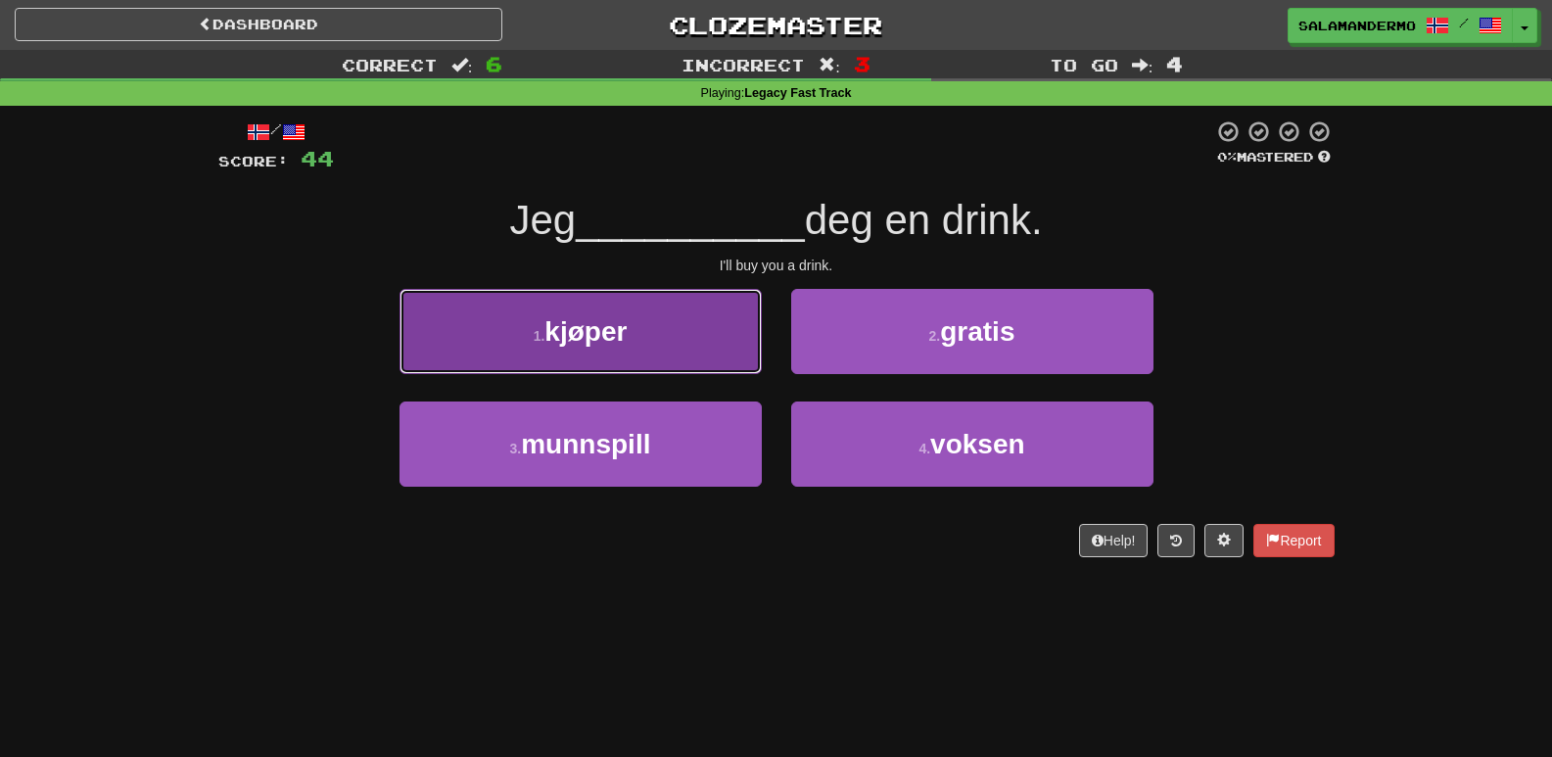
click at [689, 330] on button "1 . kjøper" at bounding box center [581, 331] width 362 height 85
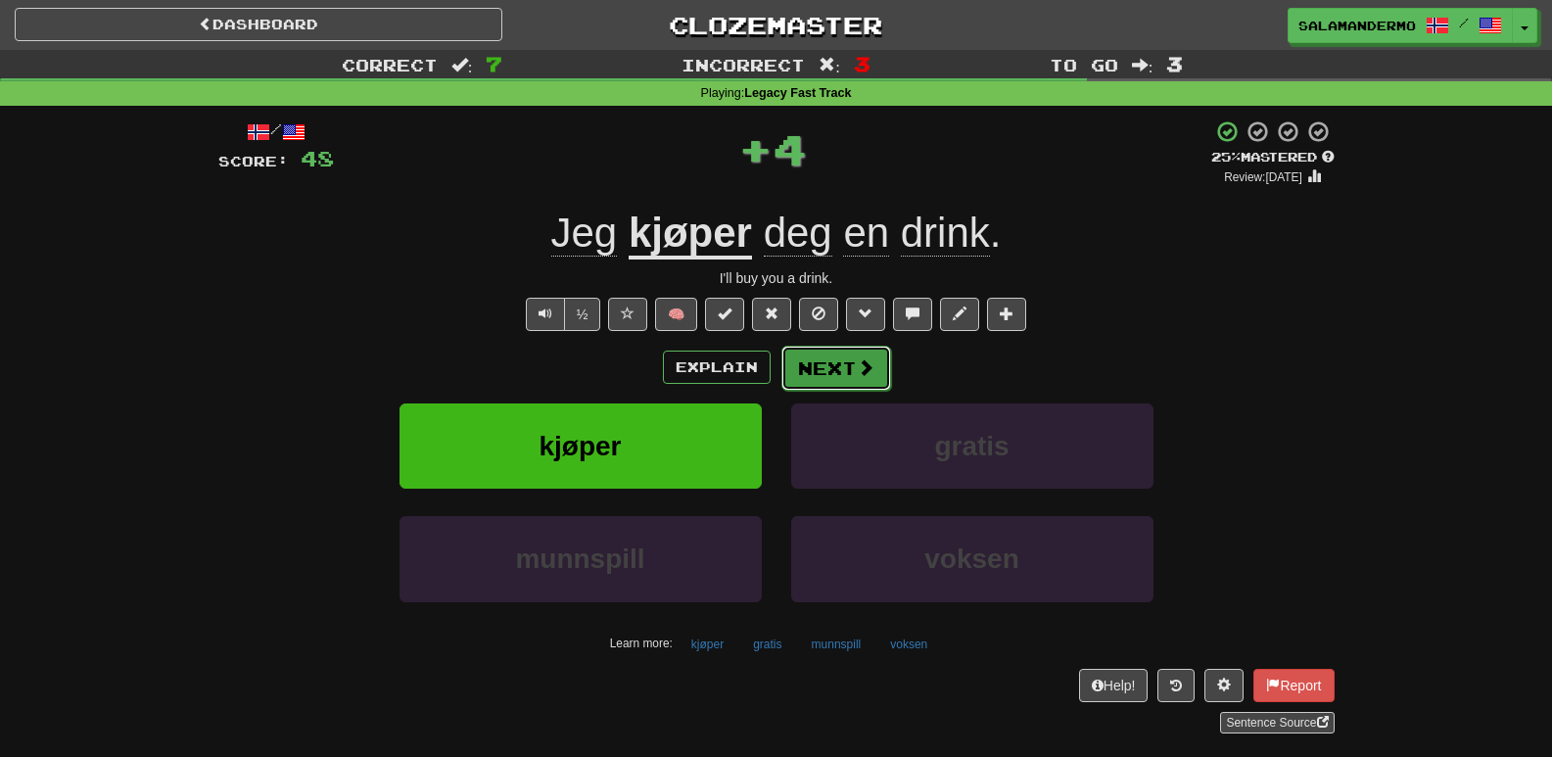
click at [826, 367] on button "Next" at bounding box center [836, 368] width 110 height 45
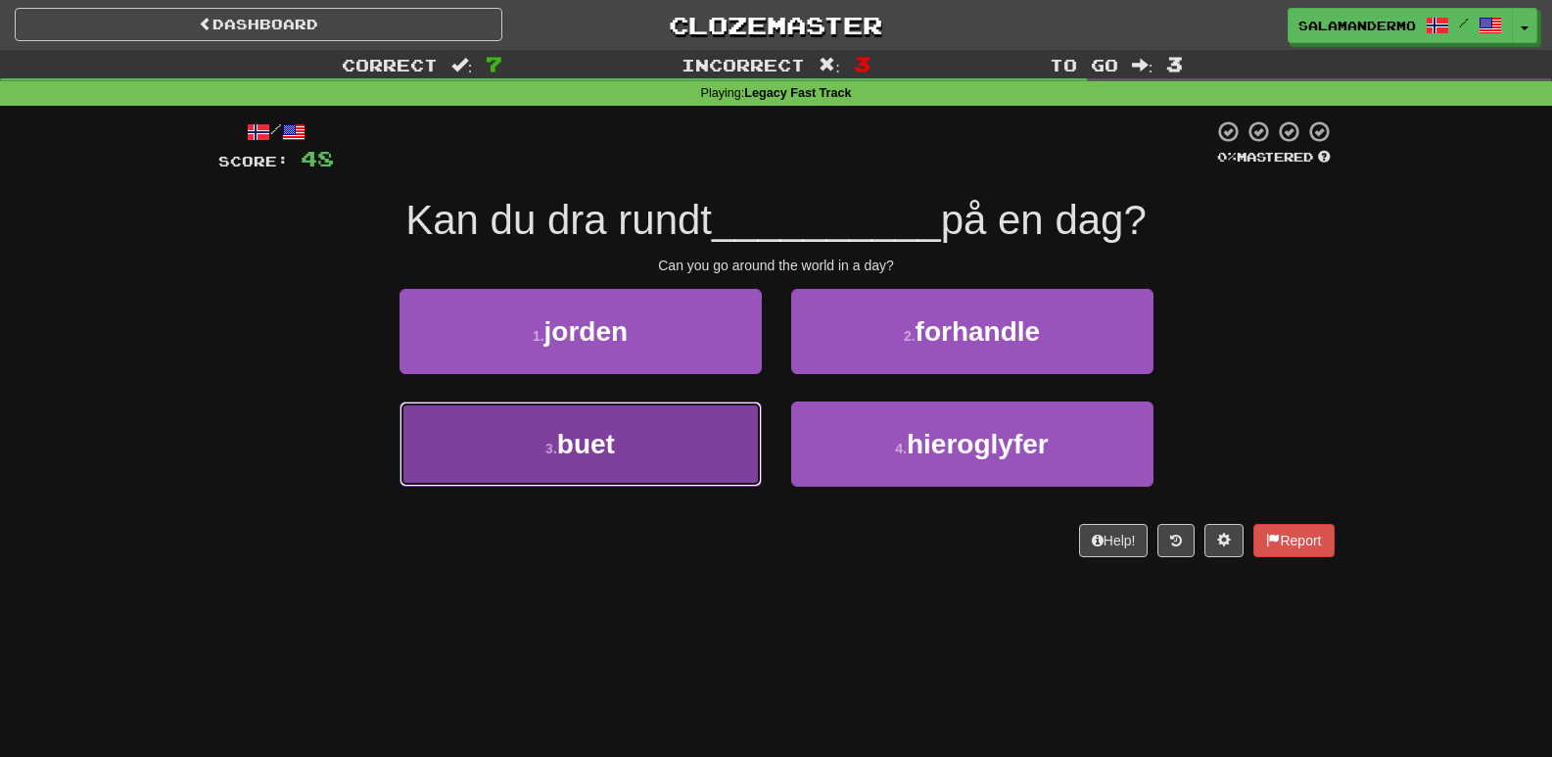
click at [692, 425] on button "3 . buet" at bounding box center [581, 444] width 362 height 85
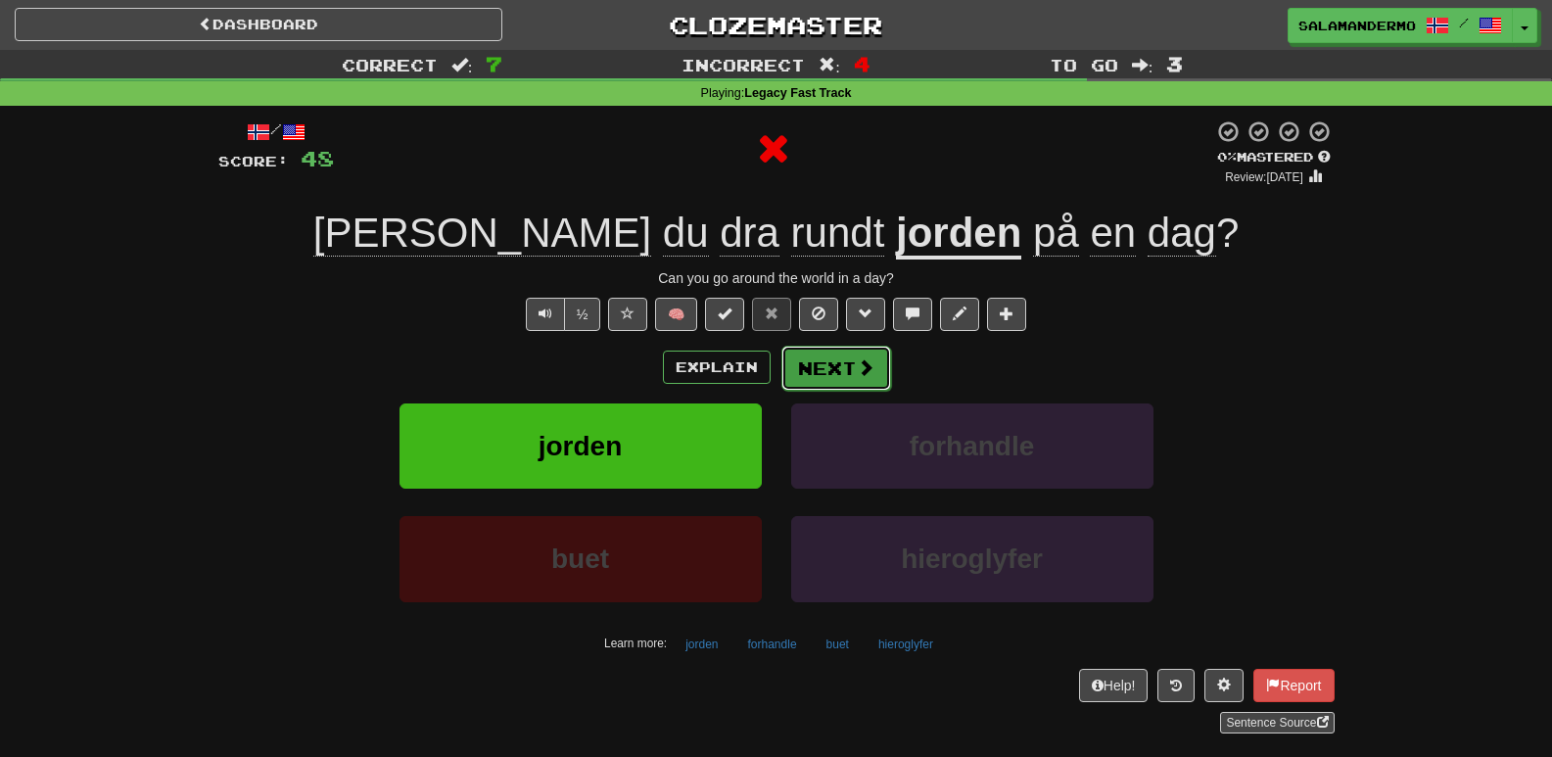
click at [824, 365] on button "Next" at bounding box center [836, 368] width 110 height 45
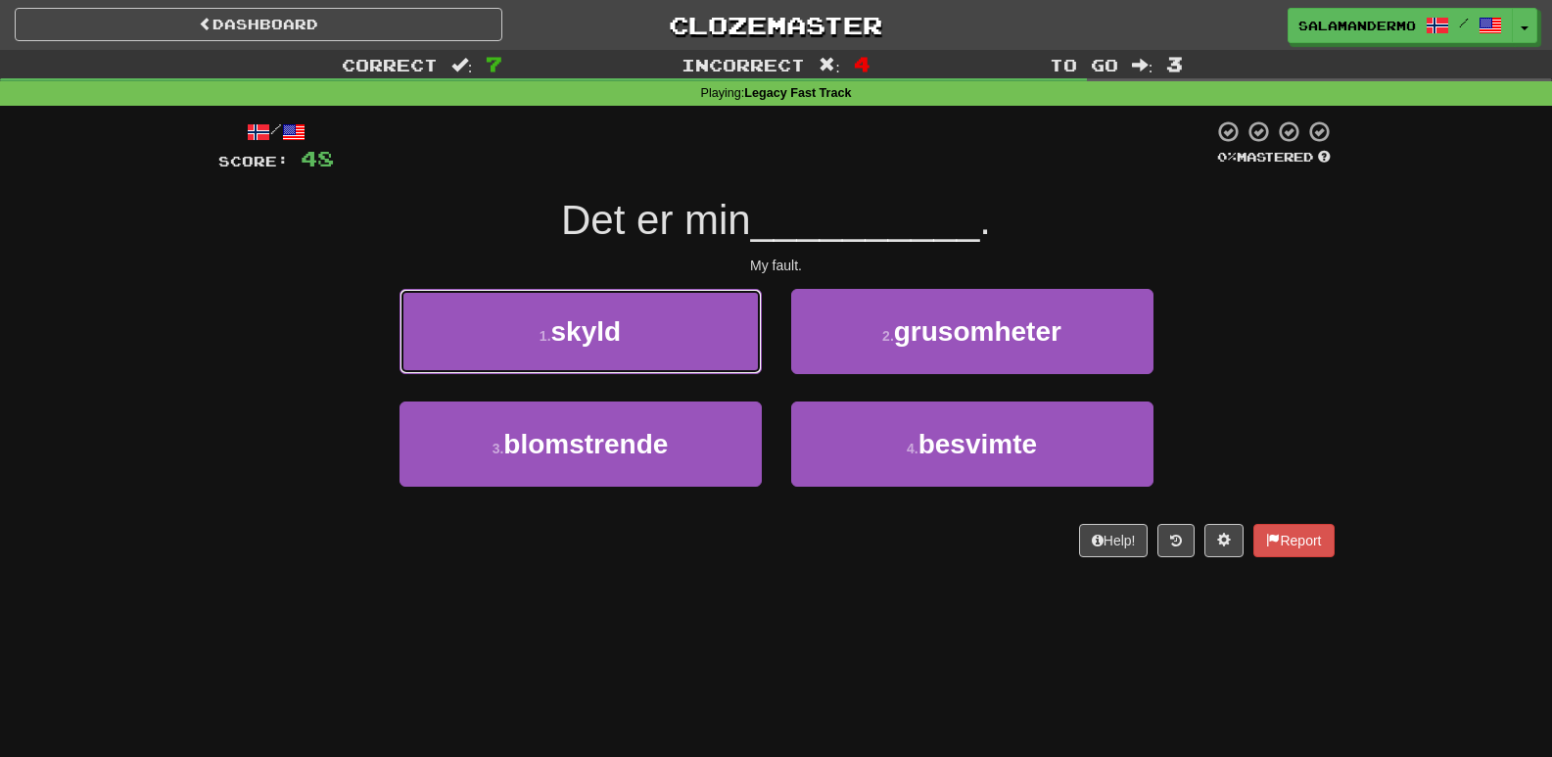
drag, startPoint x: 719, startPoint y: 336, endPoint x: 704, endPoint y: 331, distance: 15.5
click at [704, 331] on button "1 . skyld" at bounding box center [581, 331] width 362 height 85
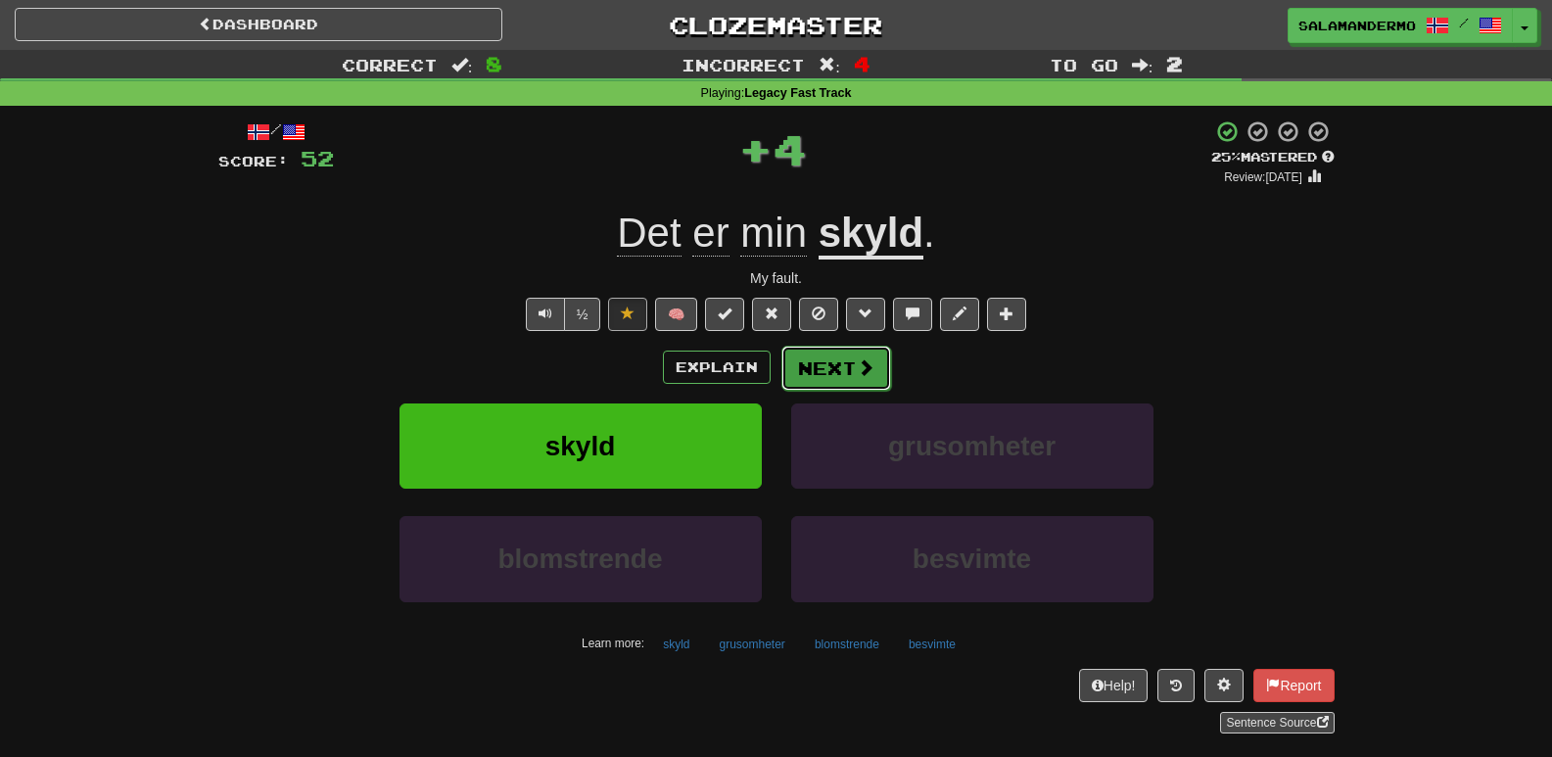
click at [827, 354] on button "Next" at bounding box center [836, 368] width 110 height 45
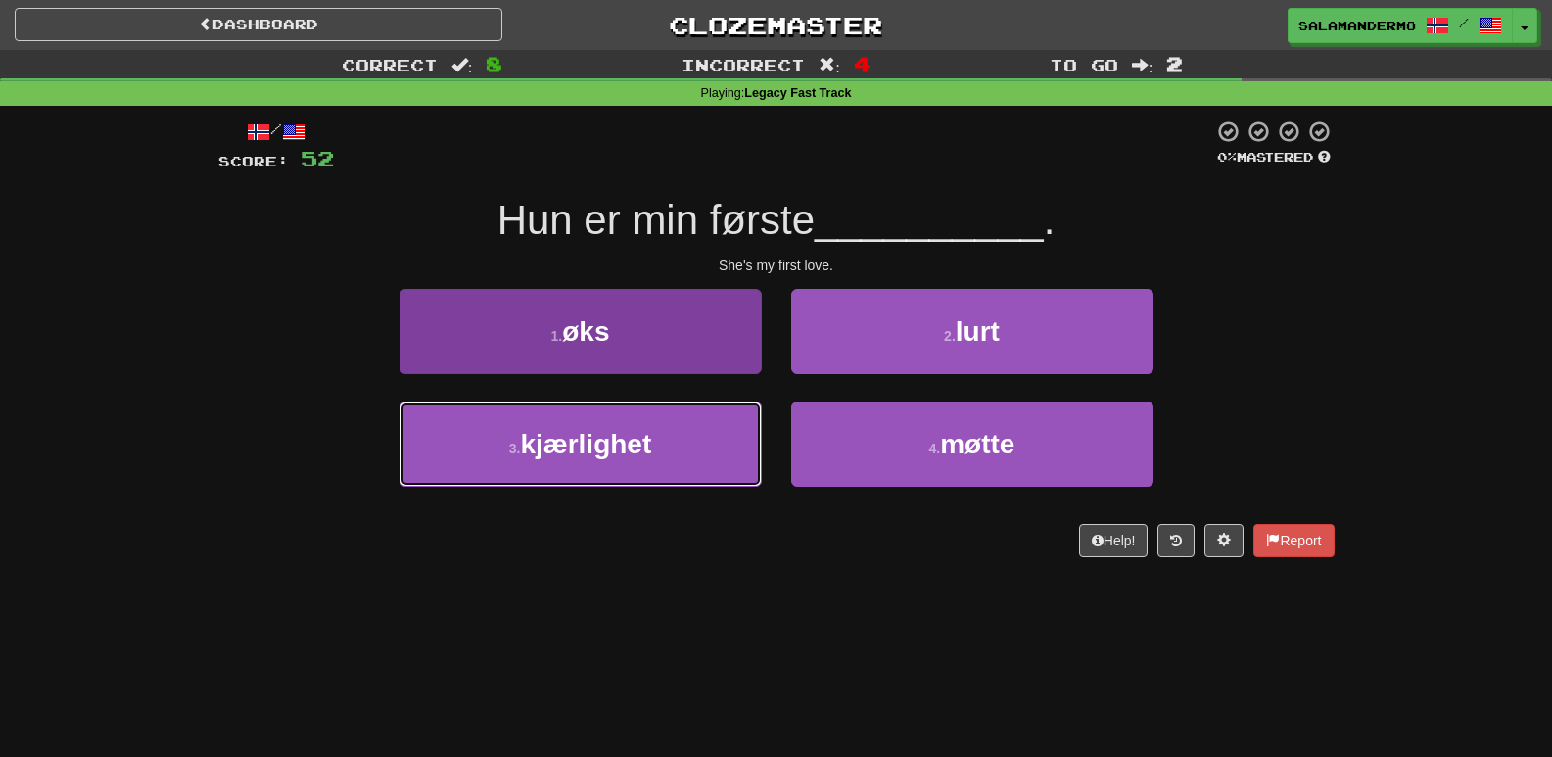
click at [663, 460] on button "3 . kjærlighet" at bounding box center [581, 444] width 362 height 85
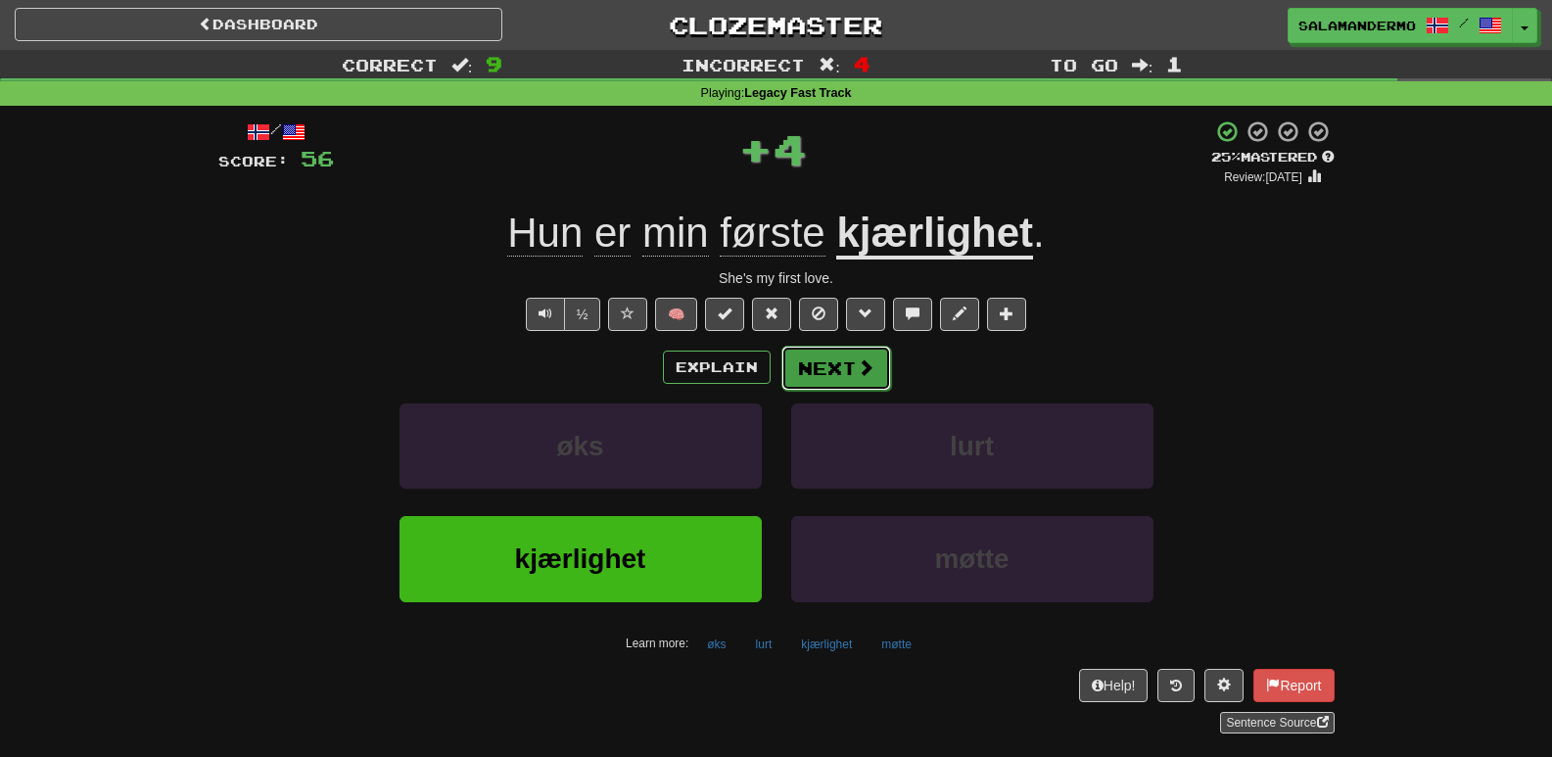
click at [831, 365] on button "Next" at bounding box center [836, 368] width 110 height 45
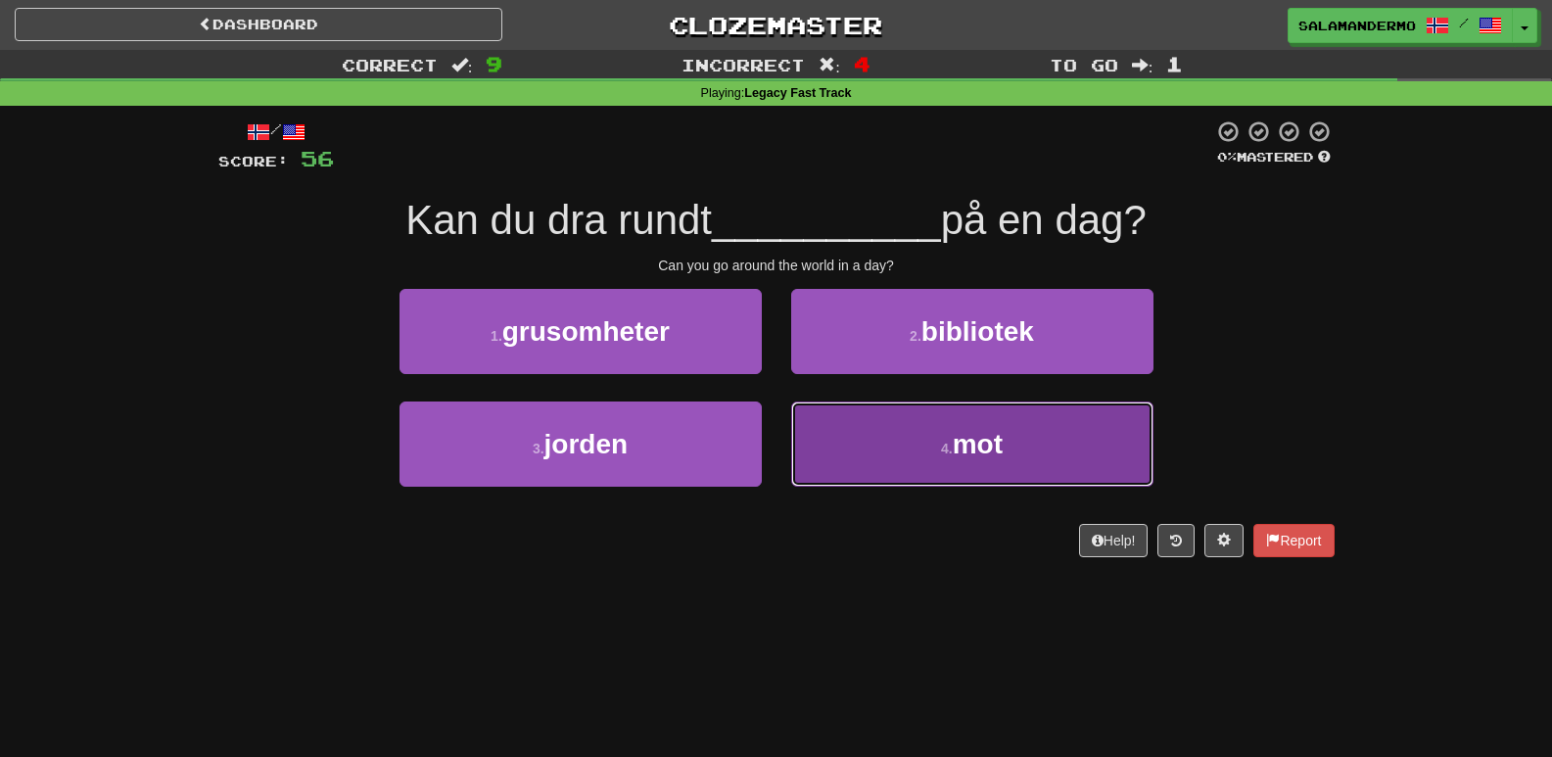
click at [879, 449] on button "4 . mot" at bounding box center [972, 444] width 362 height 85
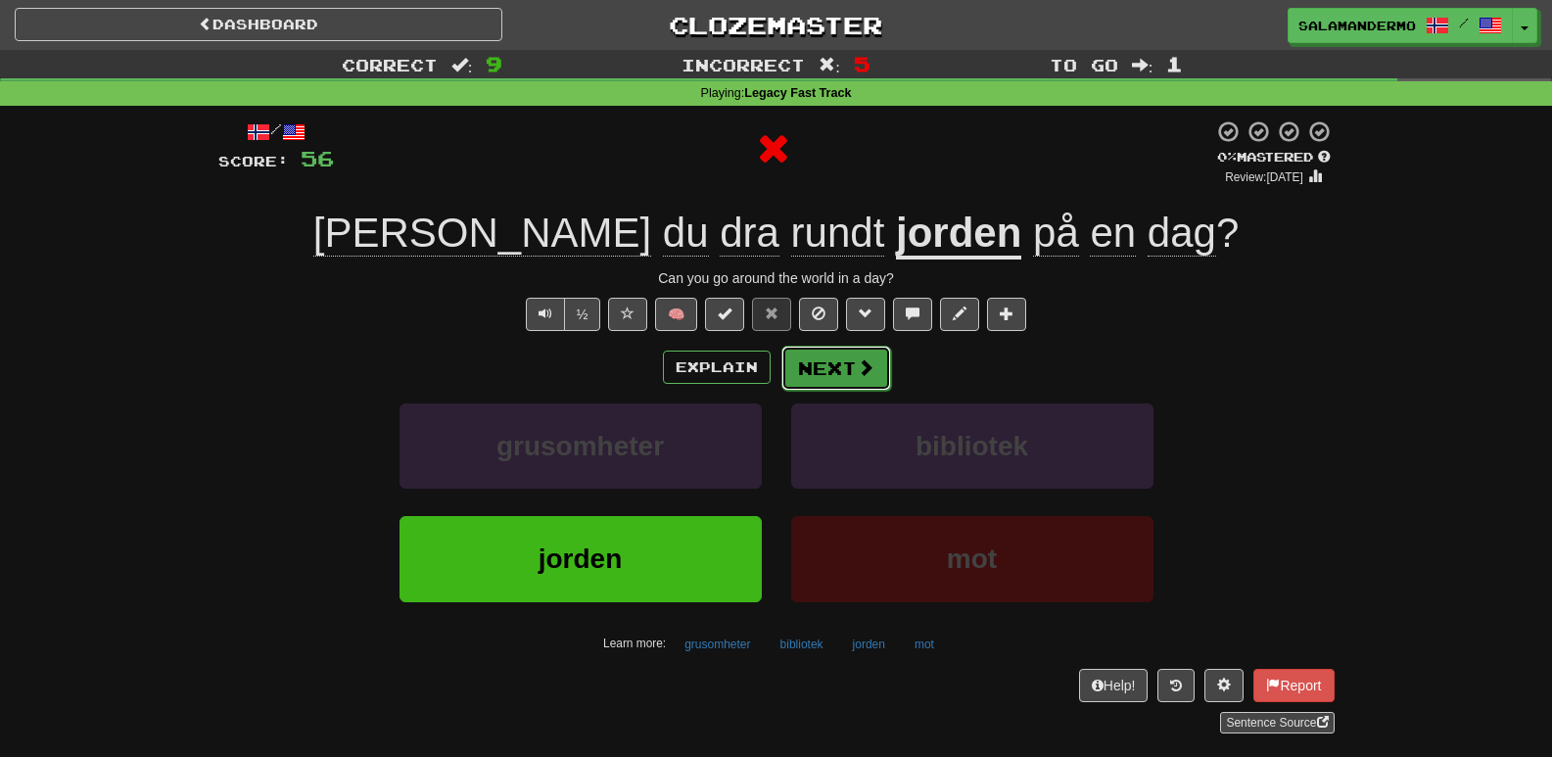
click at [839, 371] on button "Next" at bounding box center [836, 368] width 110 height 45
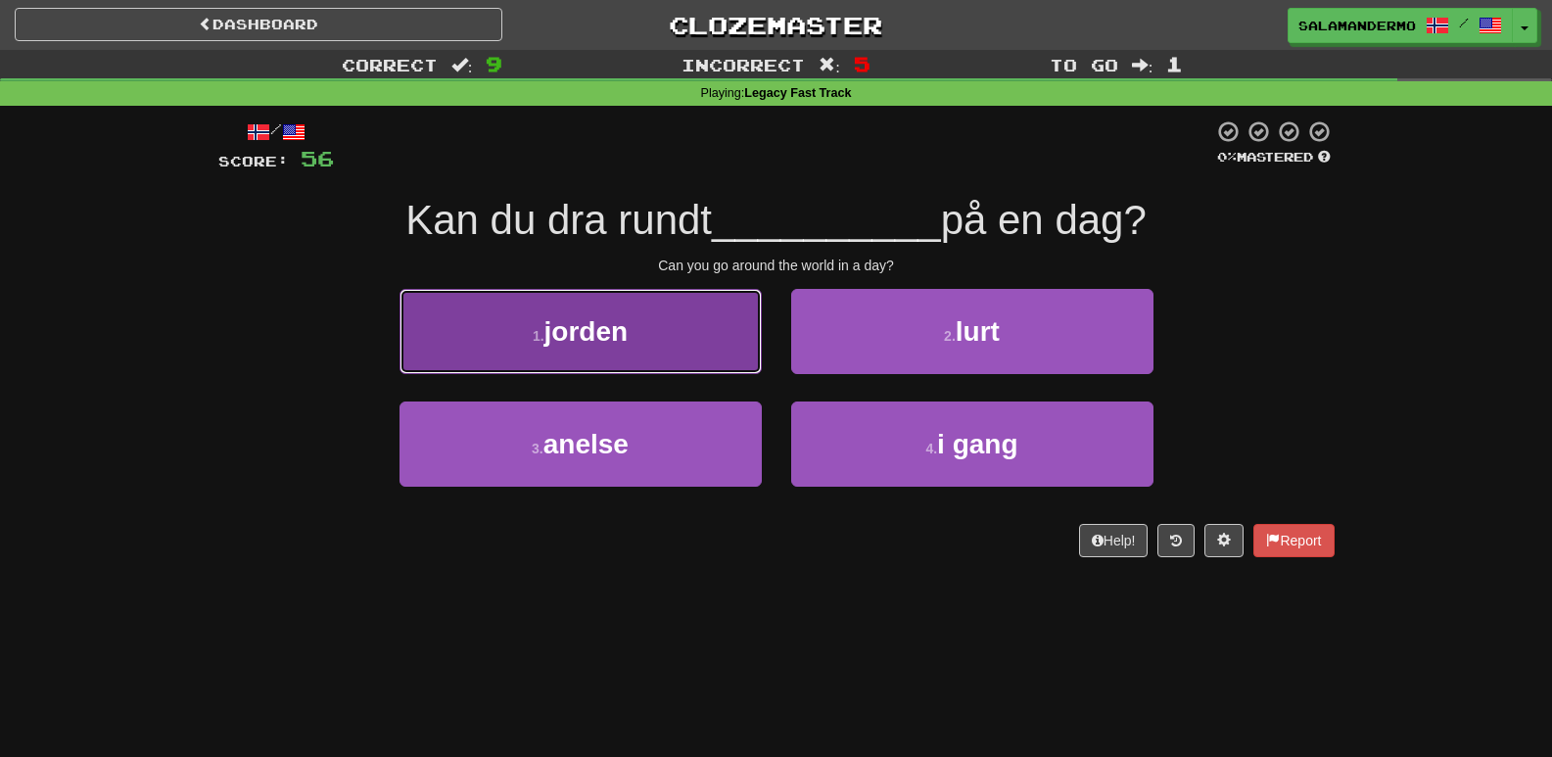
click at [704, 346] on button "1 . jorden" at bounding box center [581, 331] width 362 height 85
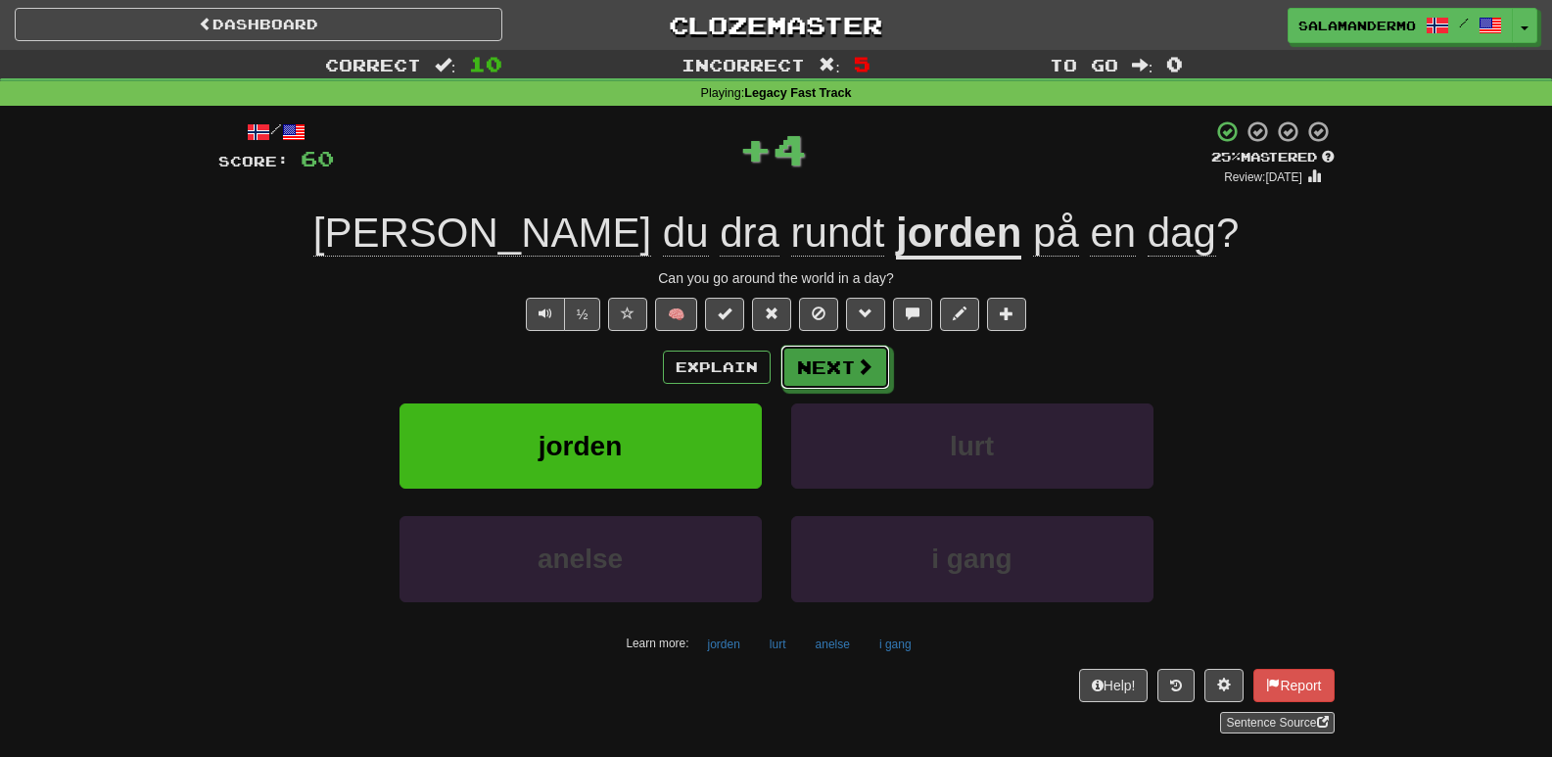
click at [853, 369] on button "Next" at bounding box center [835, 367] width 110 height 45
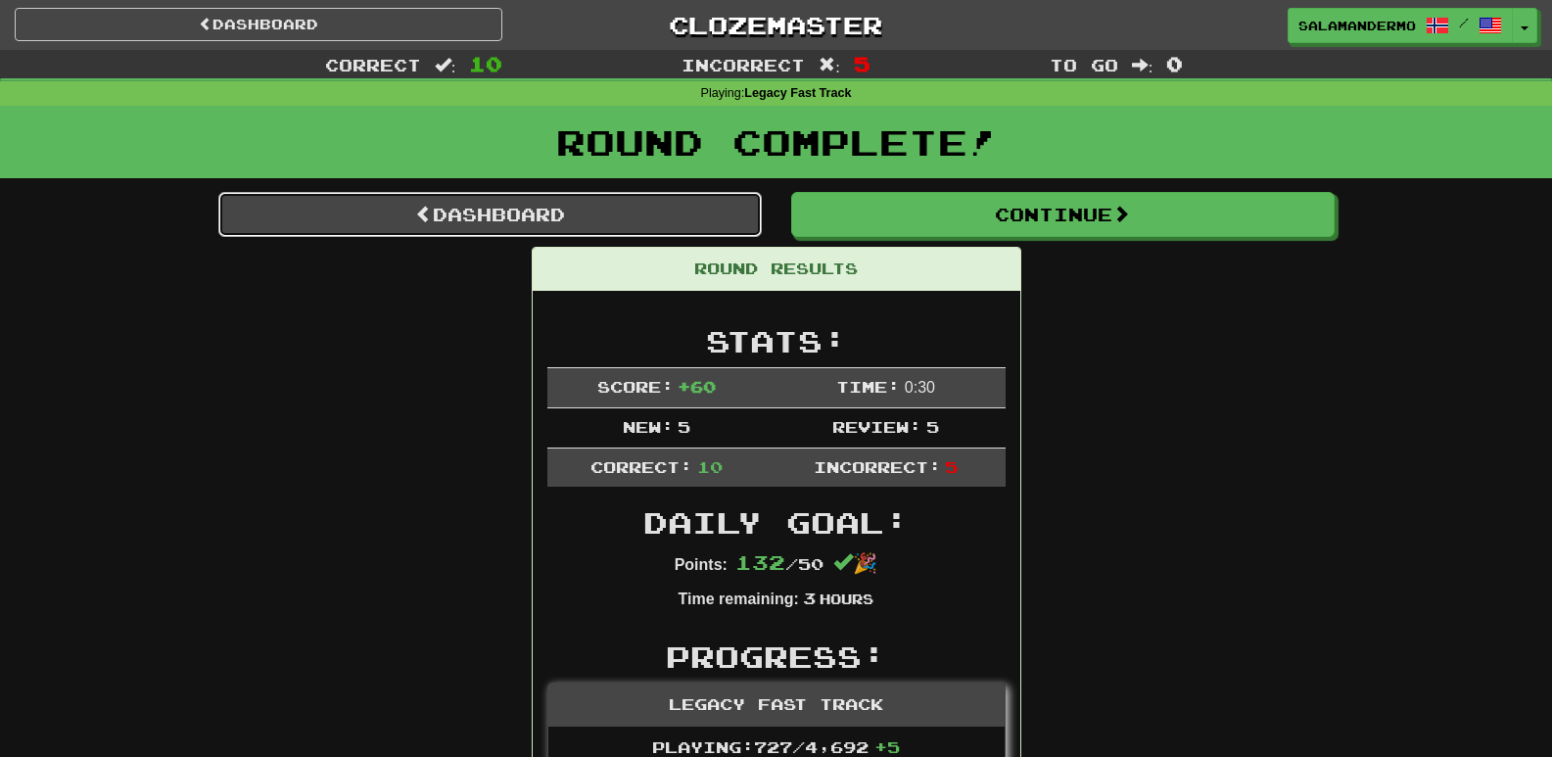
click at [533, 196] on link "Dashboard" at bounding box center [489, 214] width 543 height 45
